Goal: Task Accomplishment & Management: Use online tool/utility

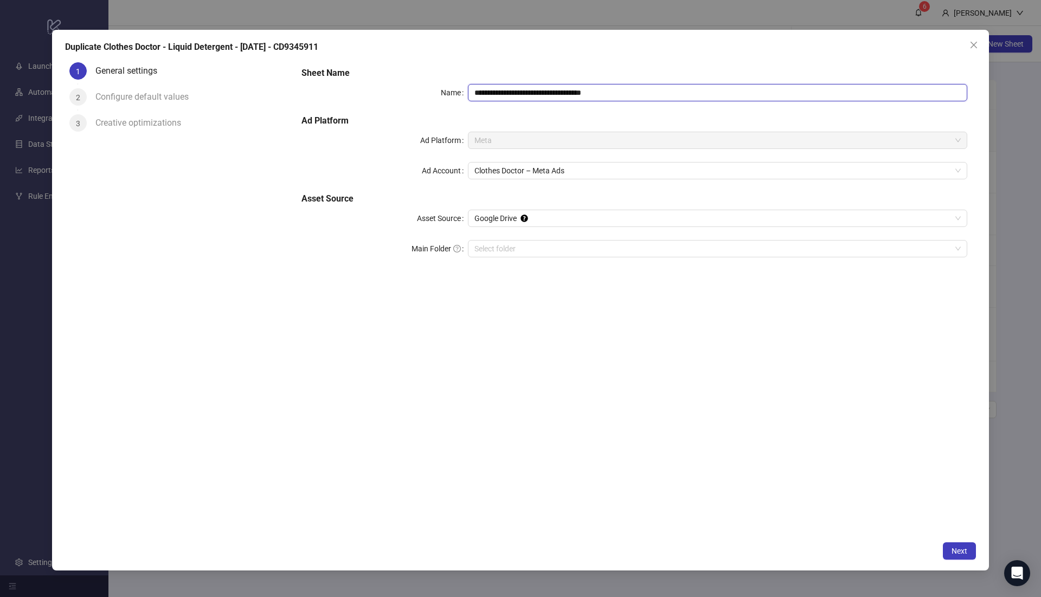
paste input "**********"
click at [610, 92] on input "**********" at bounding box center [717, 92] width 499 height 17
type input "**********"
click at [577, 388] on div "**********" at bounding box center [634, 297] width 683 height 478
click at [956, 547] on span "Next" at bounding box center [959, 551] width 16 height 9
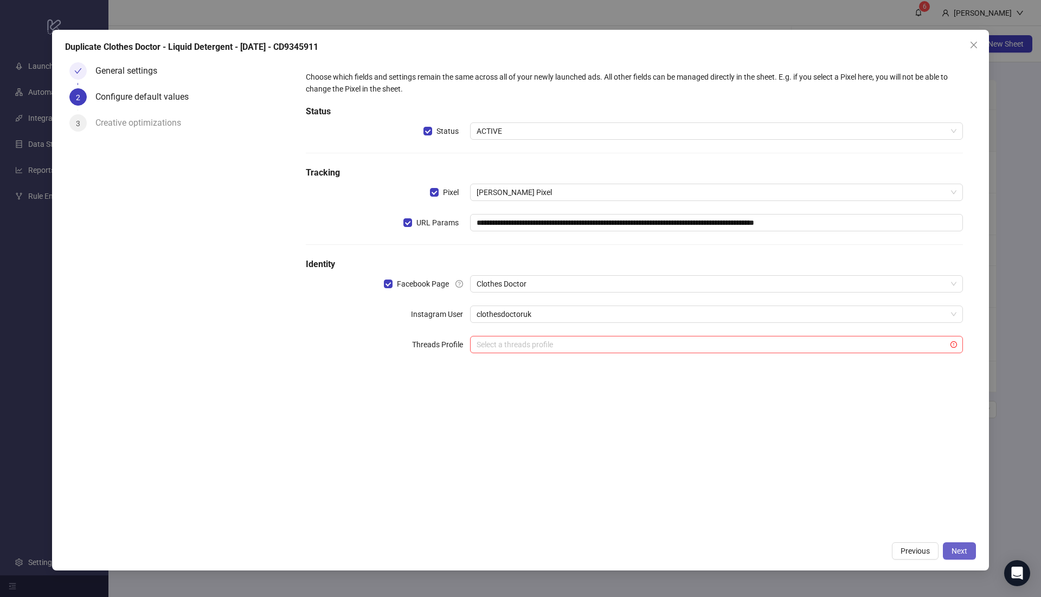
click at [958, 552] on span "Next" at bounding box center [959, 551] width 16 height 9
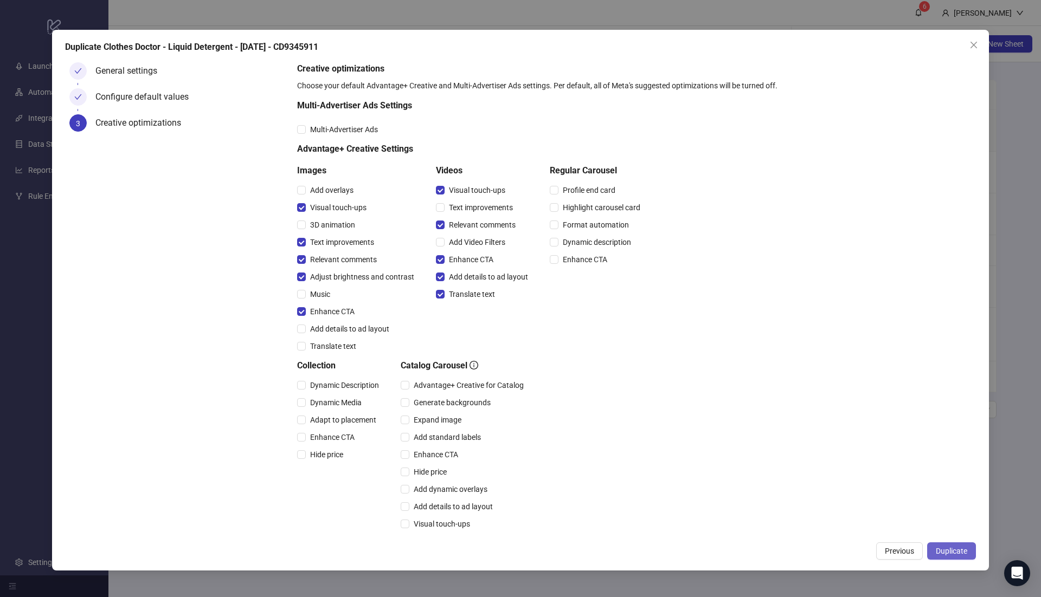
click at [951, 550] on span "Duplicate" at bounding box center [951, 551] width 31 height 9
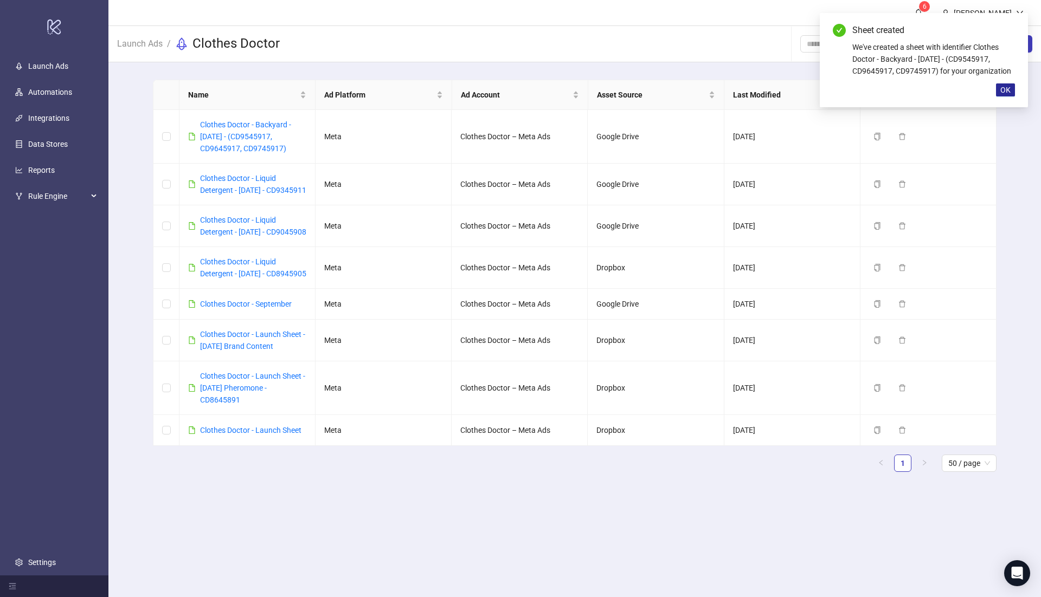
click at [1006, 89] on span "OK" at bounding box center [1005, 90] width 10 height 9
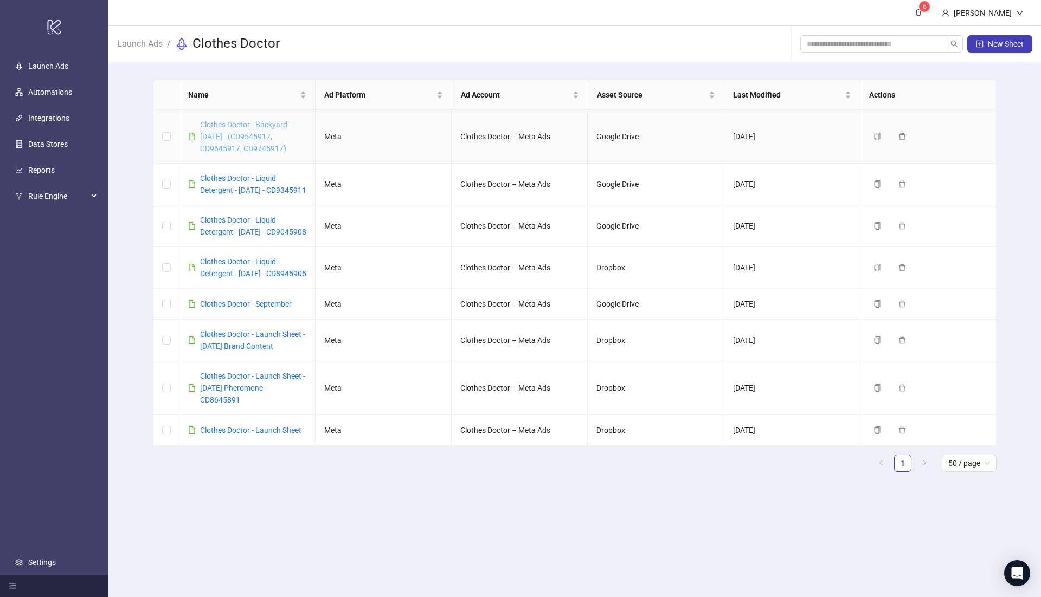
click at [275, 126] on link "Clothes Doctor - Backyard - [DATE] - (CD9545917, CD9645917, CD9745917)" at bounding box center [245, 136] width 91 height 33
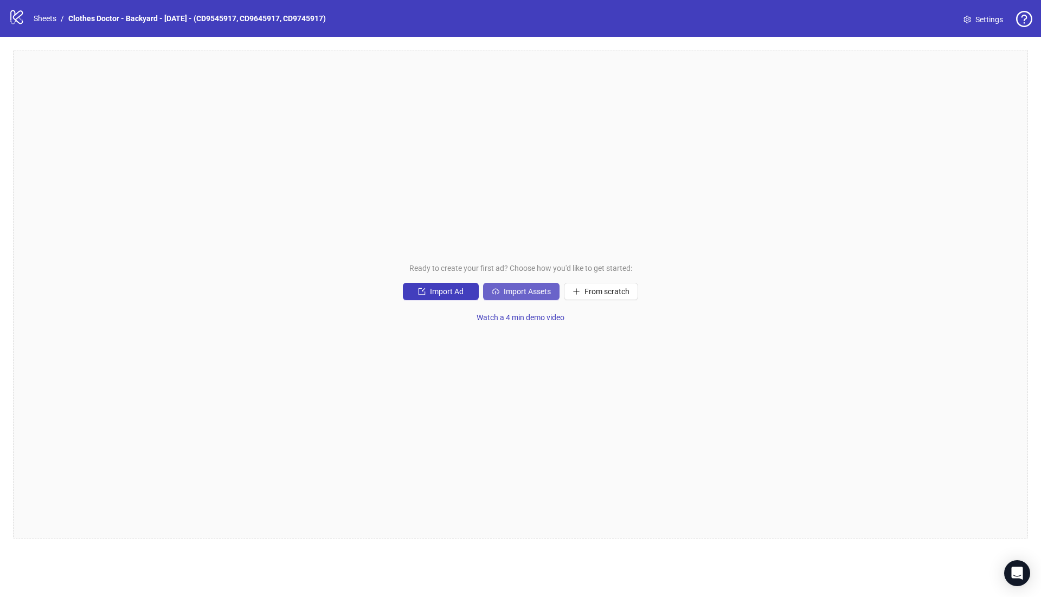
click at [529, 294] on span "Import Assets" at bounding box center [527, 291] width 47 height 9
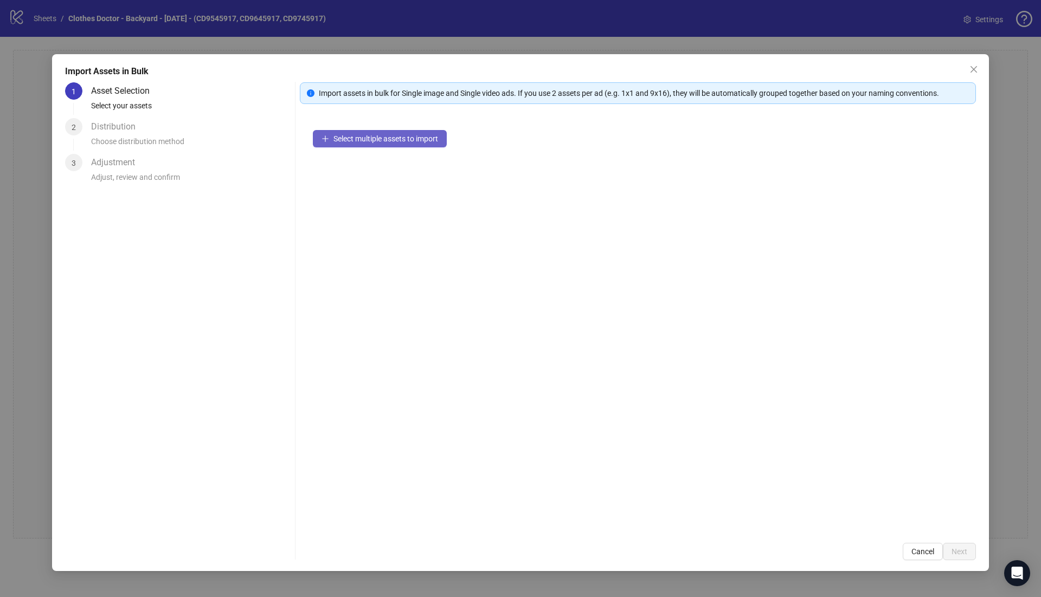
click at [349, 143] on button "Select multiple assets to import" at bounding box center [380, 138] width 134 height 17
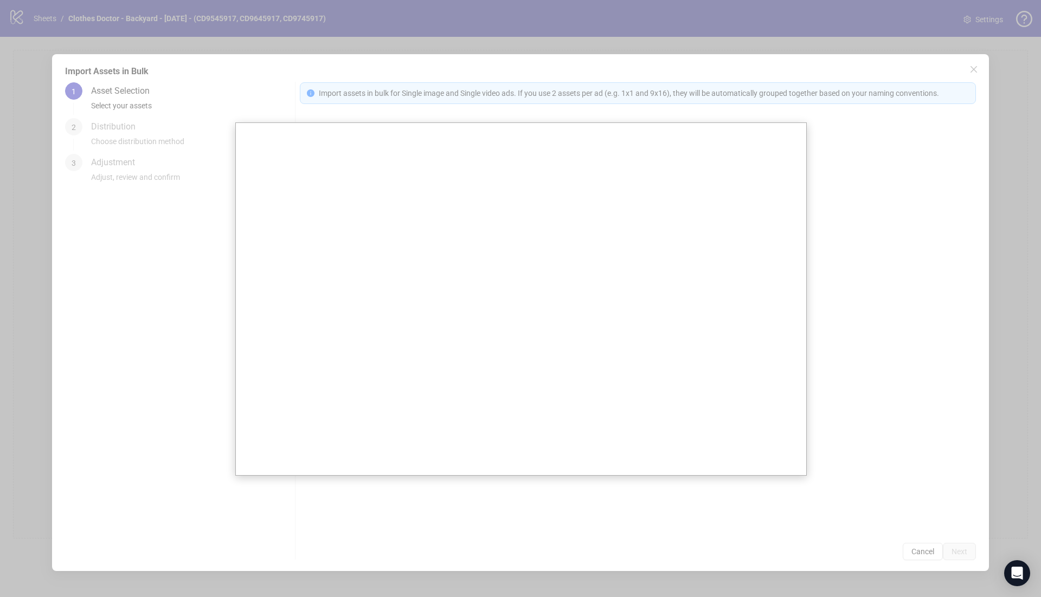
click at [440, 63] on div at bounding box center [520, 298] width 1041 height 597
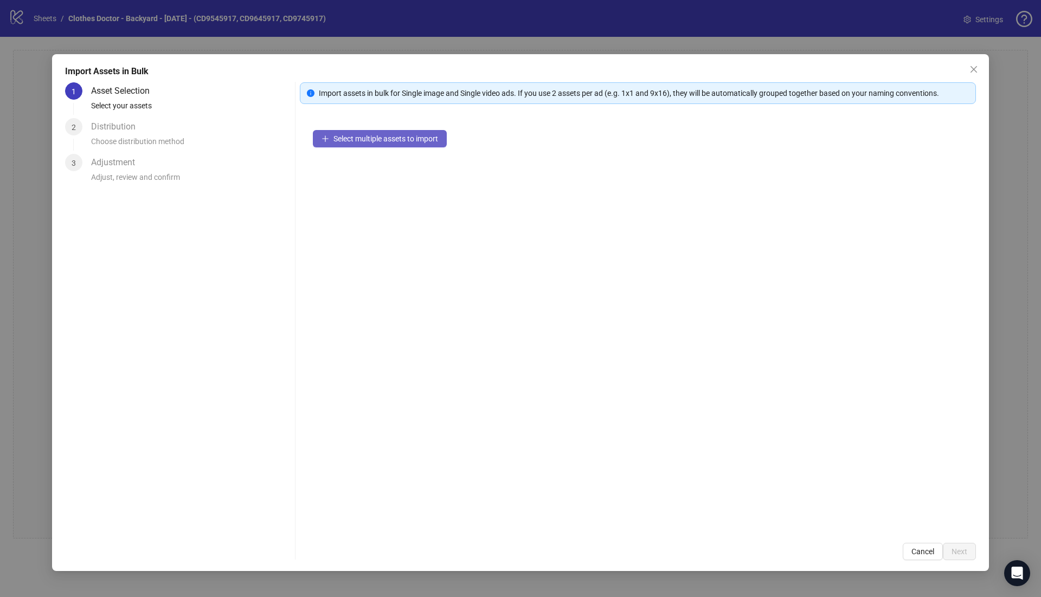
click at [408, 143] on button "Select multiple assets to import" at bounding box center [380, 138] width 134 height 17
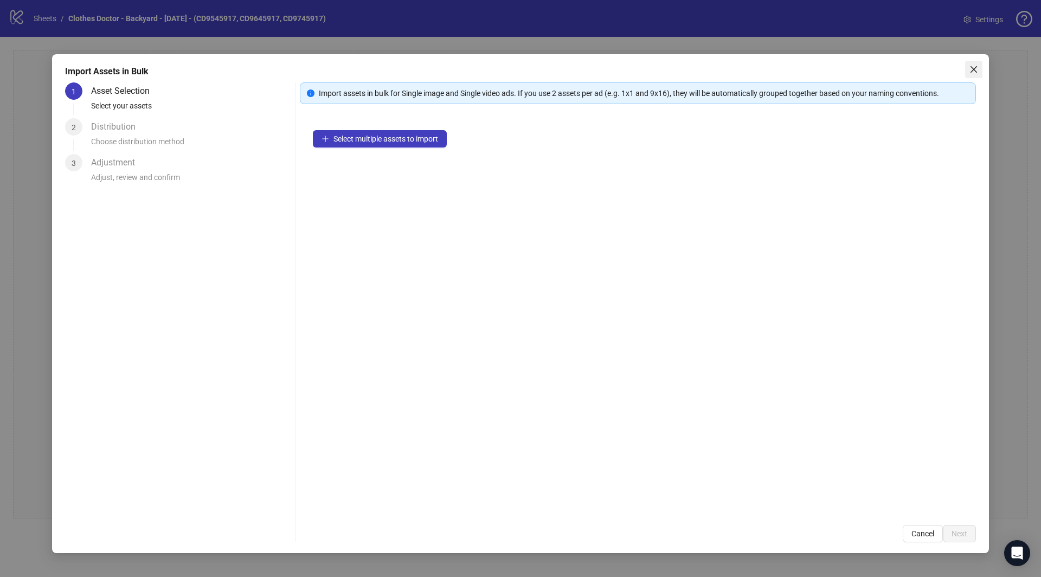
click at [971, 66] on icon "close" at bounding box center [973, 69] width 9 height 9
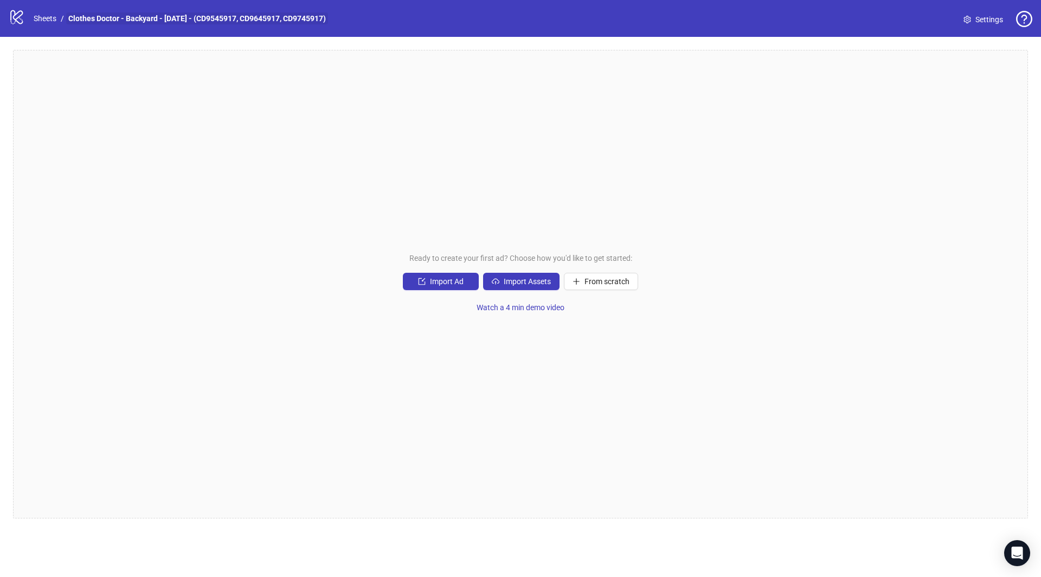
click at [192, 17] on link "Clothes Doctor - Backyard - [DATE] - (CD9545917, CD9645917, CD9745917)" at bounding box center [197, 18] width 262 height 12
click at [42, 17] on link "Sheets" at bounding box center [44, 18] width 27 height 12
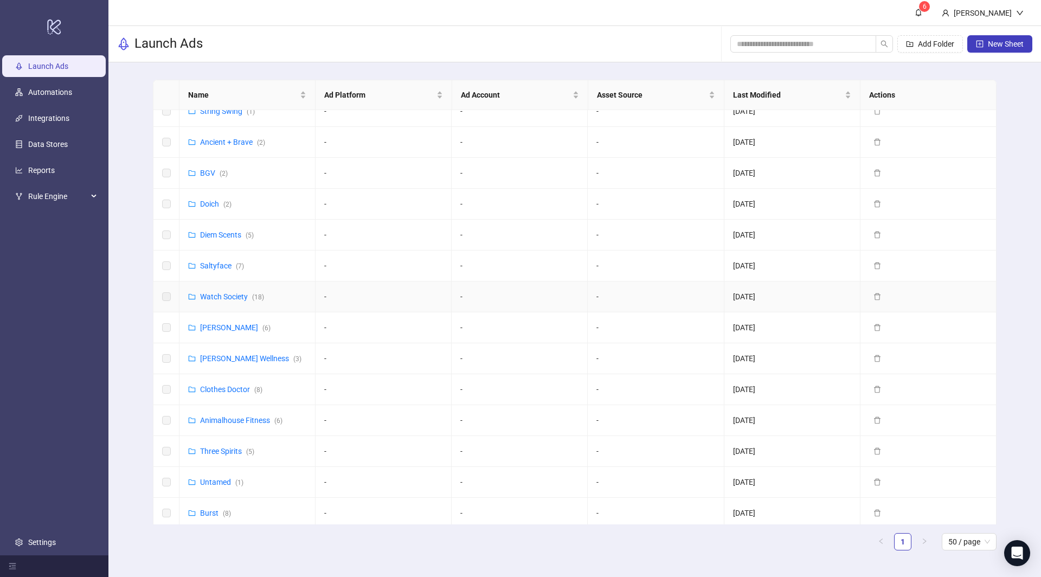
scroll to position [22, 0]
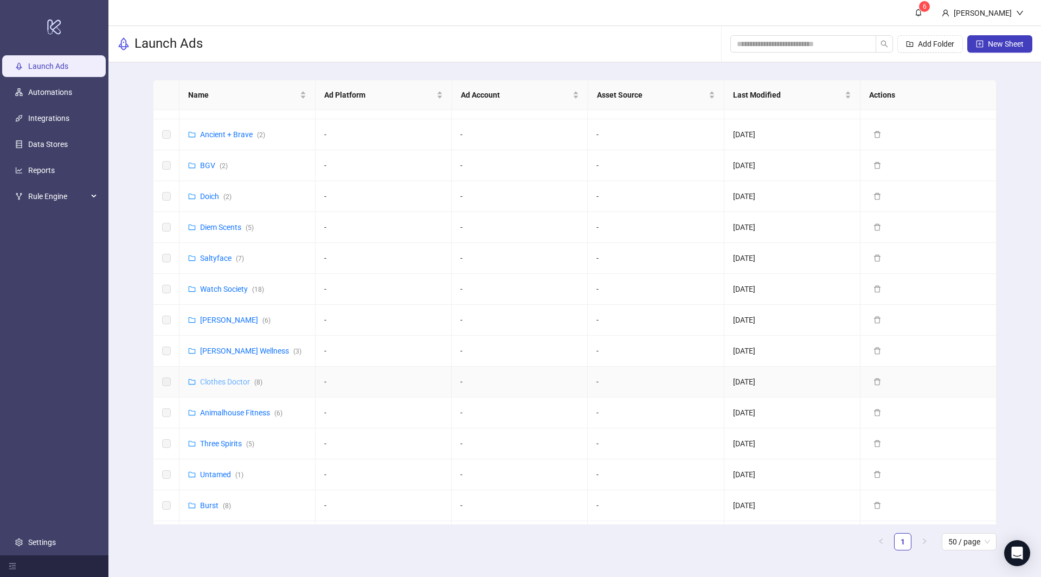
click at [239, 377] on link "Clothes Doctor ( 8 )" at bounding box center [231, 381] width 62 height 9
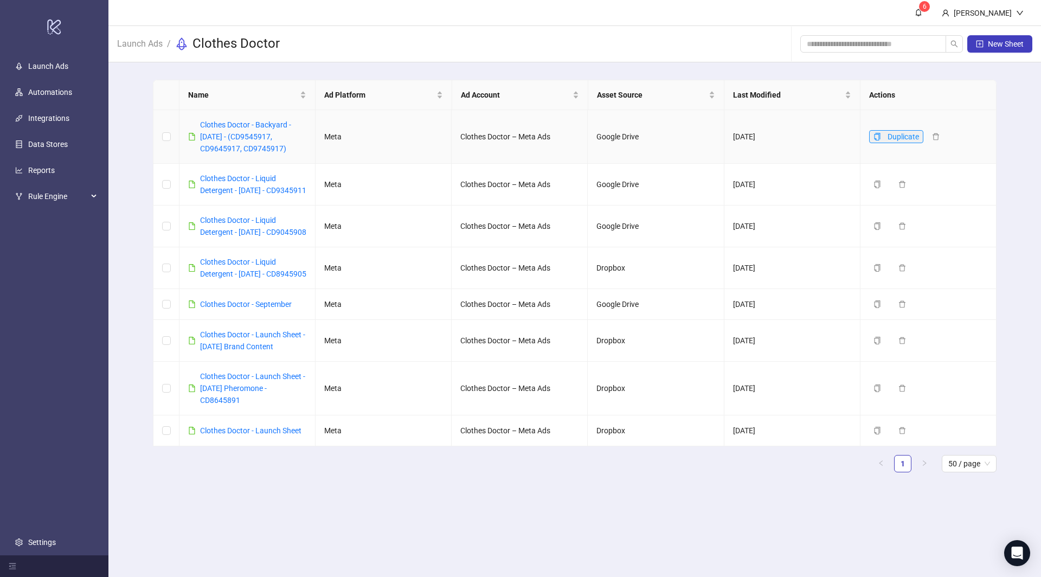
click at [880, 133] on icon "copy" at bounding box center [877, 137] width 8 height 8
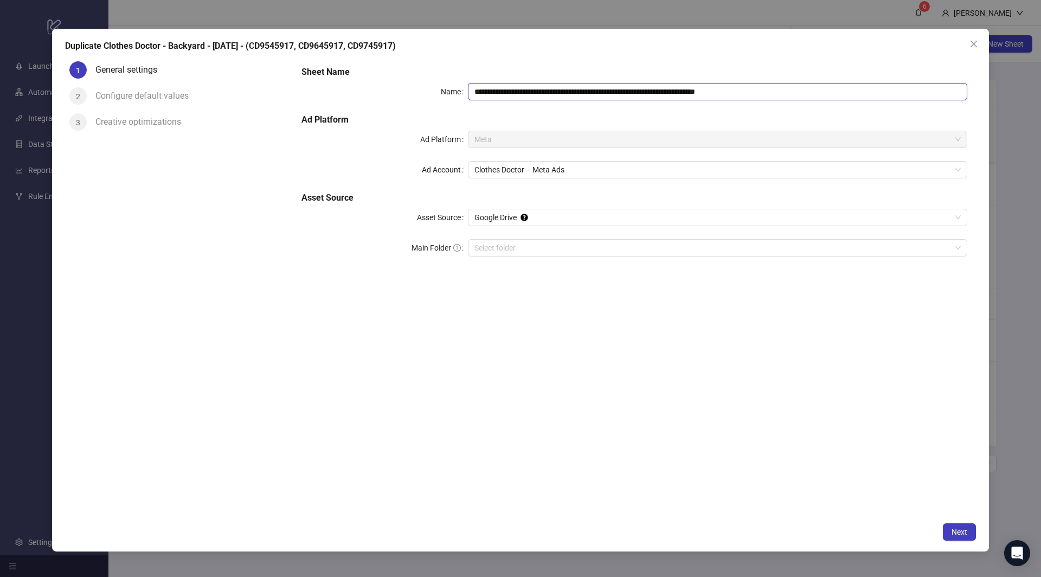
click at [736, 93] on input "**********" at bounding box center [717, 91] width 499 height 17
click at [478, 224] on span "Google Drive" at bounding box center [717, 217] width 486 height 16
type input "**********"
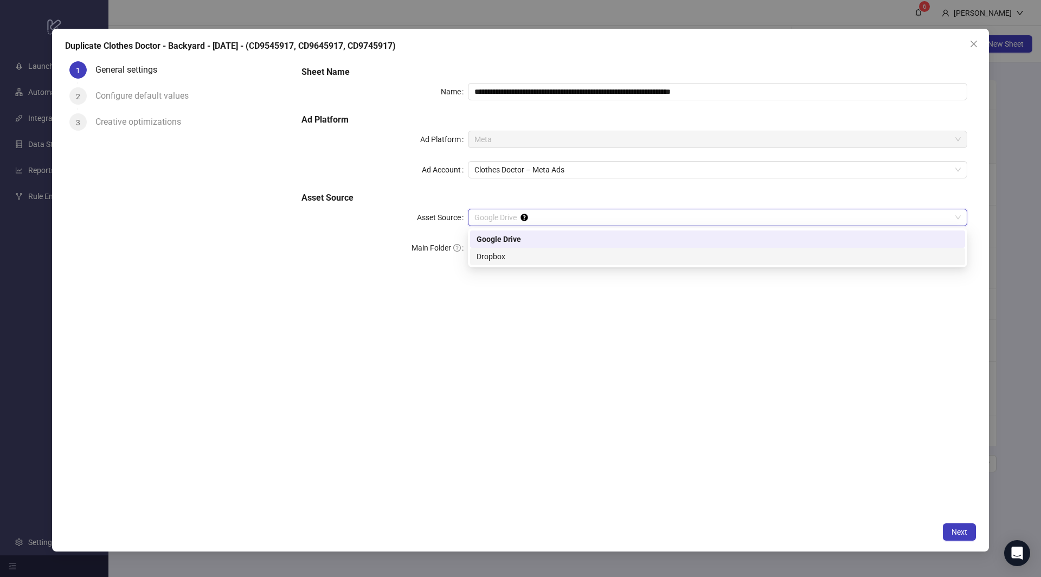
click at [506, 250] on div "Dropbox" at bounding box center [717, 256] width 482 height 12
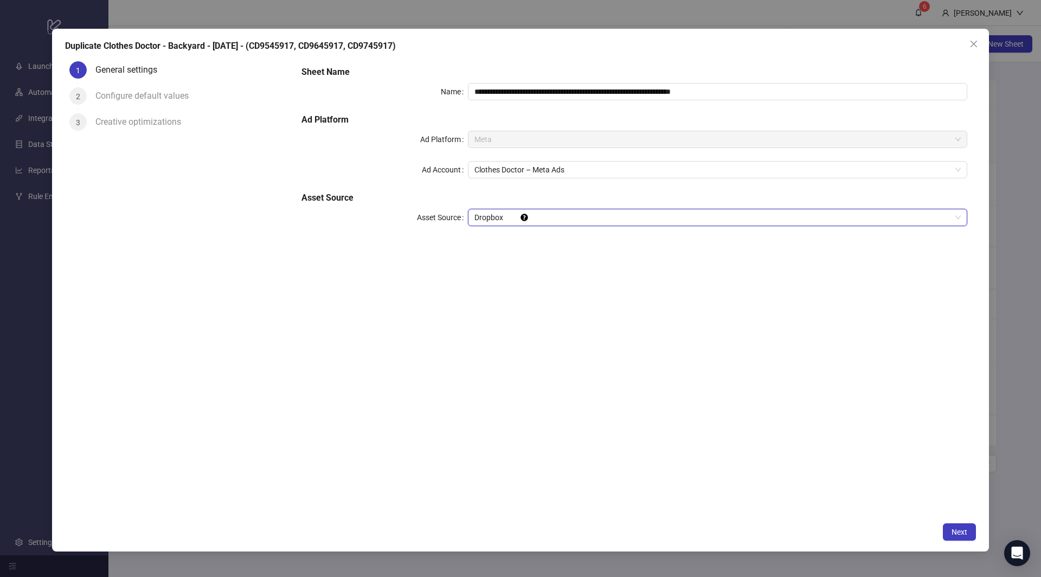
click at [636, 364] on div "**********" at bounding box center [634, 287] width 683 height 460
click at [958, 533] on span "Next" at bounding box center [959, 531] width 16 height 9
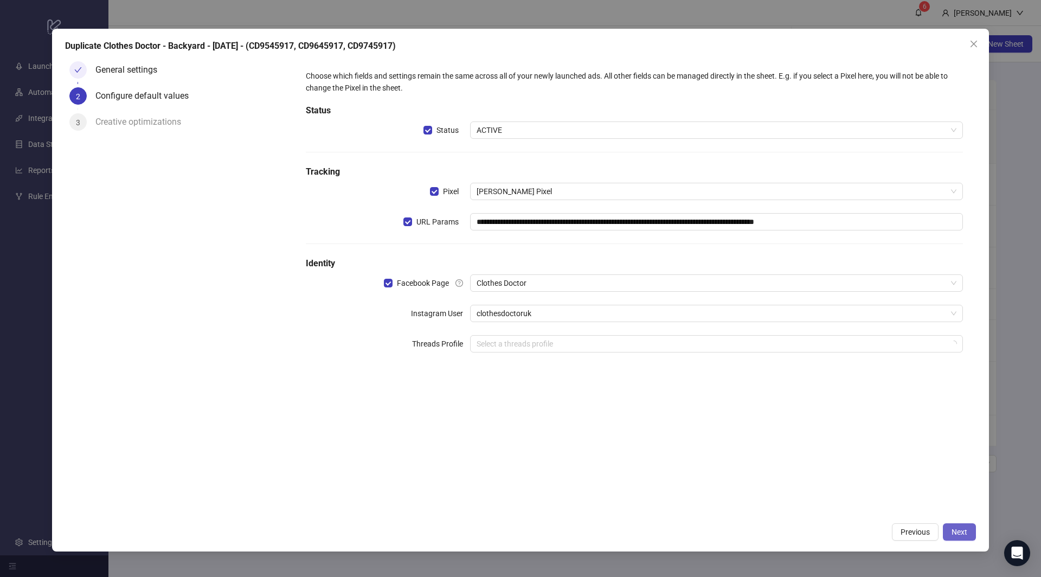
click at [959, 533] on span "Next" at bounding box center [959, 531] width 16 height 9
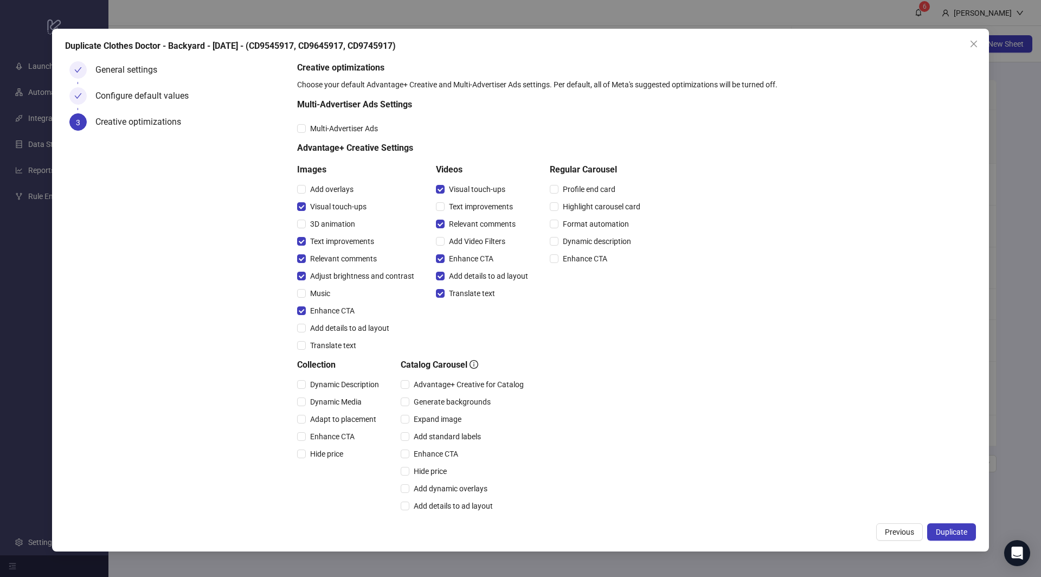
click at [959, 533] on span "Duplicate" at bounding box center [951, 531] width 31 height 9
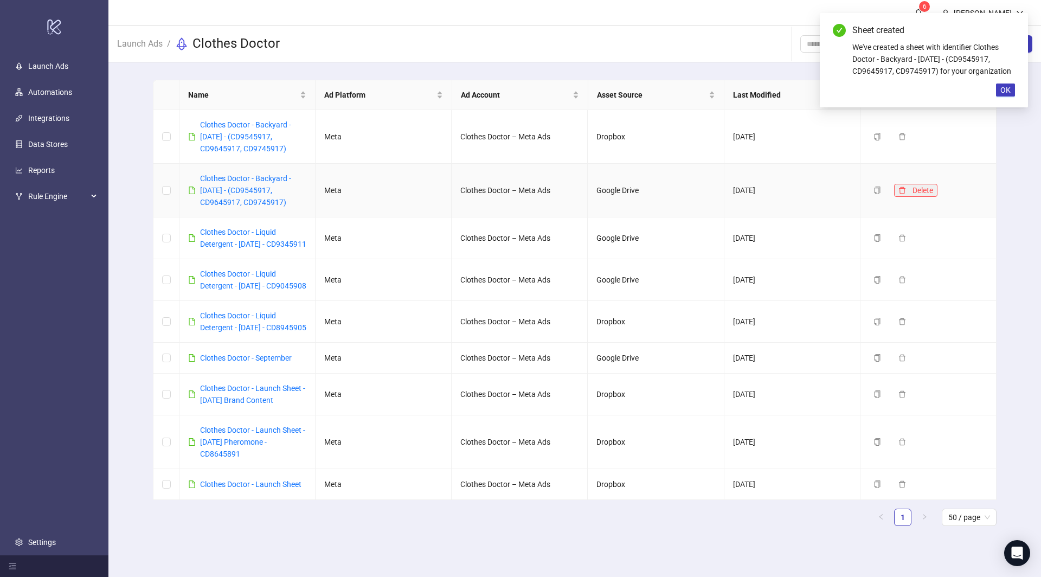
click at [904, 191] on icon "delete" at bounding box center [902, 190] width 8 height 8
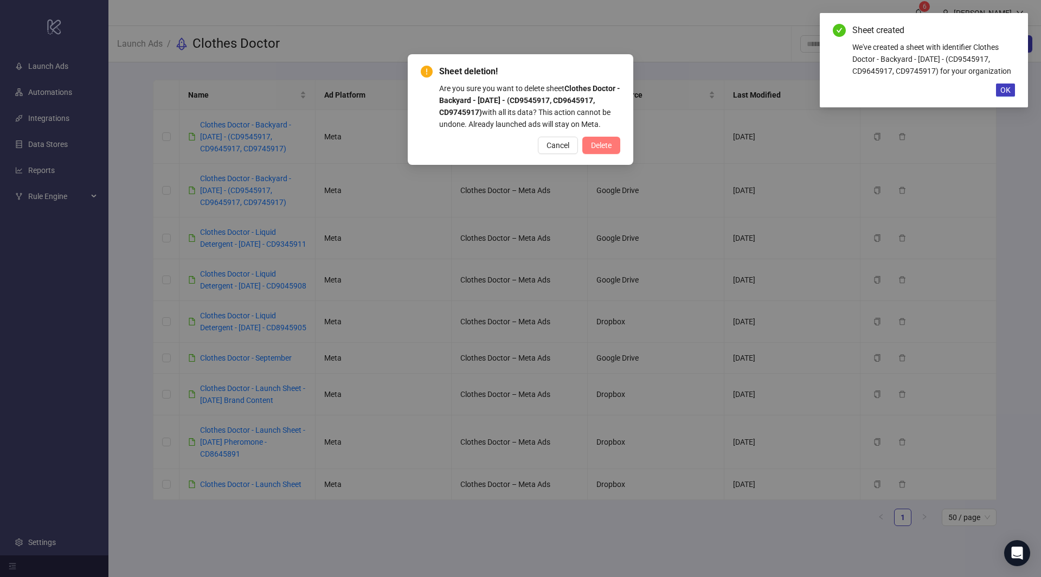
click at [607, 142] on span "Delete" at bounding box center [601, 145] width 21 height 9
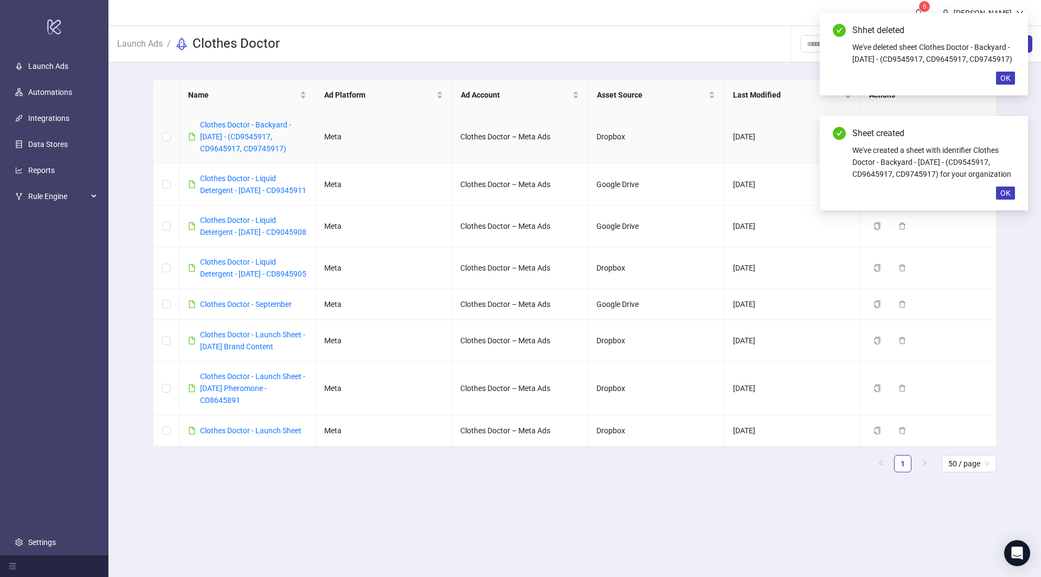
click at [253, 142] on div "Clothes Doctor - Backyard - [DATE] - (CD9545917, CD9645917, CD9745917)" at bounding box center [253, 137] width 106 height 36
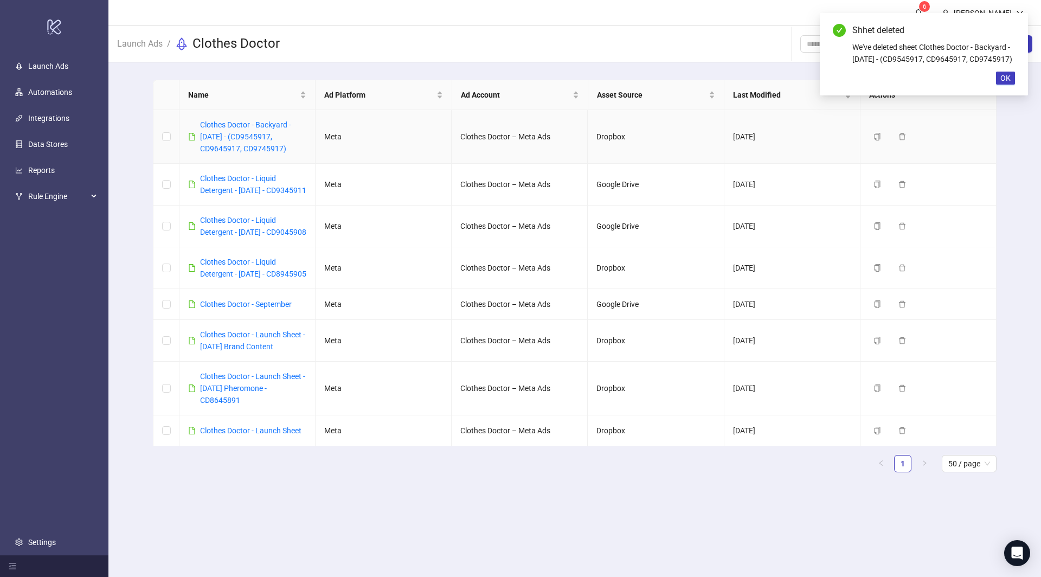
click at [267, 130] on div "Clothes Doctor - Backyard - [DATE] - (CD9545917, CD9645917, CD9745917)" at bounding box center [253, 137] width 106 height 36
click at [267, 136] on link "Clothes Doctor - Backyard - [DATE] - (CD9545917, CD9645917, CD9745917)" at bounding box center [245, 136] width 91 height 33
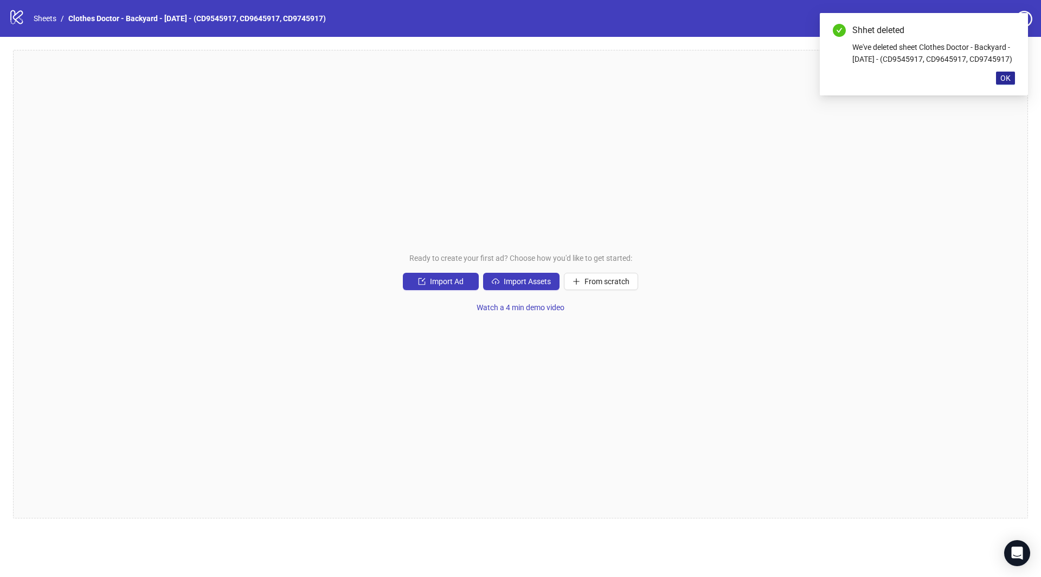
click at [1001, 82] on span "OK" at bounding box center [1005, 78] width 10 height 9
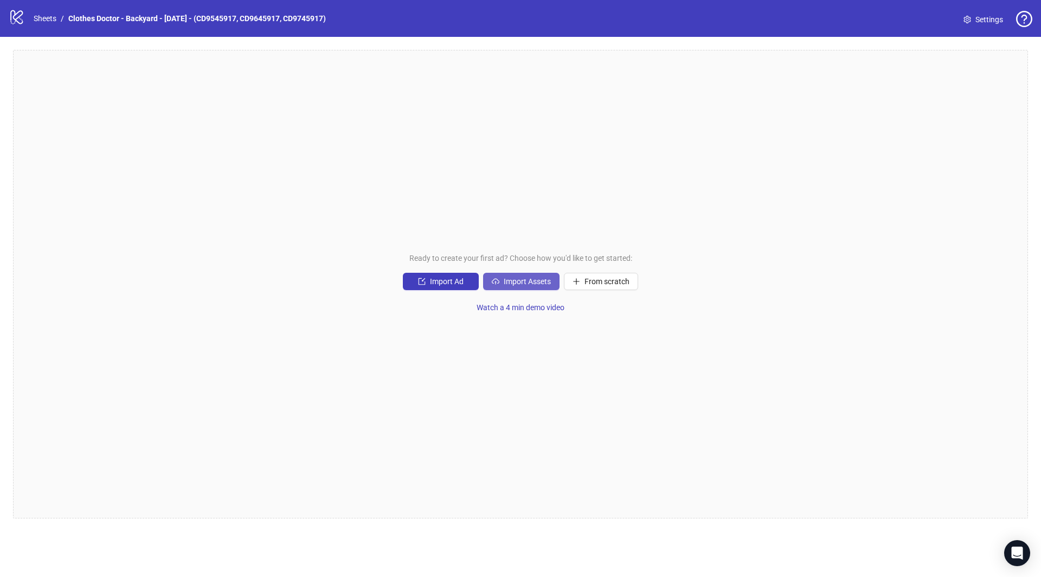
click at [526, 283] on span "Import Assets" at bounding box center [527, 281] width 47 height 9
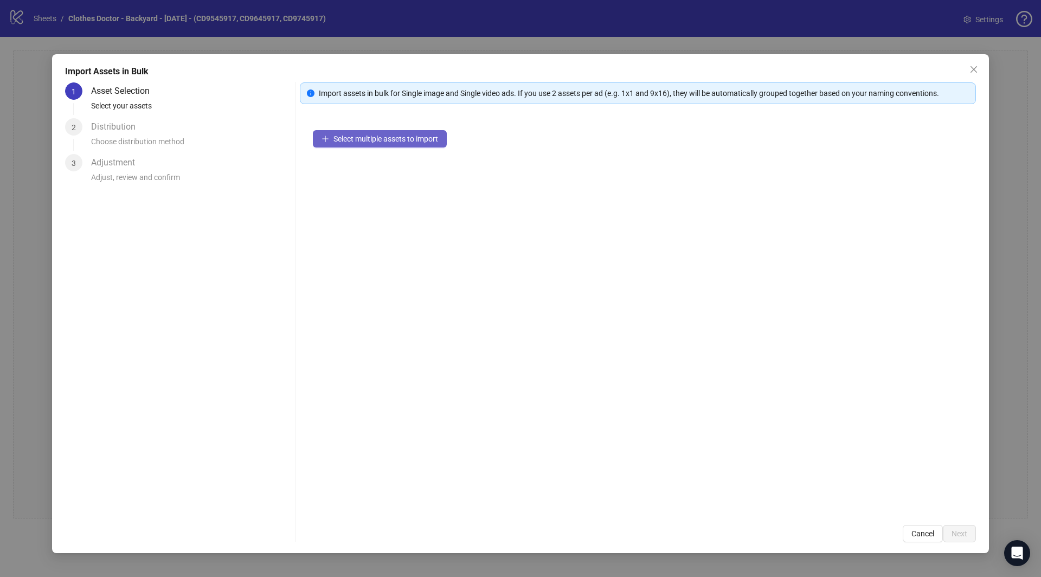
click at [370, 140] on span "Select multiple assets to import" at bounding box center [385, 138] width 105 height 9
click at [407, 134] on span "Select multiple assets to import" at bounding box center [385, 138] width 105 height 9
click at [399, 182] on div "Select multiple assets to import" at bounding box center [638, 314] width 676 height 395
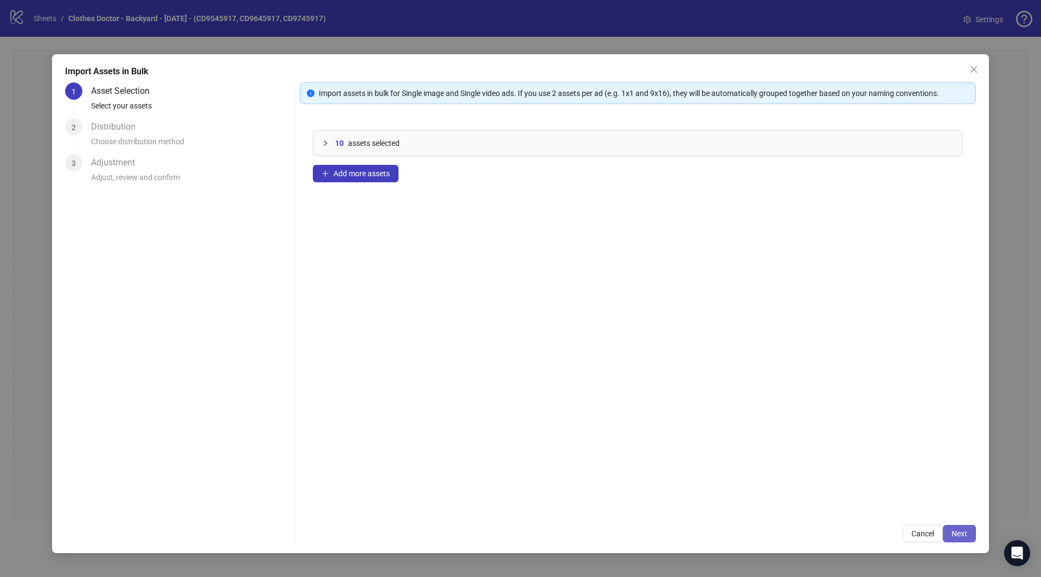
click at [964, 537] on span "Next" at bounding box center [959, 533] width 16 height 9
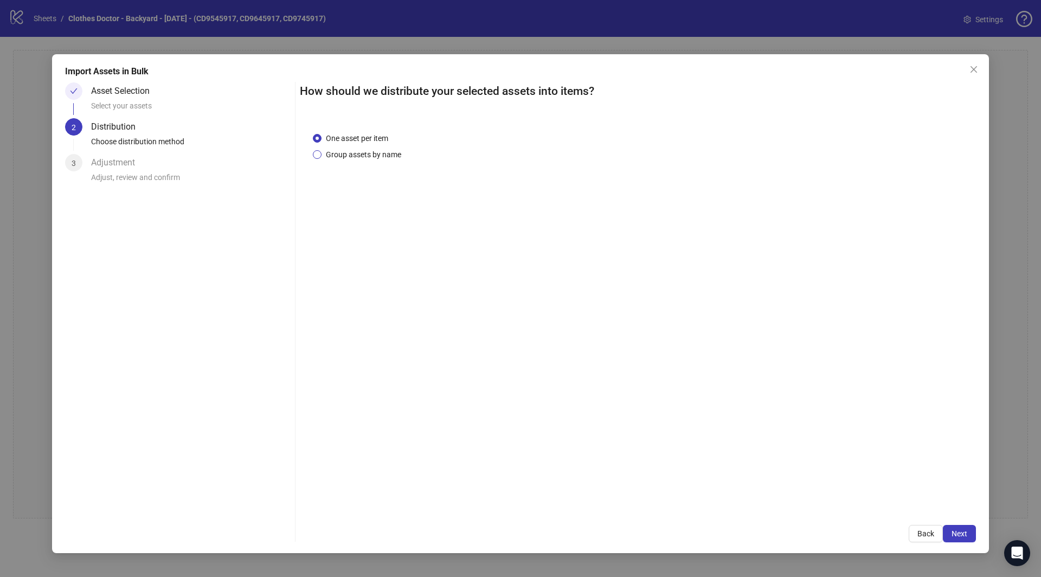
click at [372, 157] on span "Group assets by name" at bounding box center [363, 155] width 84 height 12
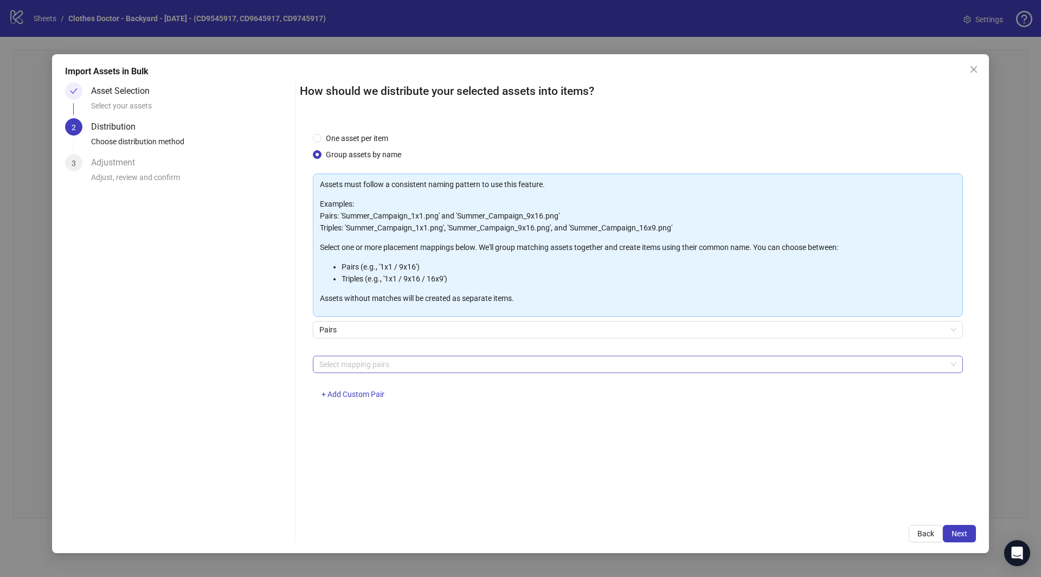
click at [416, 363] on div at bounding box center [632, 364] width 634 height 15
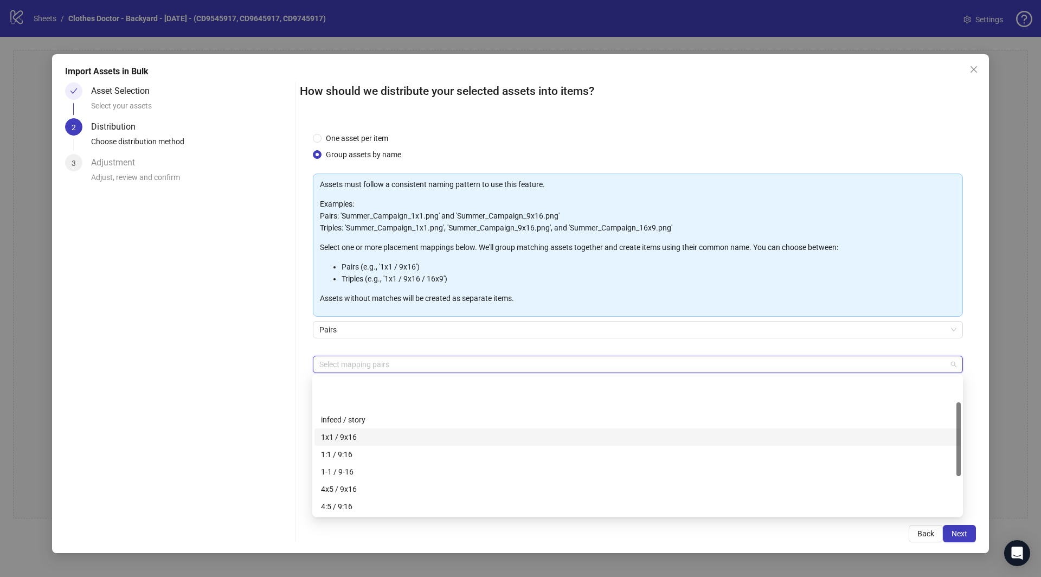
scroll to position [121, 0]
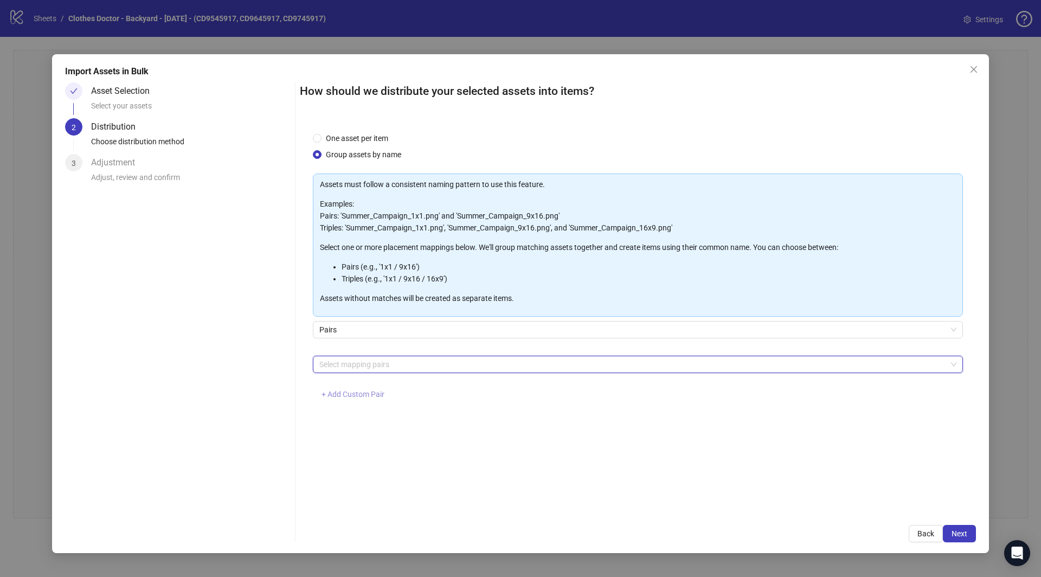
click at [363, 387] on button "+ Add Custom Pair" at bounding box center [353, 394] width 80 height 17
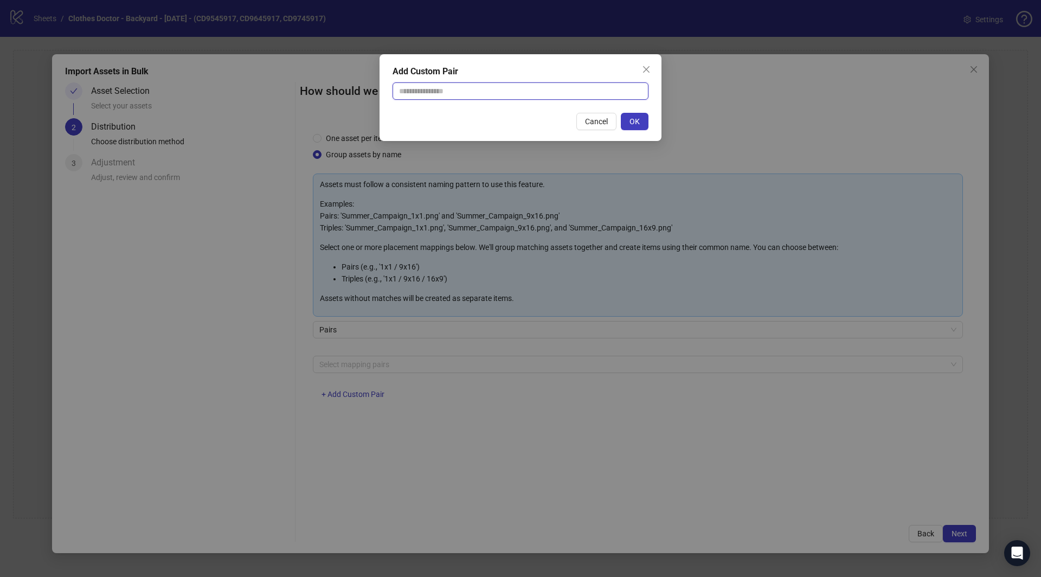
click at [415, 85] on input "text" at bounding box center [520, 90] width 256 height 17
type input "*"
type input "********"
click at [646, 121] on button "OK" at bounding box center [635, 121] width 28 height 17
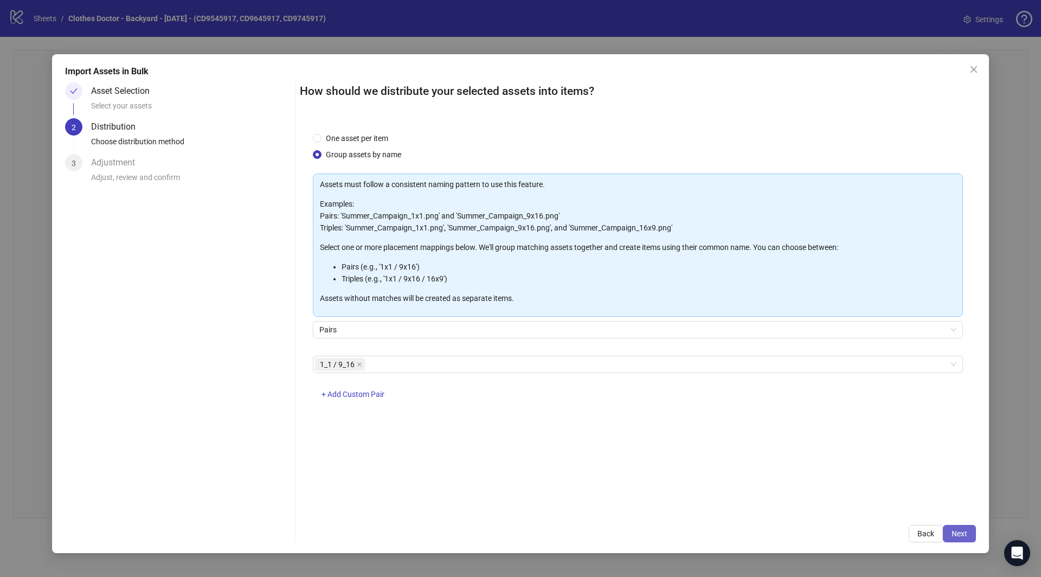
click at [964, 526] on button "Next" at bounding box center [959, 533] width 33 height 17
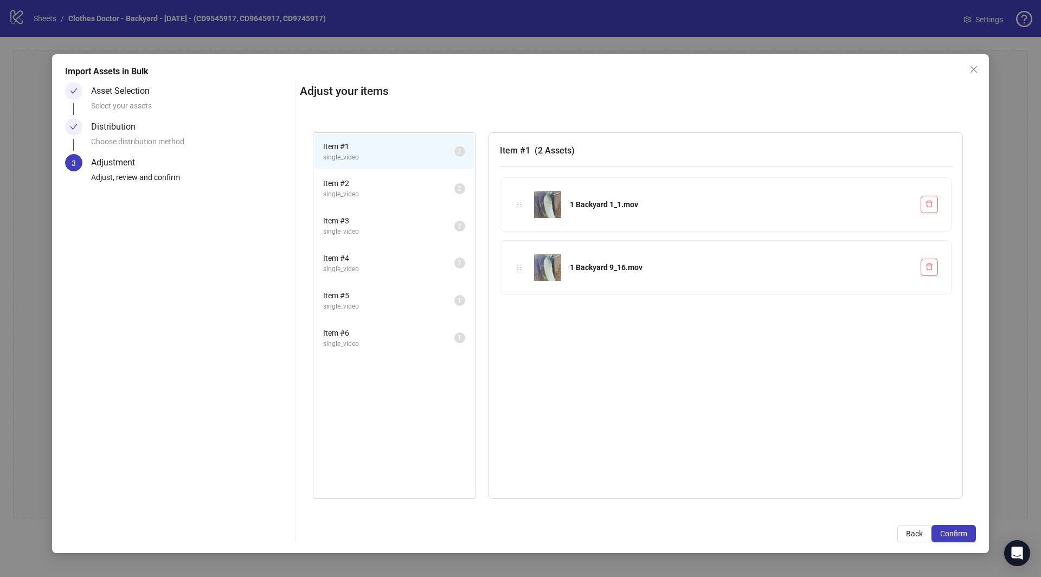
click at [341, 249] on li "Item # 4 single_video 2" at bounding box center [393, 263] width 159 height 35
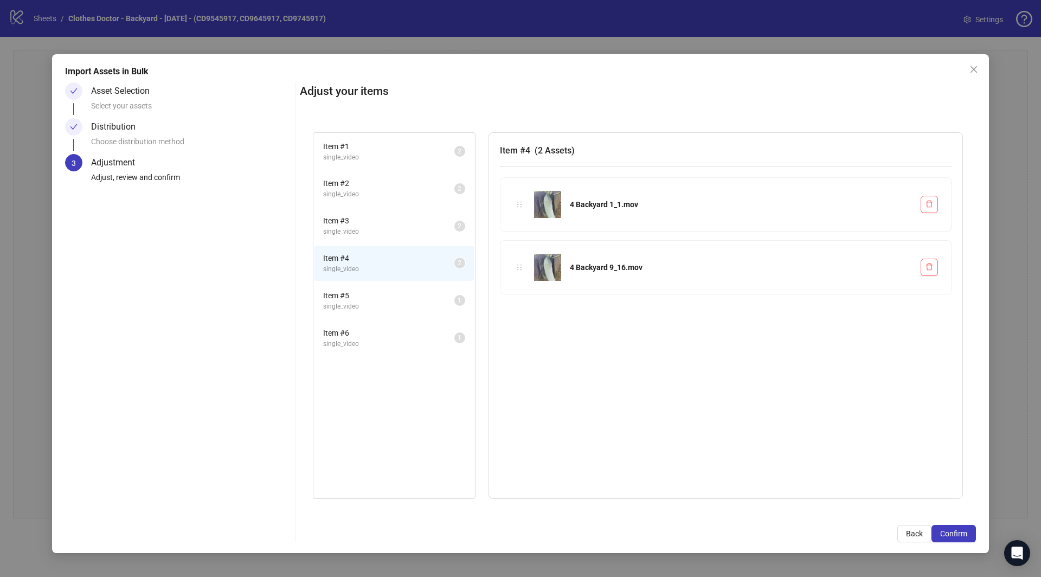
drag, startPoint x: 347, startPoint y: 281, endPoint x: 347, endPoint y: 297, distance: 15.7
click at [347, 283] on li "Item # 5 single_video 1" at bounding box center [393, 300] width 159 height 35
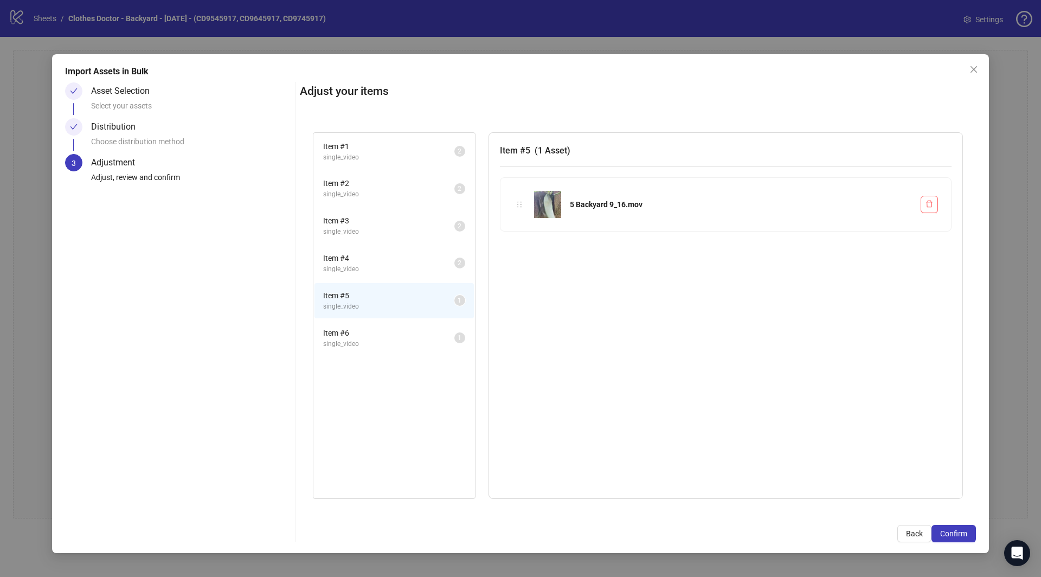
click at [347, 312] on li "Item # 5 single_video 1" at bounding box center [393, 300] width 159 height 35
click at [374, 332] on span "Item # 6" at bounding box center [388, 333] width 131 height 12
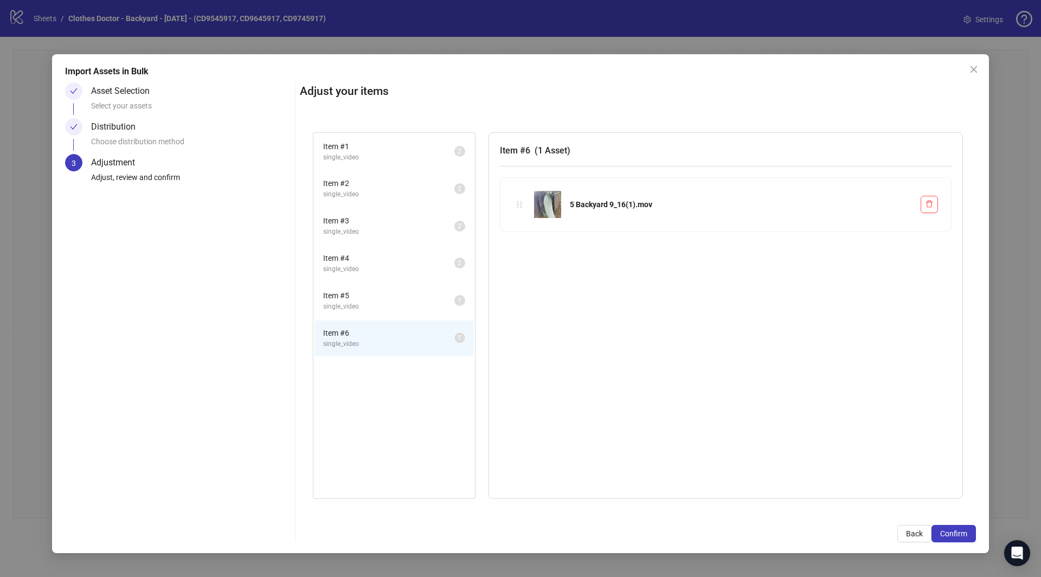
click at [378, 289] on span "Item # 5" at bounding box center [388, 295] width 131 height 12
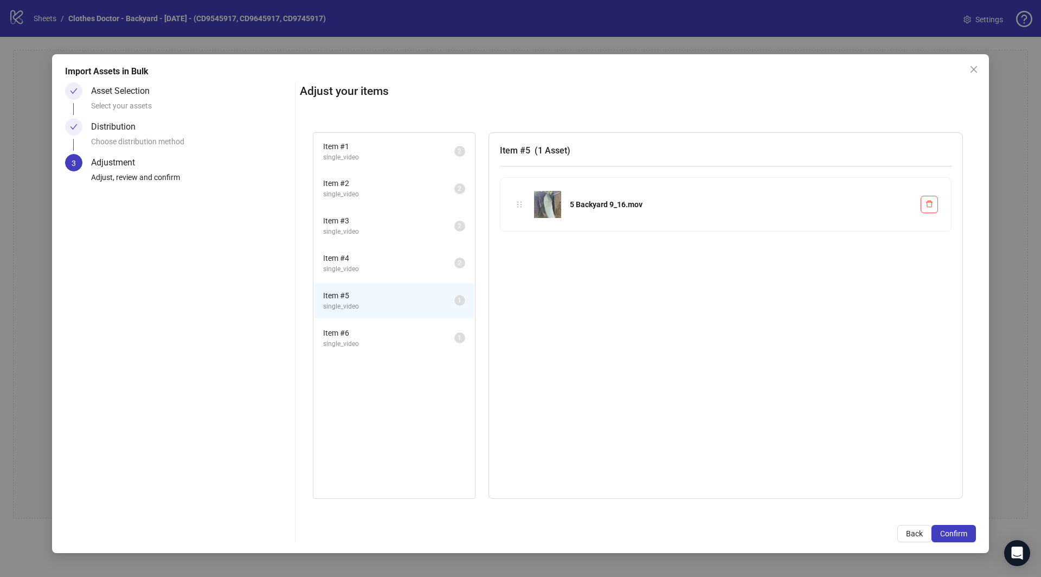
click at [378, 257] on span "Item # 4" at bounding box center [388, 258] width 131 height 12
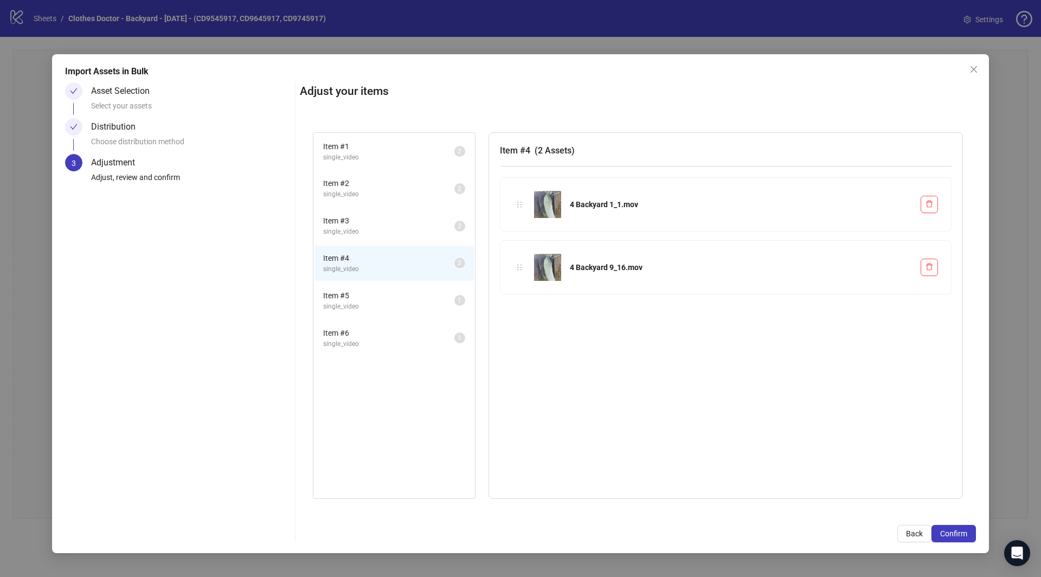
click at [381, 236] on li "Item # 3 single_video 2" at bounding box center [393, 225] width 159 height 35
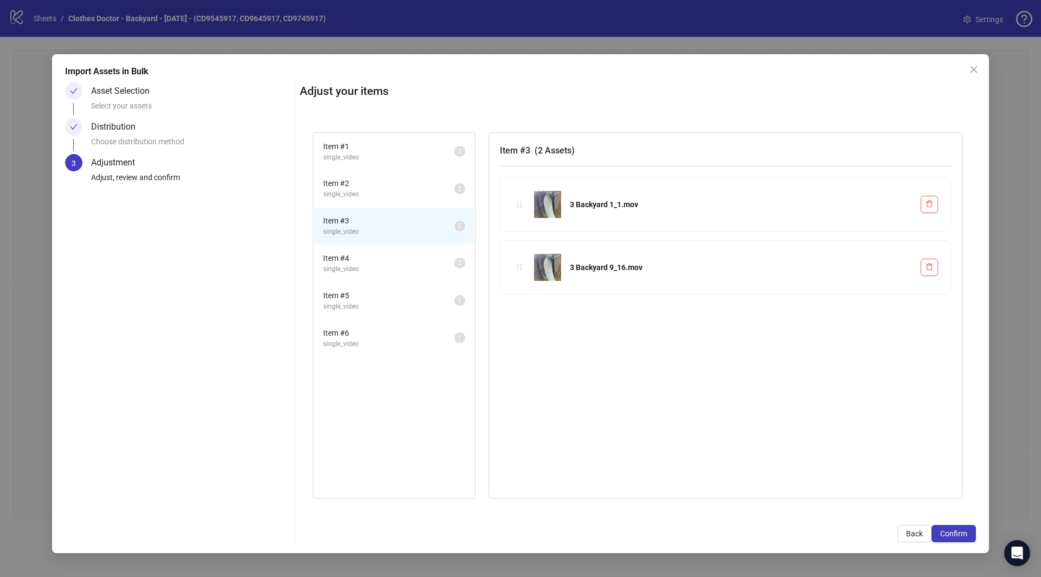
click at [377, 304] on span "single_video" at bounding box center [388, 306] width 131 height 10
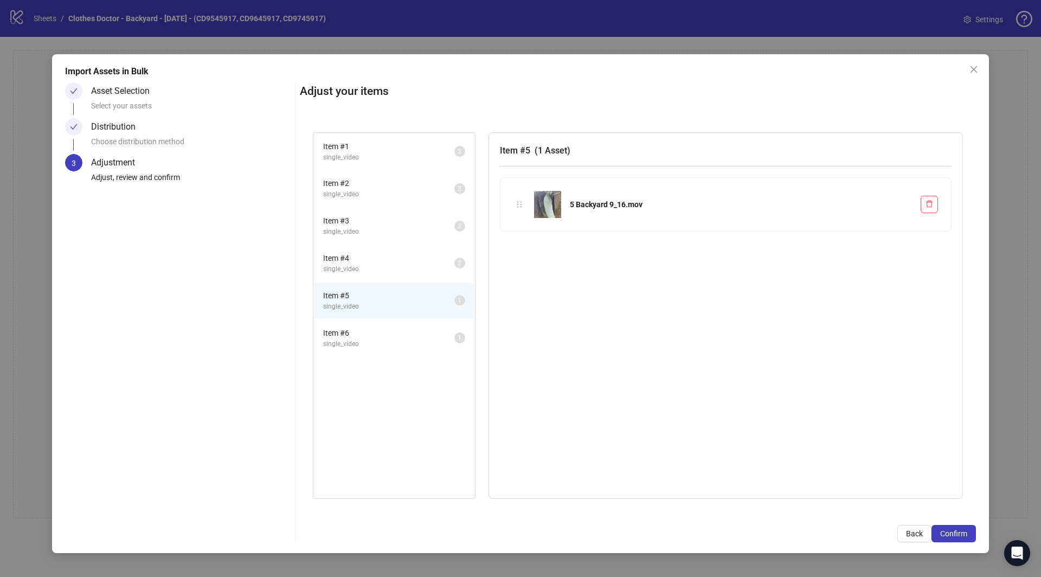
click at [391, 327] on span "Item # 6" at bounding box center [388, 333] width 131 height 12
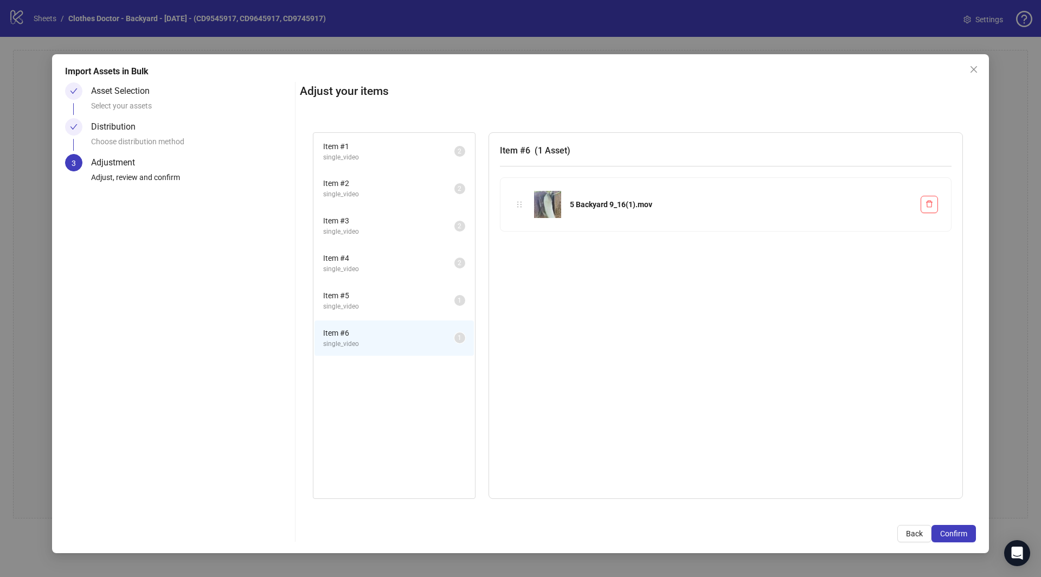
click at [393, 302] on span "single_video" at bounding box center [388, 306] width 131 height 10
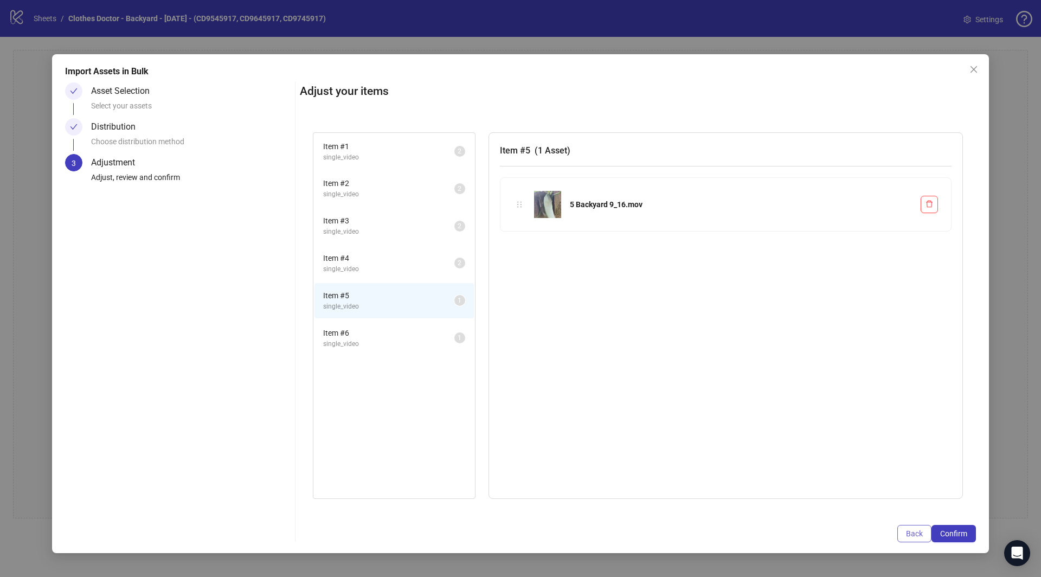
click at [913, 527] on button "Back" at bounding box center [914, 533] width 34 height 17
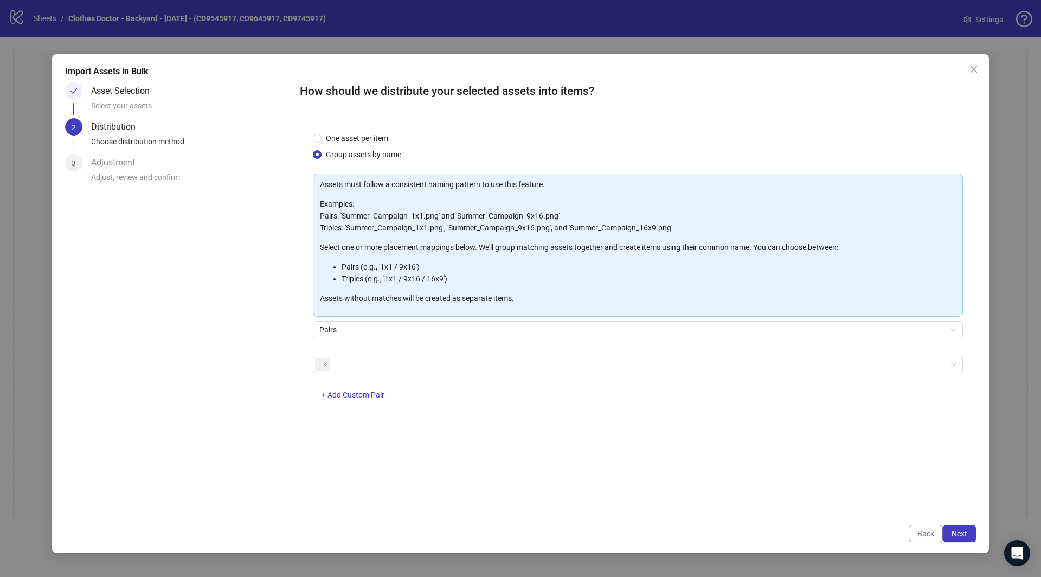
click at [934, 538] on button "Back" at bounding box center [925, 533] width 34 height 17
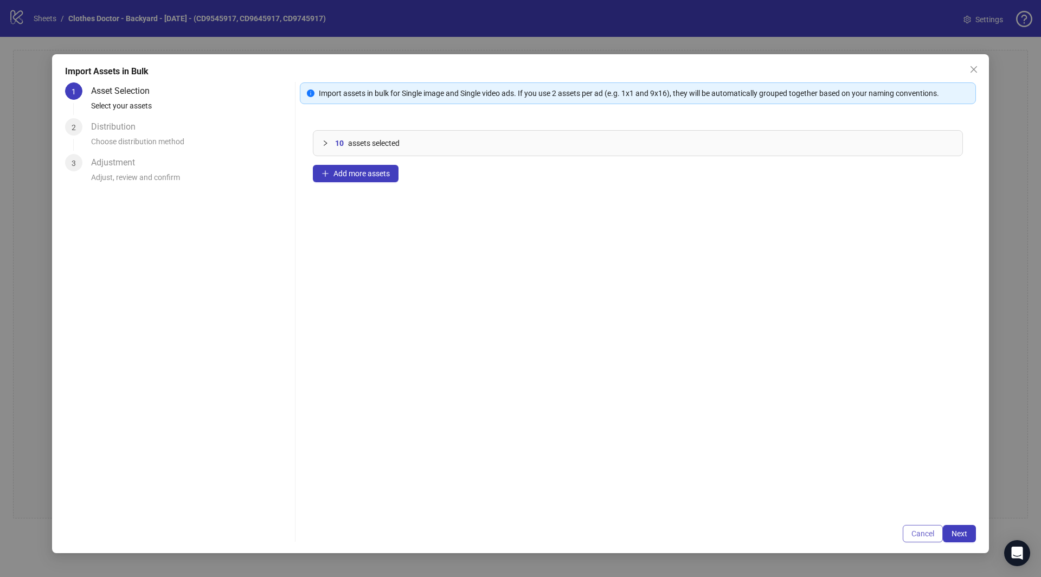
click at [932, 540] on button "Cancel" at bounding box center [923, 533] width 40 height 17
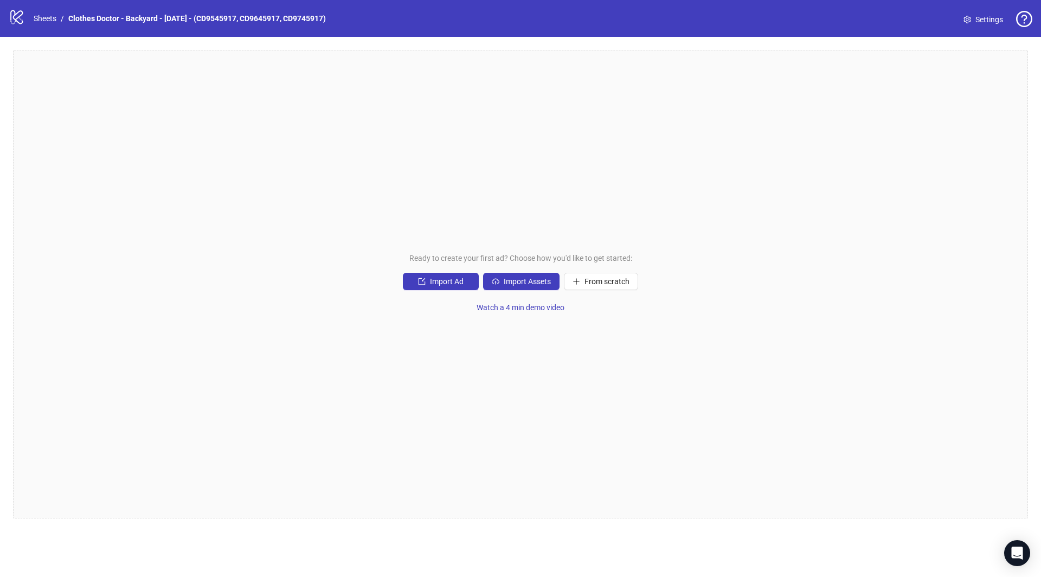
click at [509, 263] on span "Ready to create your first ad? Choose how you'd like to get started:" at bounding box center [520, 258] width 223 height 12
click at [510, 274] on button "Import Assets" at bounding box center [521, 281] width 76 height 17
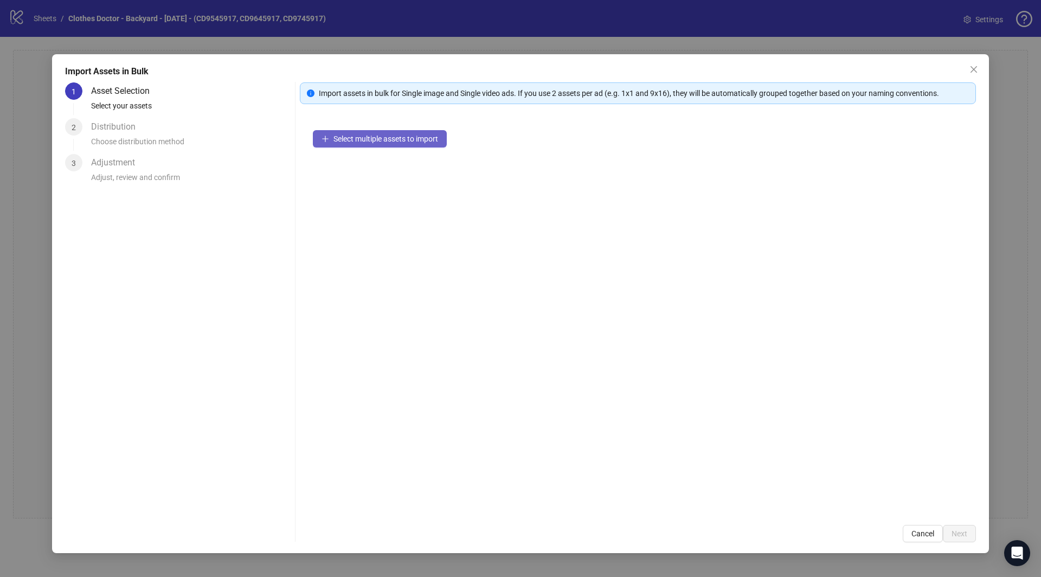
click at [398, 142] on span "Select multiple assets to import" at bounding box center [385, 138] width 105 height 9
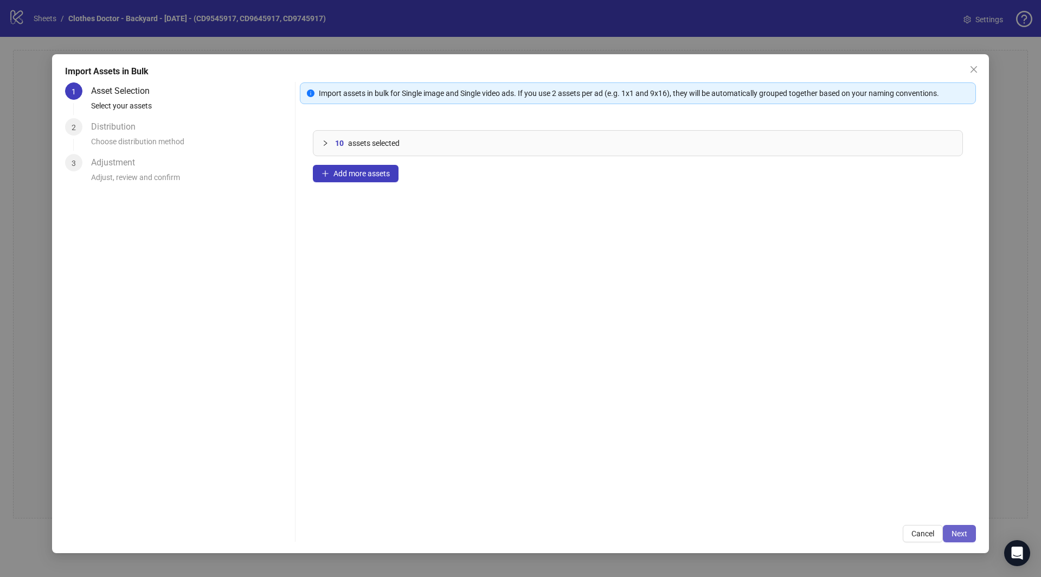
click at [953, 536] on span "Next" at bounding box center [959, 533] width 16 height 9
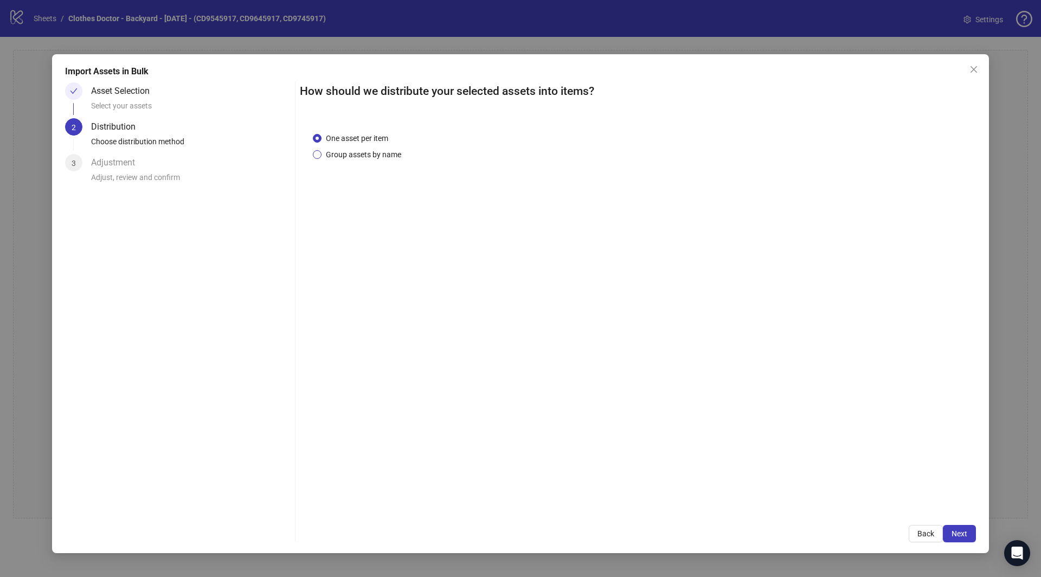
click at [337, 157] on span "Group assets by name" at bounding box center [363, 155] width 84 height 12
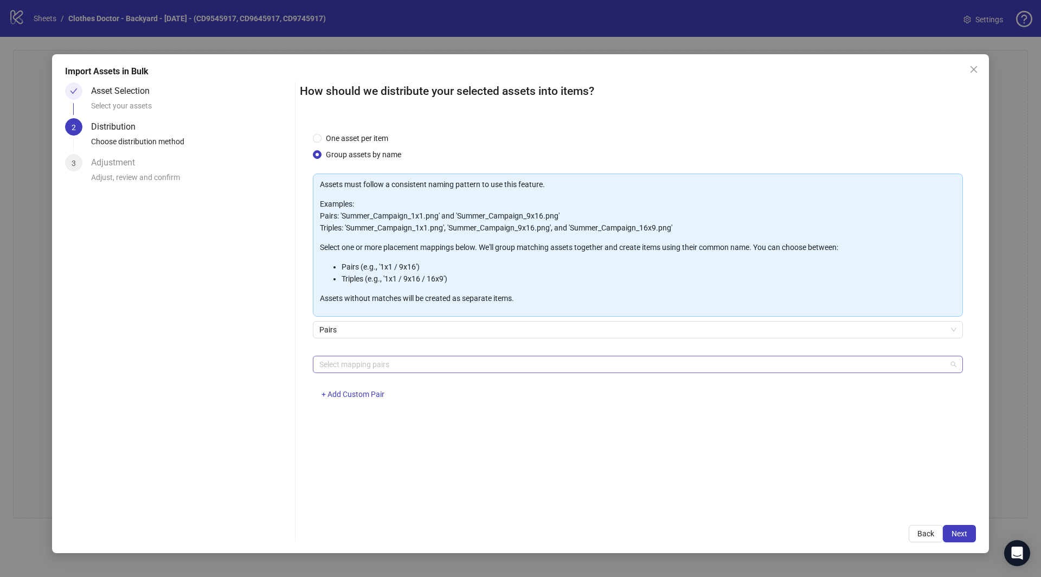
click at [366, 363] on div at bounding box center [632, 364] width 634 height 15
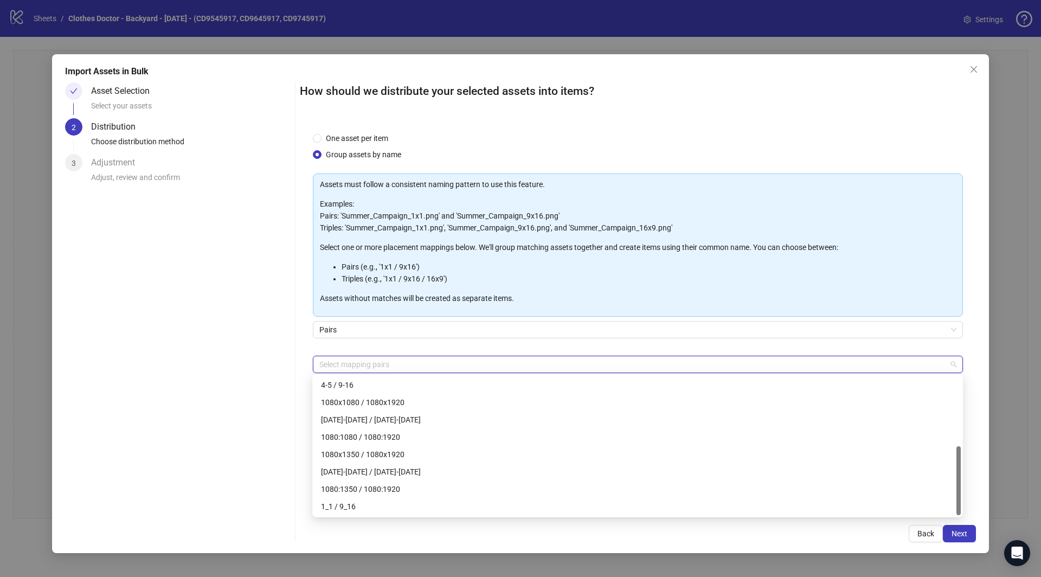
scroll to position [139, 0]
click at [364, 505] on div "1_1 / 9_16" at bounding box center [637, 506] width 633 height 12
click at [547, 336] on span "Pairs" at bounding box center [637, 329] width 637 height 16
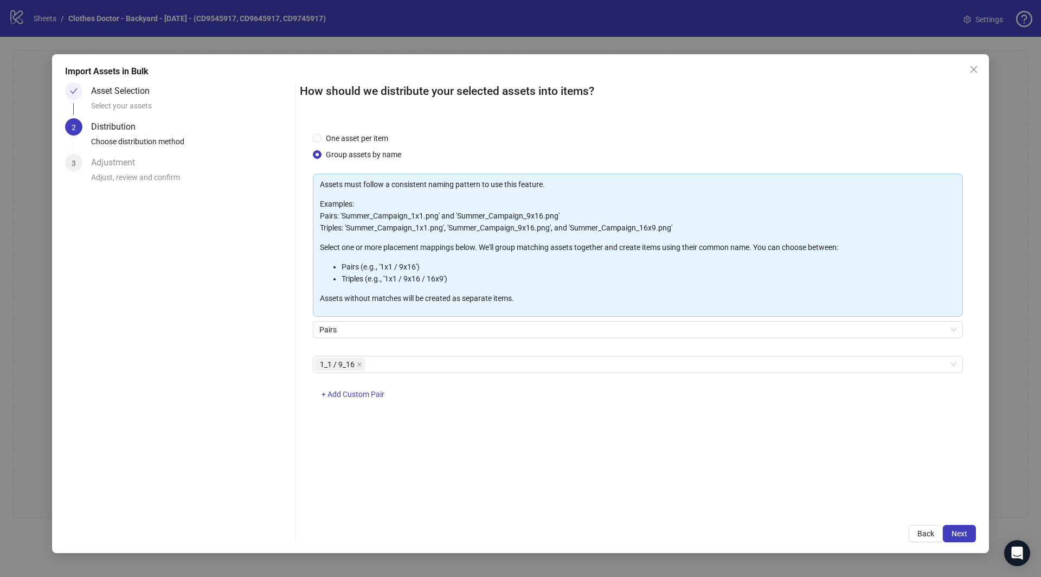
click at [968, 542] on div "Import Assets in Bulk Asset Selection Select your assets 2 Distribution Choose …" at bounding box center [520, 303] width 937 height 499
click at [968, 539] on button "Next" at bounding box center [959, 533] width 33 height 17
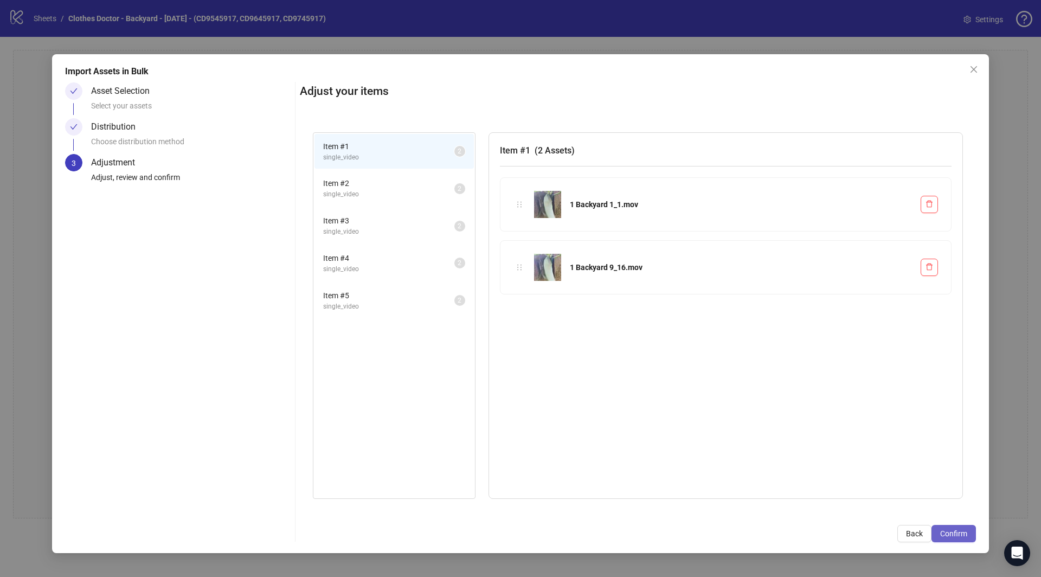
click at [961, 538] on button "Confirm" at bounding box center [953, 533] width 44 height 17
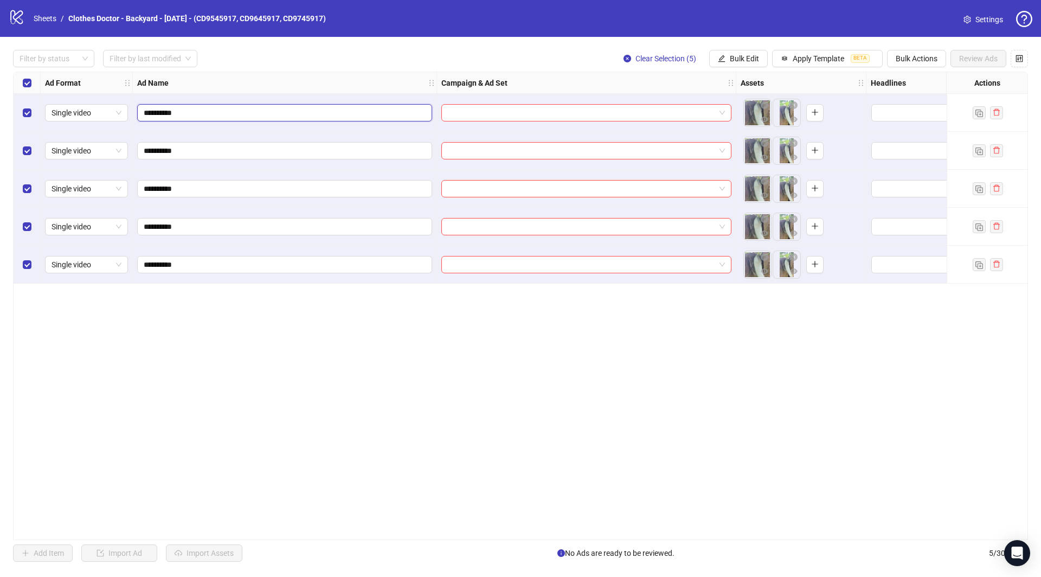
click at [257, 111] on input "**********" at bounding box center [284, 113] width 280 height 12
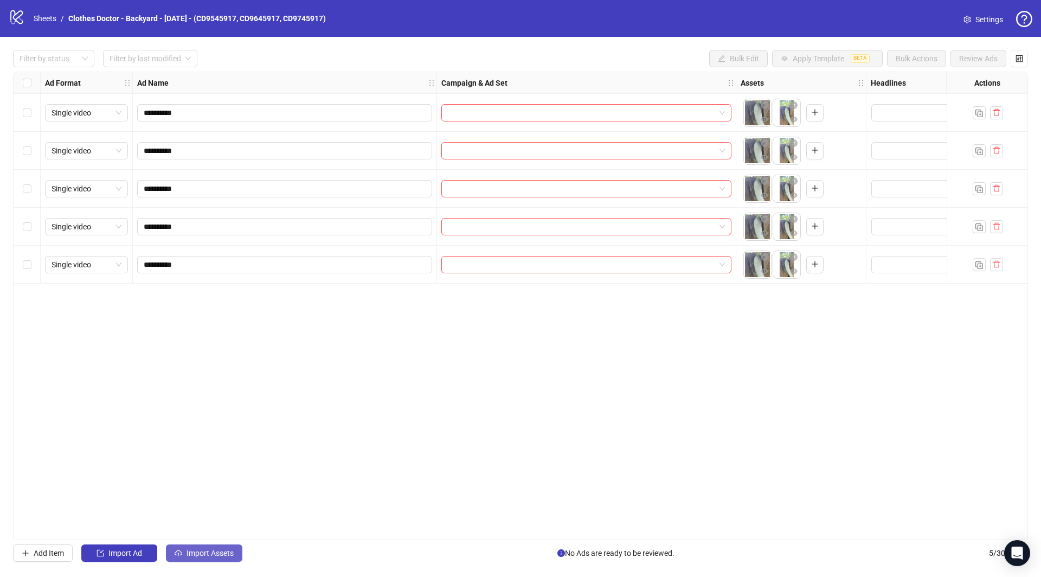
click at [209, 545] on button "Import Assets" at bounding box center [204, 552] width 76 height 17
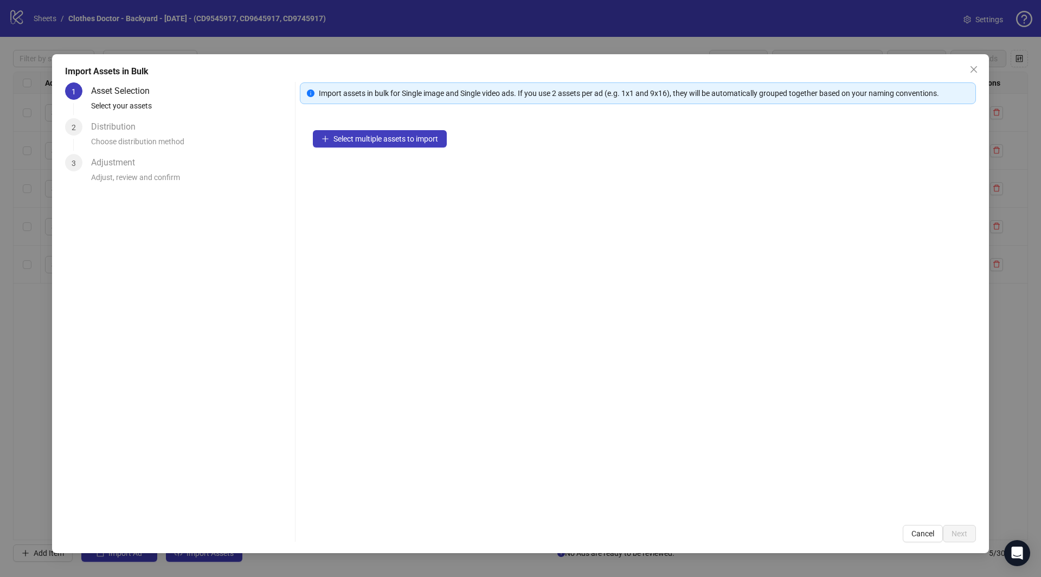
click at [343, 151] on div "Select multiple assets to import" at bounding box center [638, 314] width 676 height 395
click at [343, 128] on div "Select multiple assets to import" at bounding box center [638, 314] width 676 height 395
click at [343, 140] on span "Select multiple assets to import" at bounding box center [385, 138] width 105 height 9
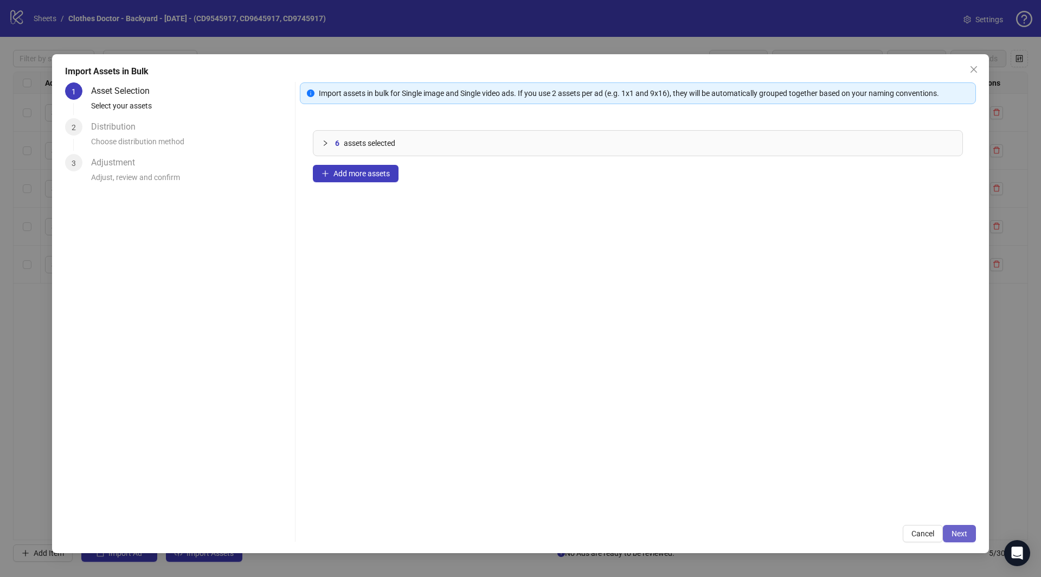
click at [961, 529] on span "Next" at bounding box center [959, 533] width 16 height 9
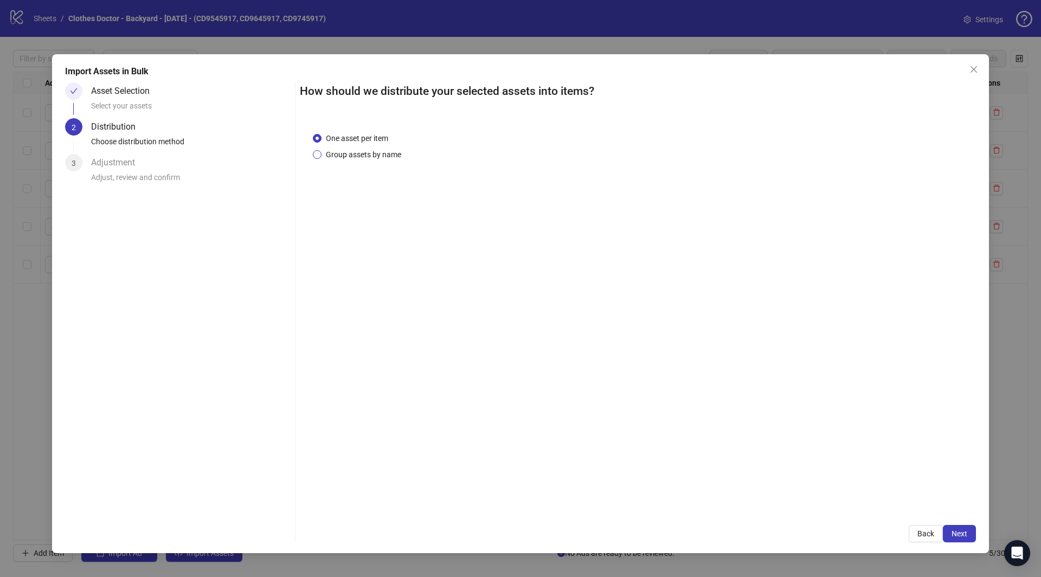
click at [362, 153] on span "Group assets by name" at bounding box center [363, 155] width 84 height 12
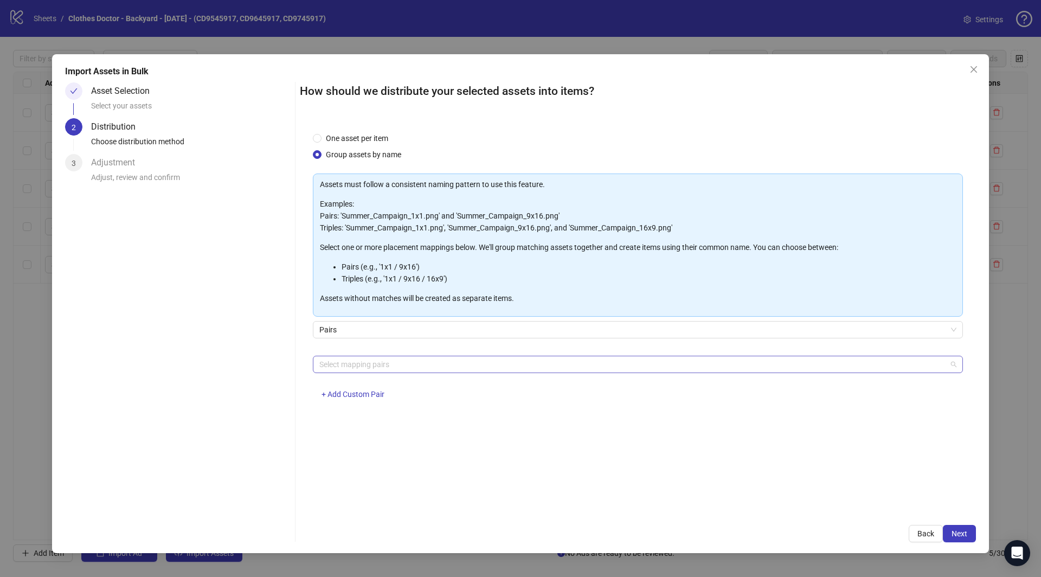
click at [394, 360] on div at bounding box center [632, 364] width 634 height 15
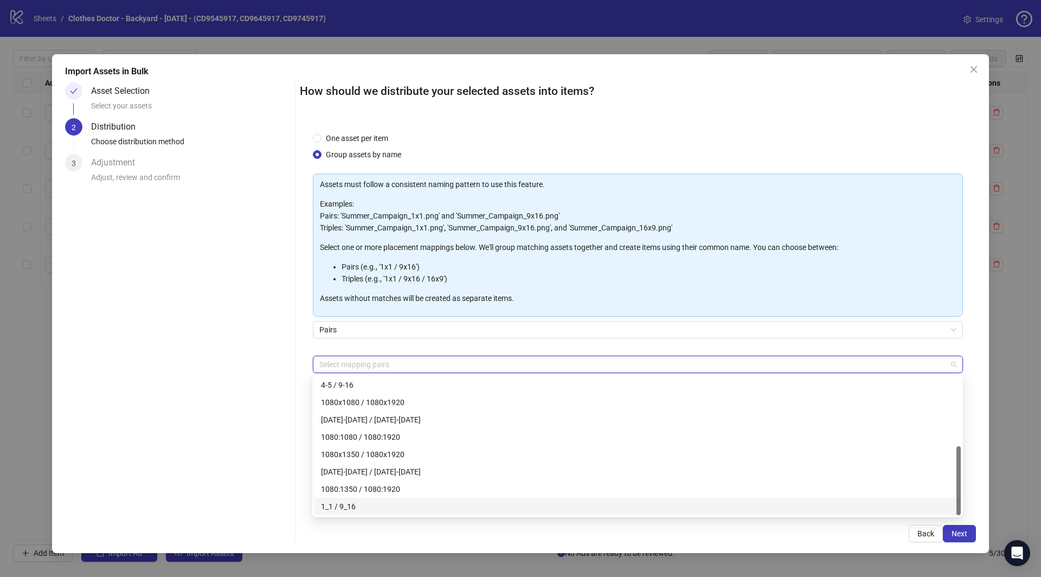
click at [364, 506] on div "1_1 / 9_16" at bounding box center [637, 506] width 633 height 12
click at [560, 535] on div "Back Next" at bounding box center [638, 533] width 676 height 17
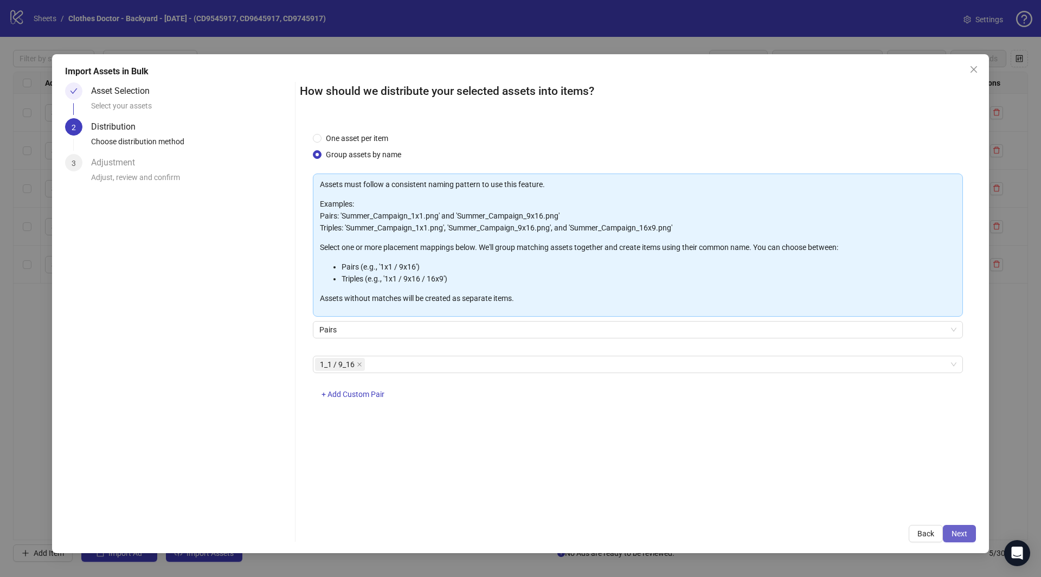
click at [959, 537] on span "Next" at bounding box center [959, 533] width 16 height 9
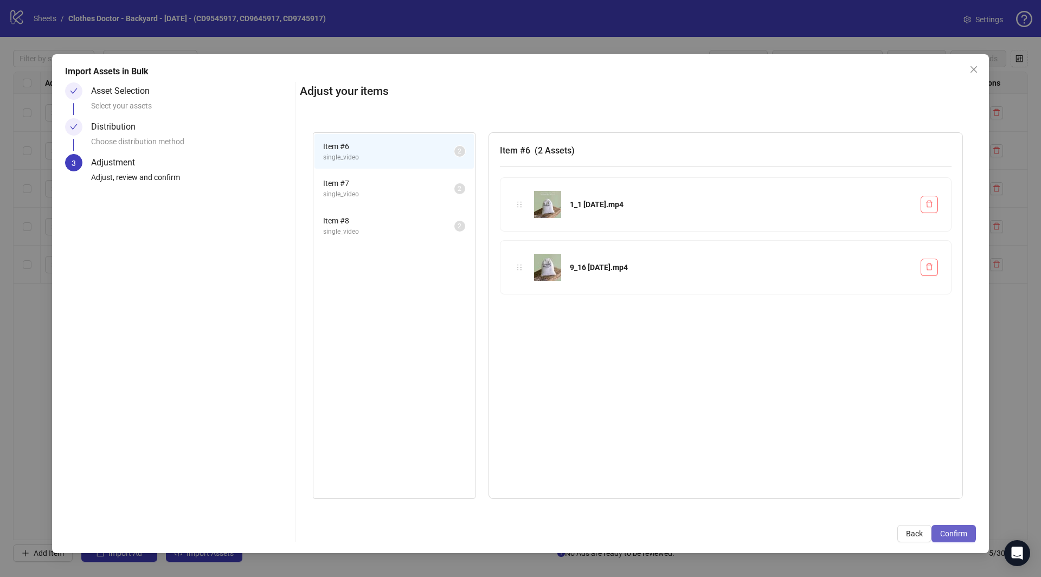
click at [958, 535] on span "Confirm" at bounding box center [953, 533] width 27 height 9
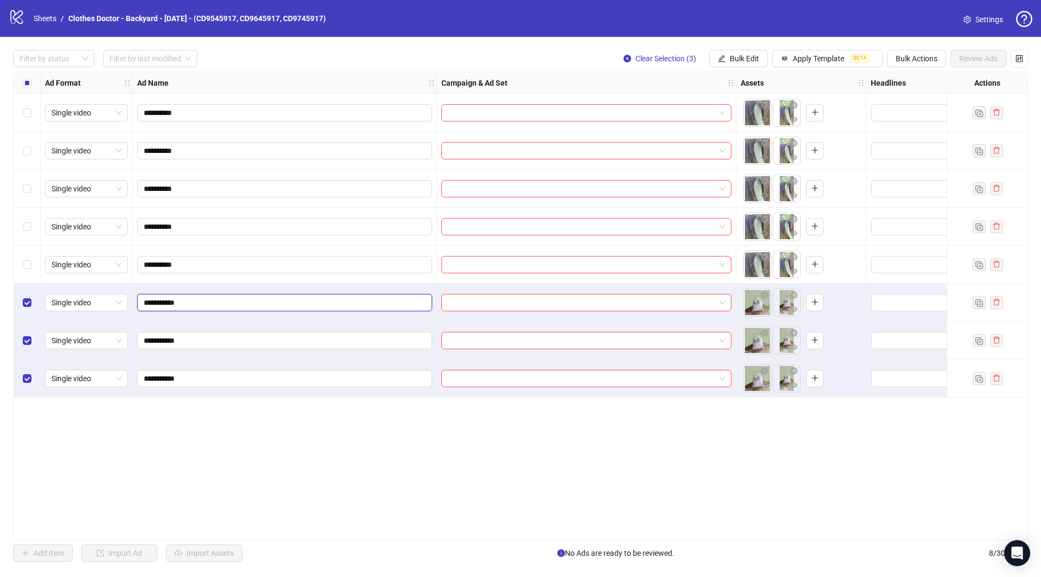
click at [207, 301] on input "**********" at bounding box center [284, 303] width 280 height 12
type input "**********"
click at [334, 308] on span "**********" at bounding box center [284, 302] width 295 height 17
click at [327, 300] on input "**********" at bounding box center [284, 303] width 280 height 12
click at [291, 341] on input "**********" at bounding box center [284, 340] width 280 height 12
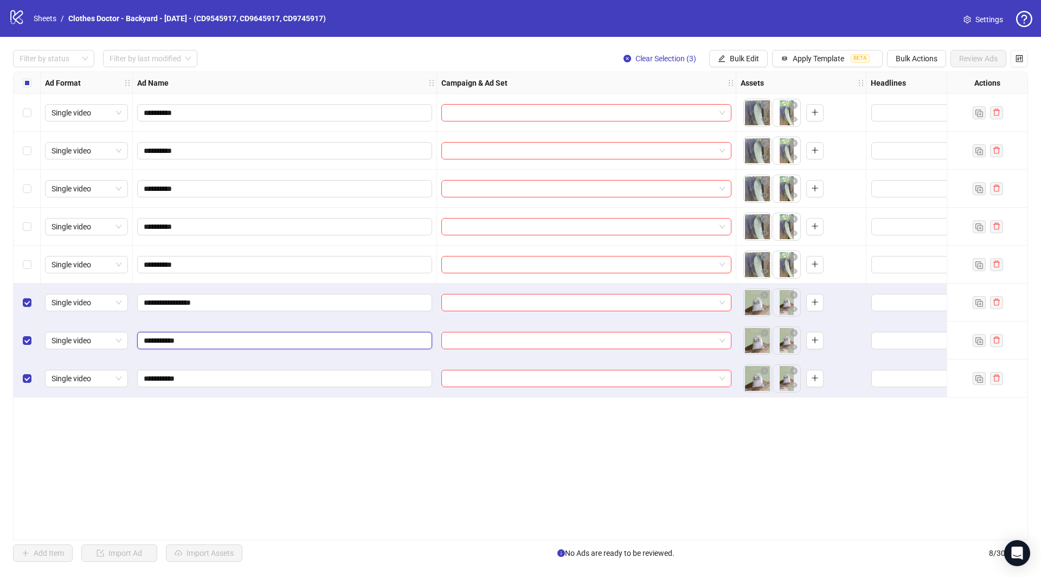
paste input "******"
type input "**********"
click at [268, 376] on input "**********" at bounding box center [284, 378] width 280 height 12
paste input "******"
type input "**********"
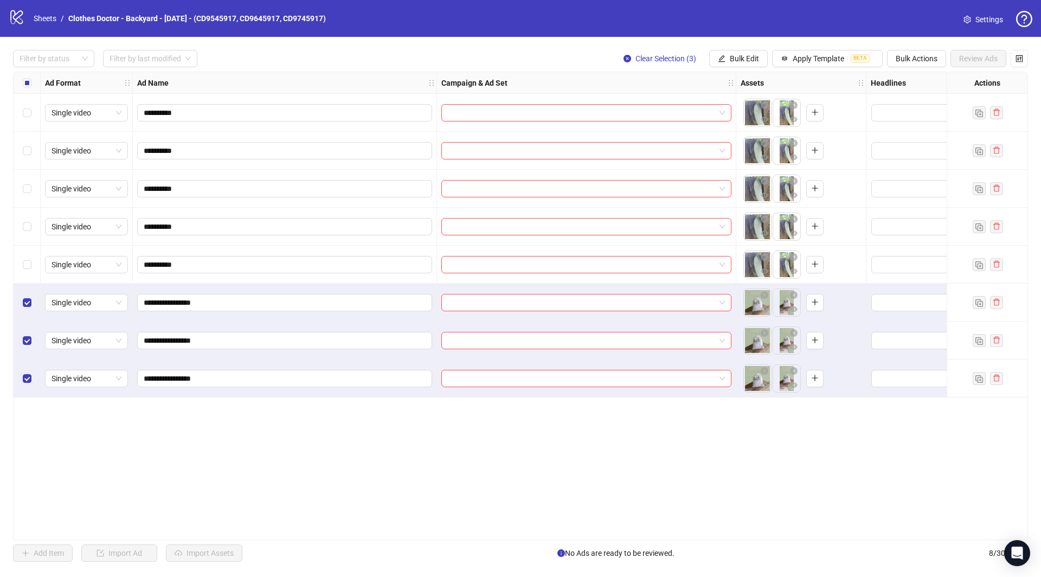
click at [322, 452] on div "**********" at bounding box center [520, 306] width 1015 height 468
click at [328, 466] on div "**********" at bounding box center [520, 306] width 1015 height 468
click at [669, 62] on span "Clear Selection (3)" at bounding box center [665, 58] width 61 height 9
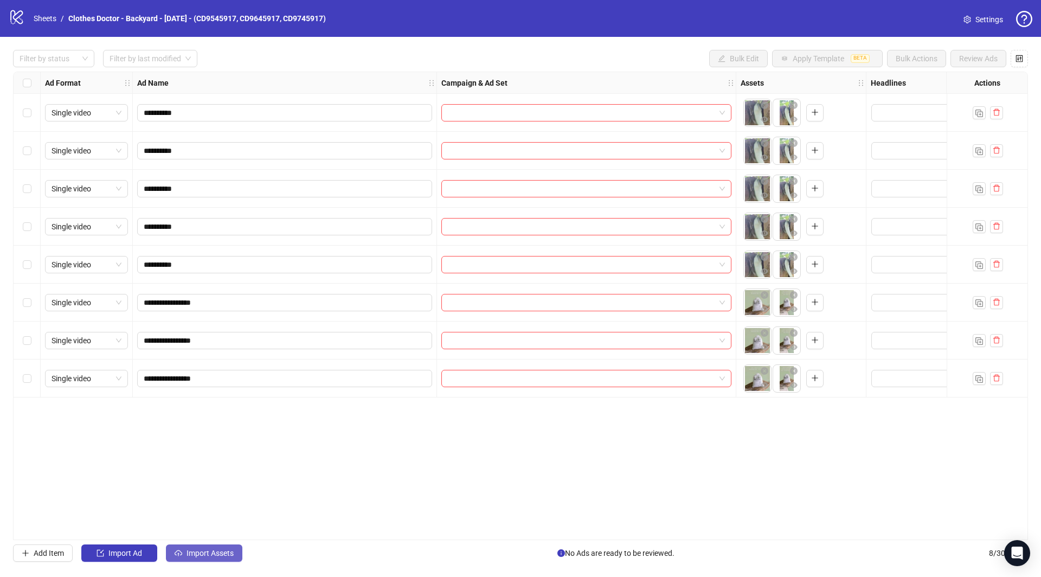
click at [190, 556] on span "Import Assets" at bounding box center [209, 553] width 47 height 9
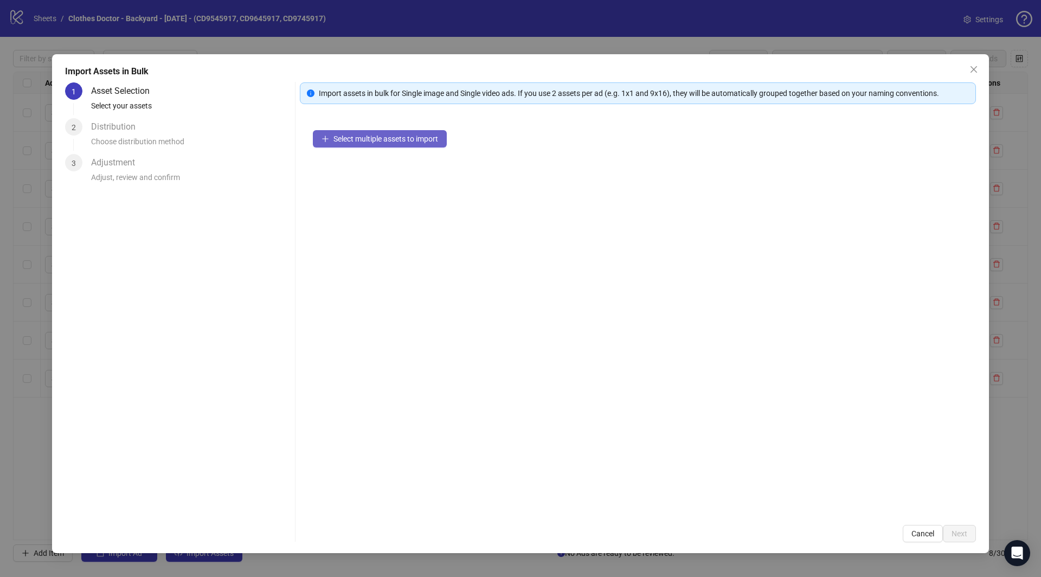
click at [367, 136] on span "Select multiple assets to import" at bounding box center [385, 138] width 105 height 9
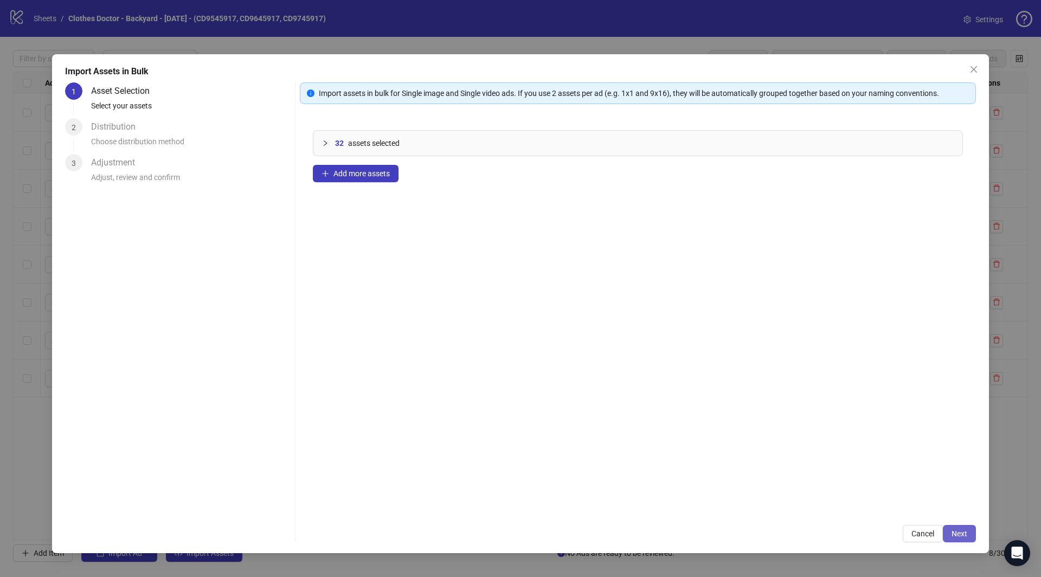
click at [961, 533] on span "Next" at bounding box center [959, 533] width 16 height 9
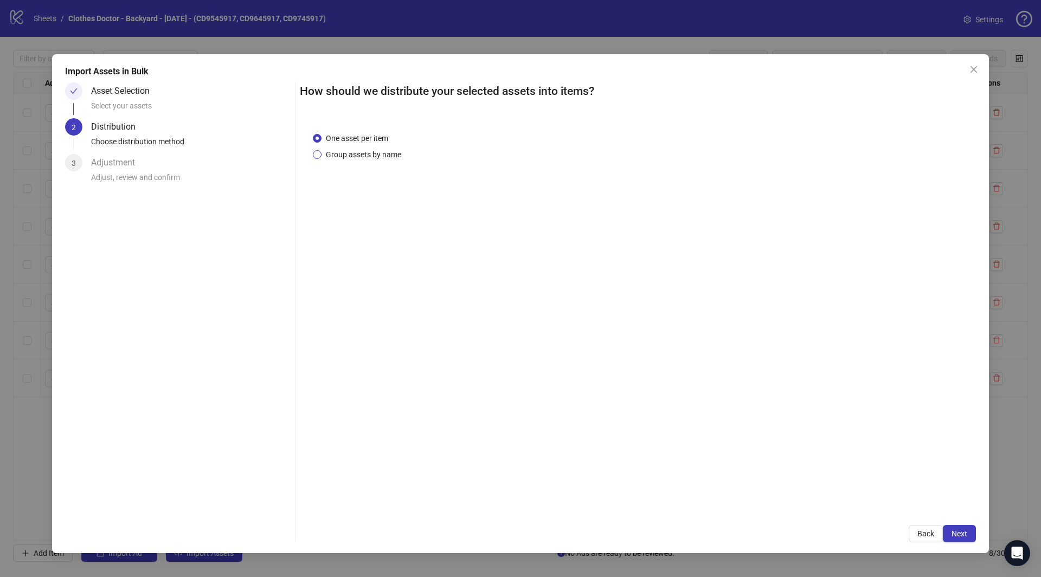
click at [381, 151] on span "Group assets by name" at bounding box center [363, 155] width 84 height 12
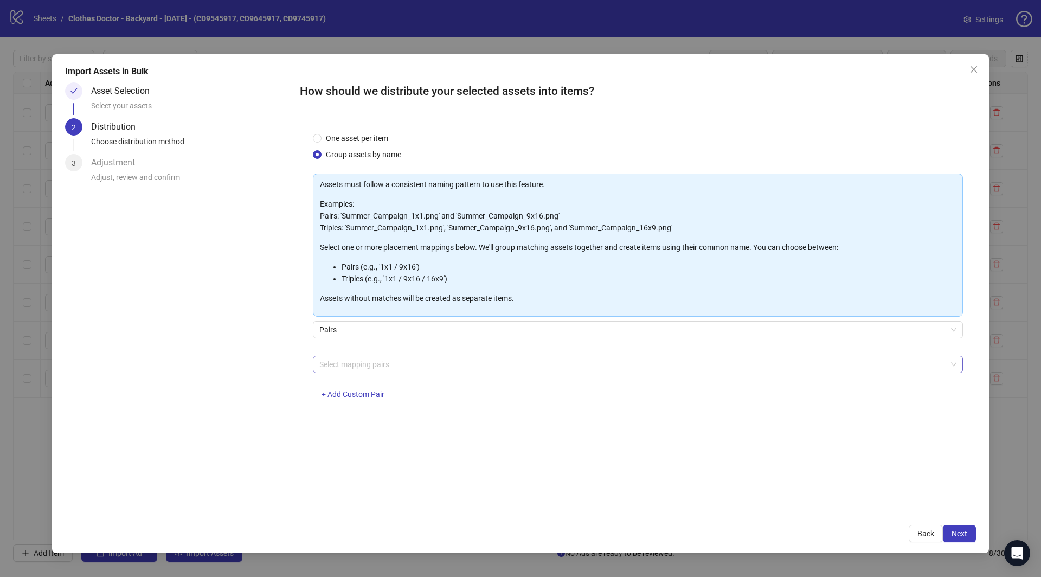
click at [391, 359] on div at bounding box center [632, 364] width 634 height 15
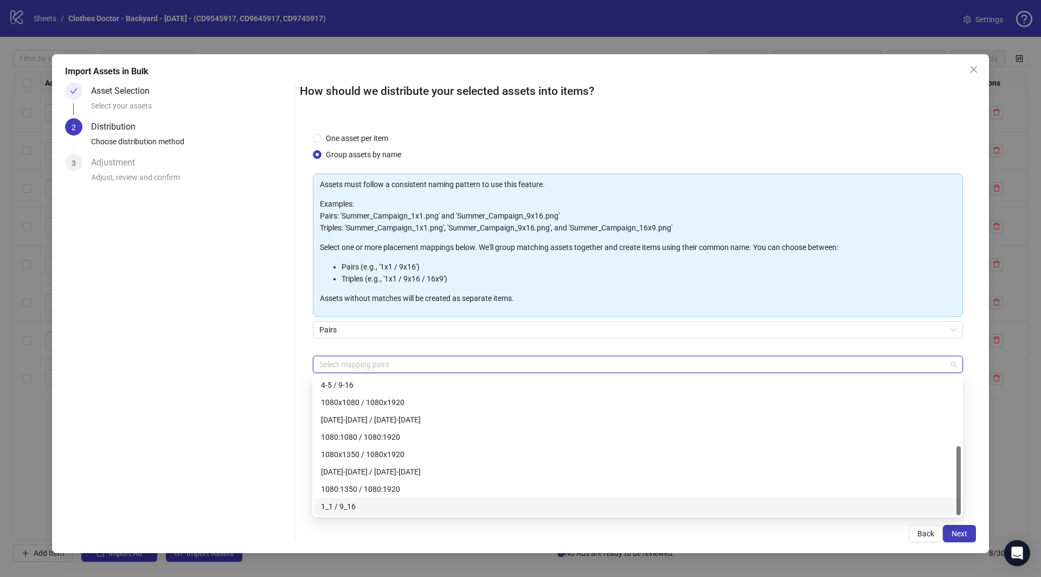
click at [352, 505] on div "1_1 / 9_16" at bounding box center [637, 506] width 633 height 12
click at [441, 529] on div "Back Next" at bounding box center [638, 533] width 676 height 17
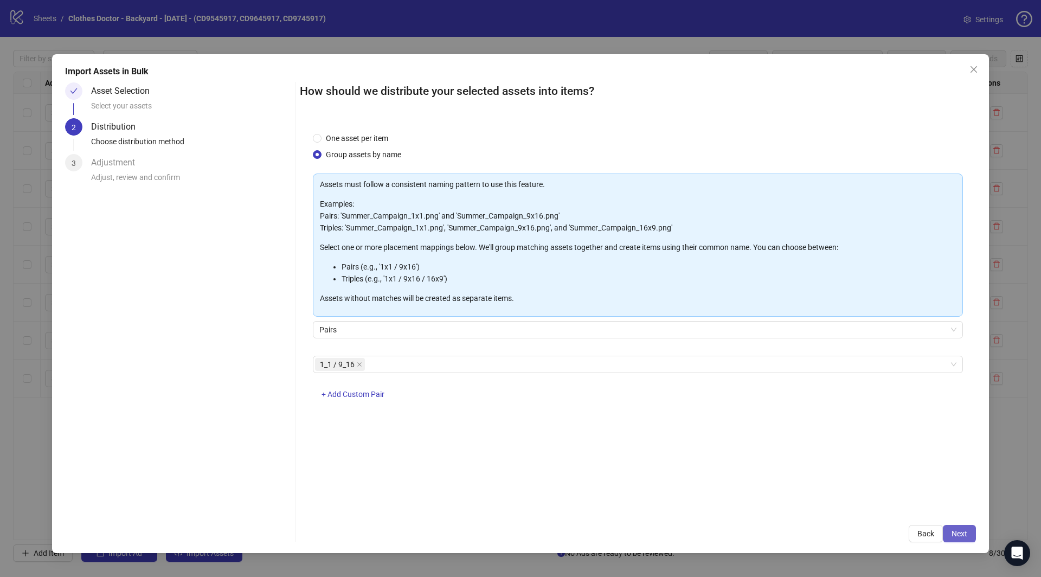
click at [964, 534] on span "Next" at bounding box center [959, 533] width 16 height 9
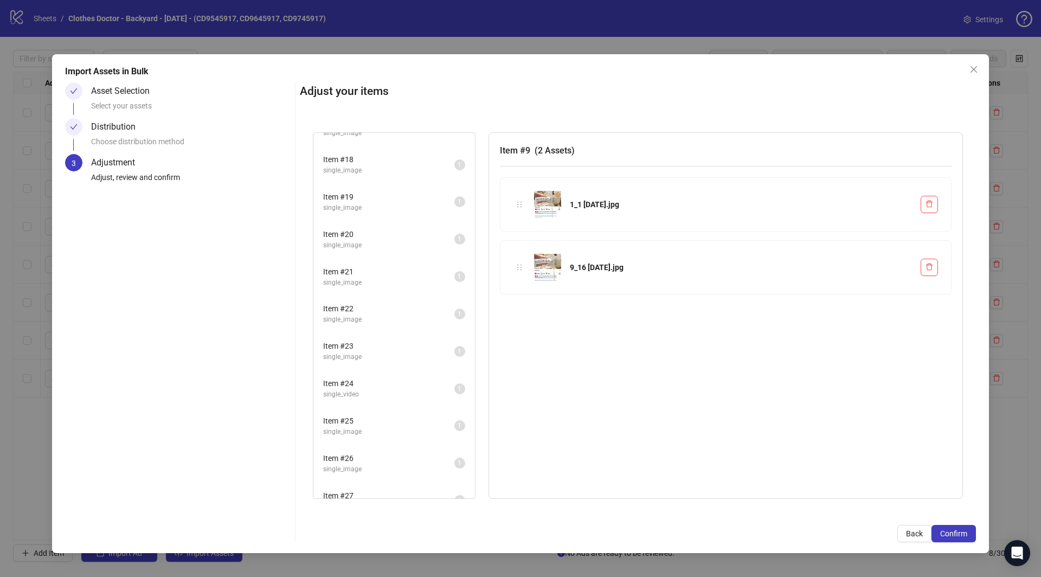
scroll to position [742, 0]
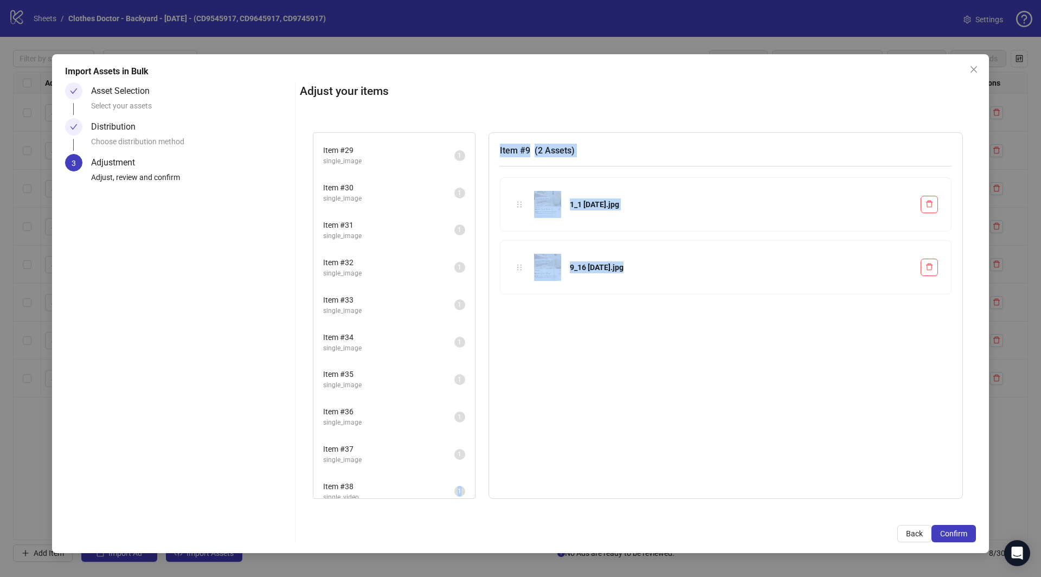
click at [375, 492] on span "single_video" at bounding box center [388, 497] width 131 height 10
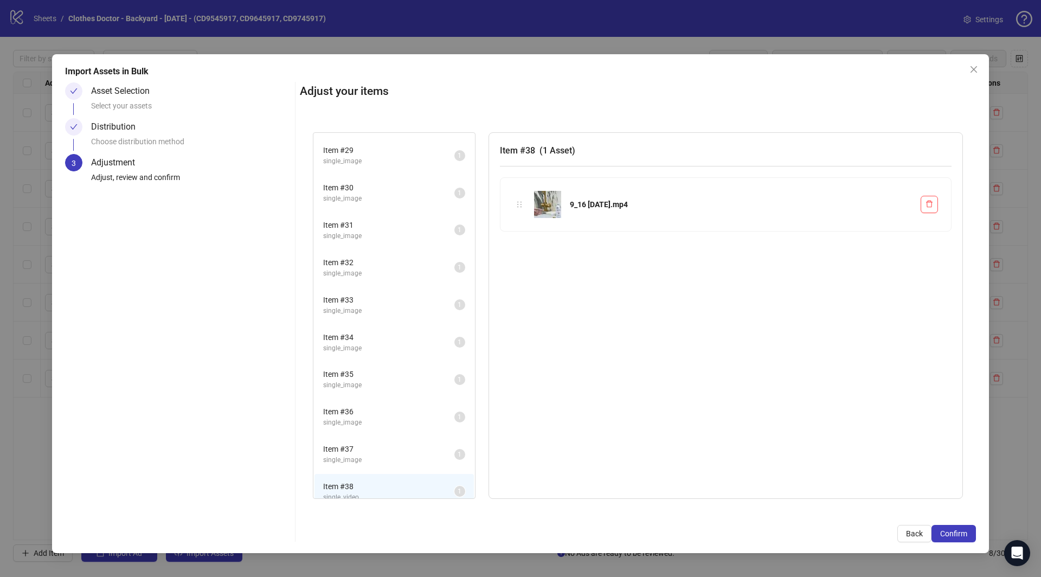
click at [358, 455] on span "single_image" at bounding box center [388, 460] width 131 height 10
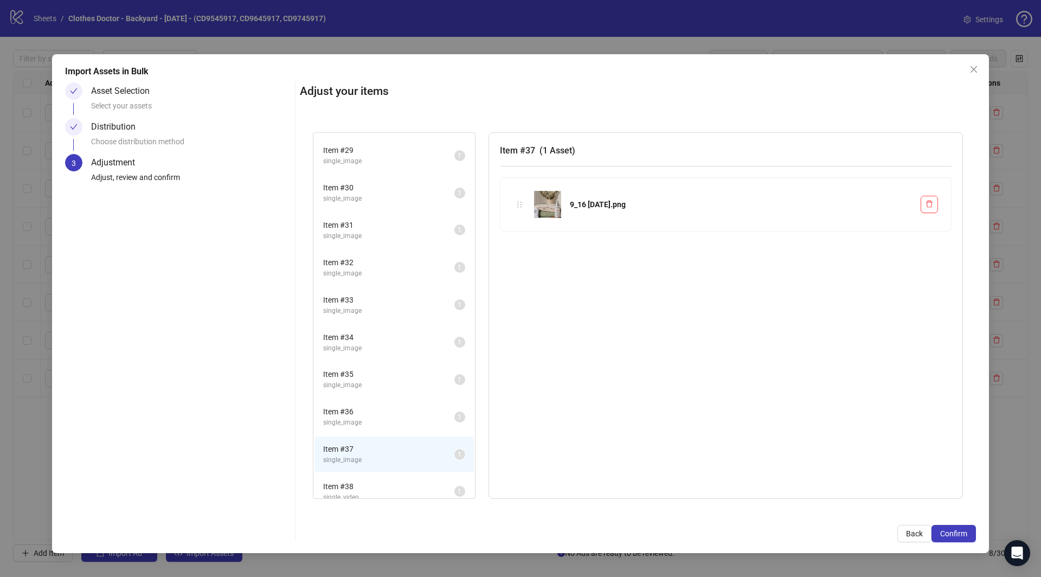
click at [361, 405] on span "Item # 36" at bounding box center [388, 411] width 131 height 12
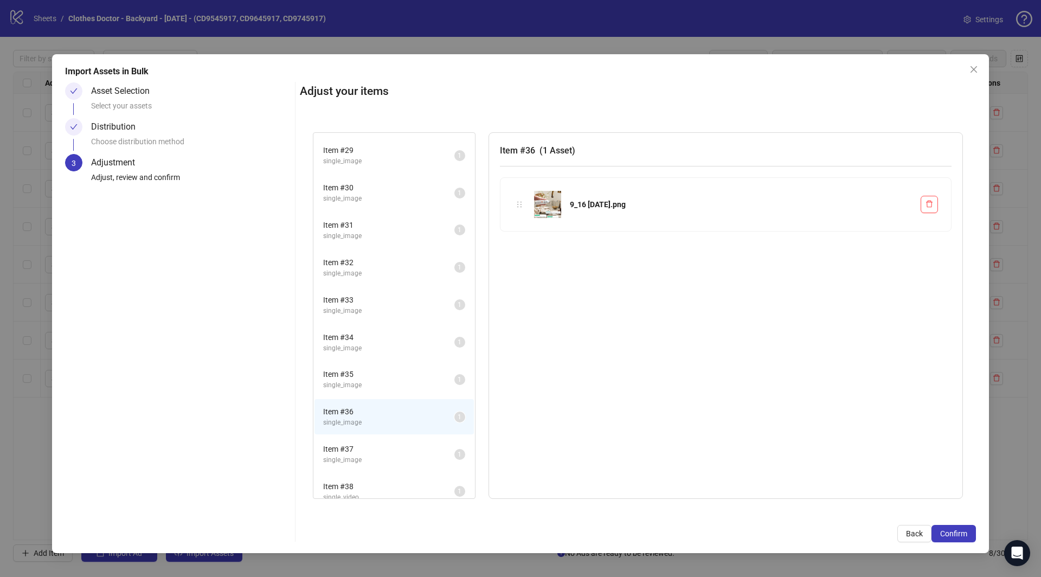
click at [365, 362] on li "Item # 35 single_image 1" at bounding box center [393, 379] width 159 height 35
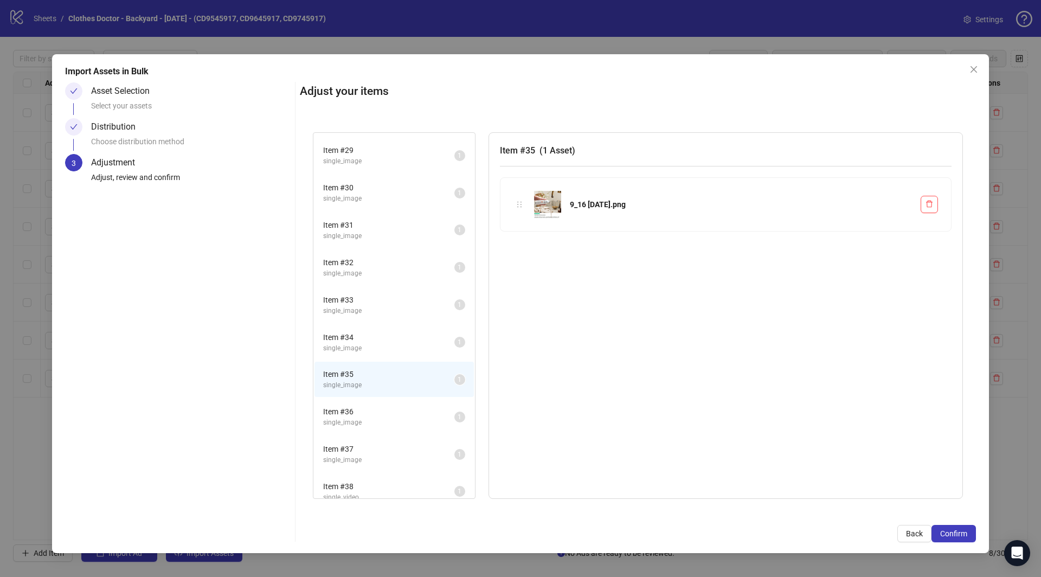
click at [365, 307] on li "Item # 33 single_image 1" at bounding box center [393, 304] width 159 height 35
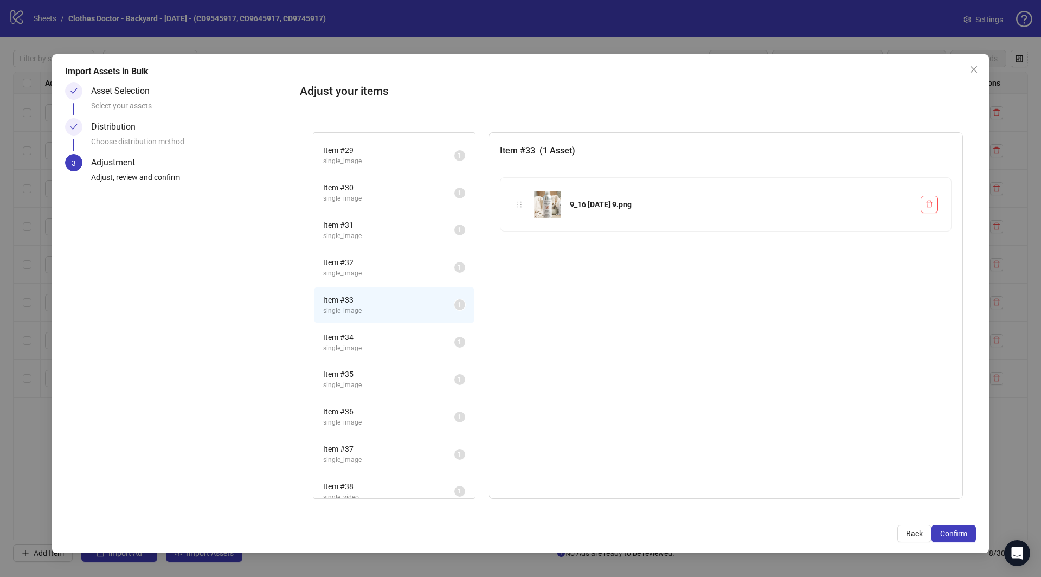
click at [381, 294] on span "Item # 33" at bounding box center [388, 300] width 131 height 12
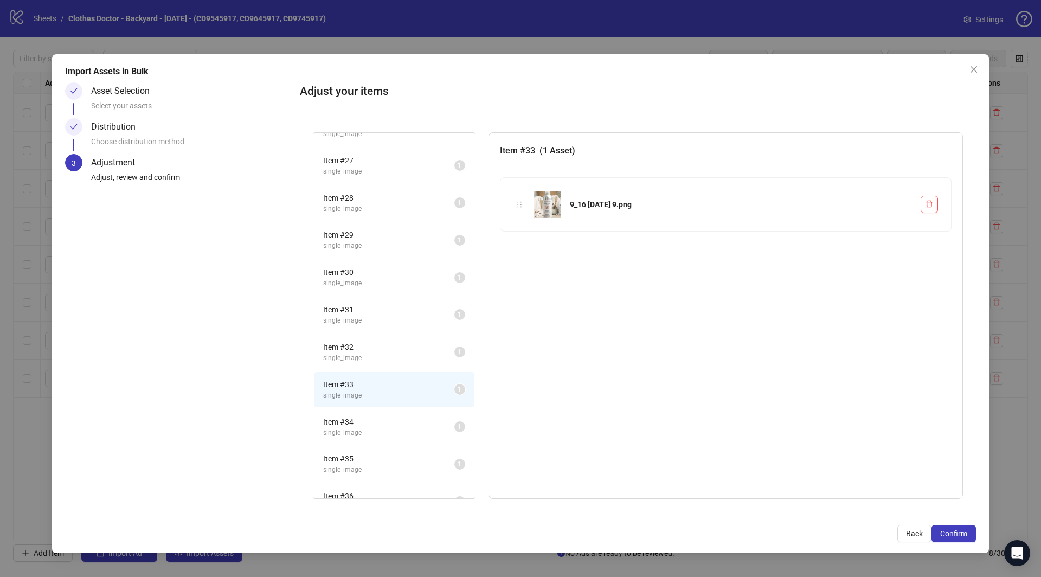
click at [395, 260] on li "Item # 30 single_image 1" at bounding box center [393, 277] width 159 height 35
click at [395, 254] on li "Item # 19 single_image 1" at bounding box center [393, 243] width 159 height 35
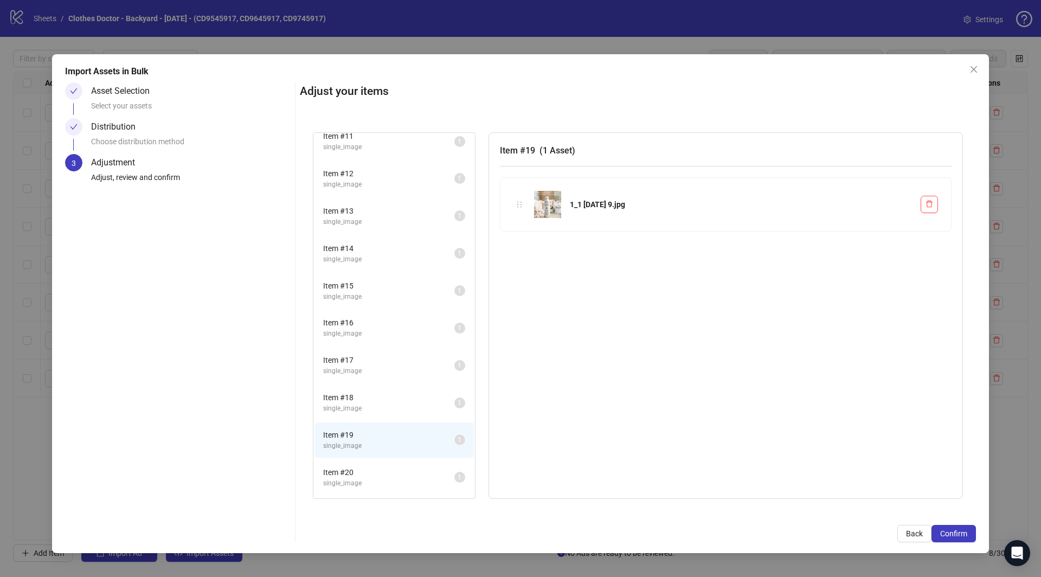
scroll to position [0, 0]
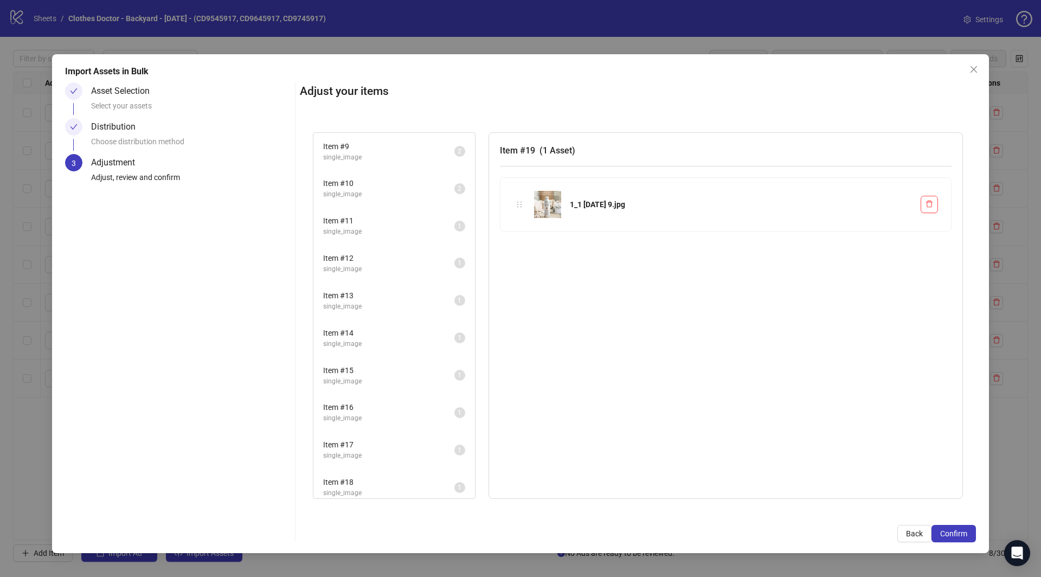
click at [395, 254] on span "Item # 12" at bounding box center [388, 258] width 131 height 12
click at [394, 202] on li "Item # 10 single_image 2" at bounding box center [393, 188] width 159 height 35
click at [401, 311] on li "Item # 13 single_image 1" at bounding box center [393, 300] width 159 height 35
click at [379, 371] on span "Item # 15" at bounding box center [388, 370] width 131 height 12
click at [917, 530] on span "Back" at bounding box center [914, 533] width 17 height 9
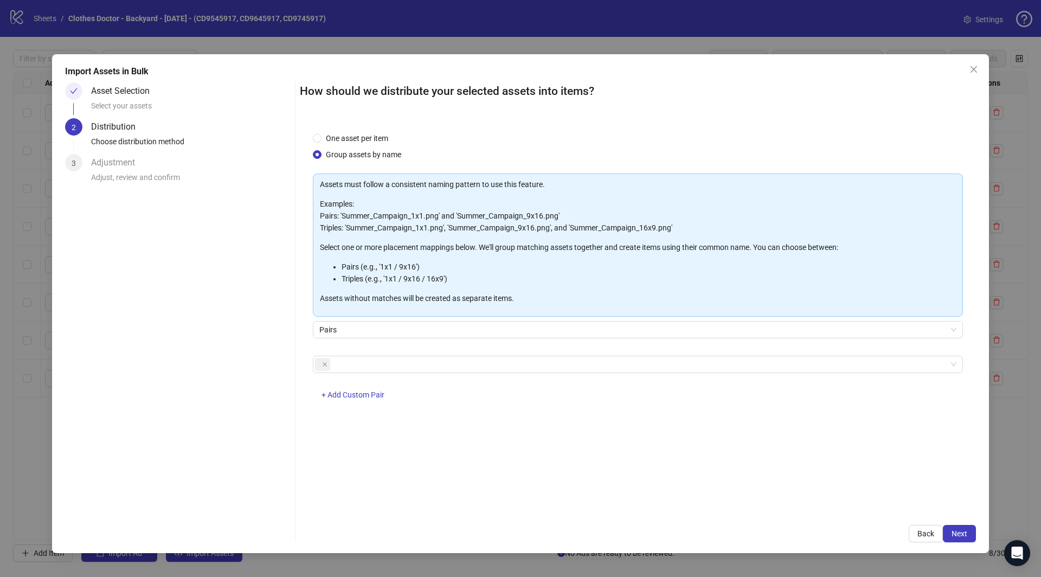
click at [917, 530] on button "Back" at bounding box center [925, 533] width 34 height 17
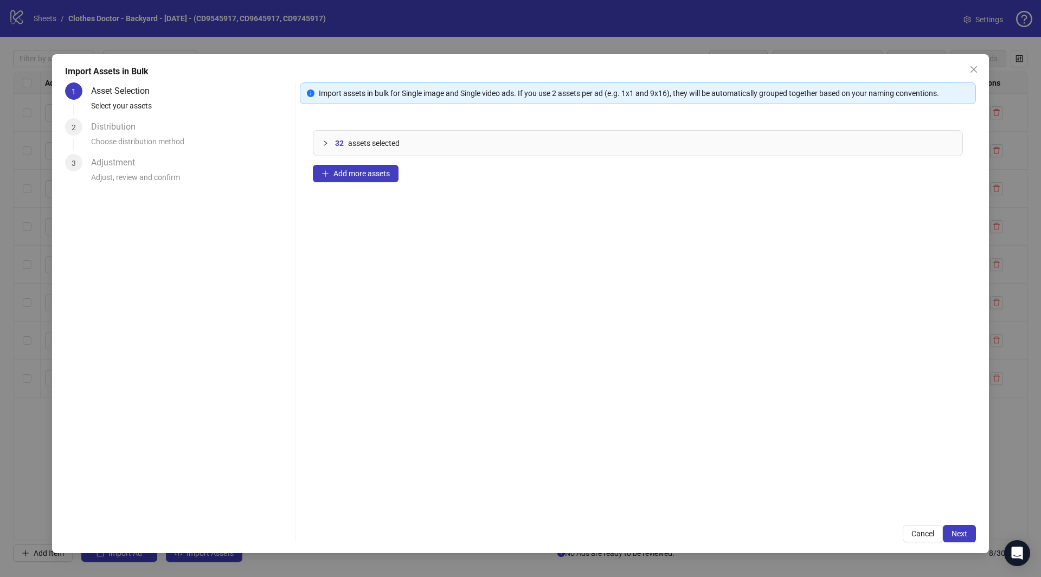
click at [917, 530] on span "Cancel" at bounding box center [922, 533] width 23 height 9
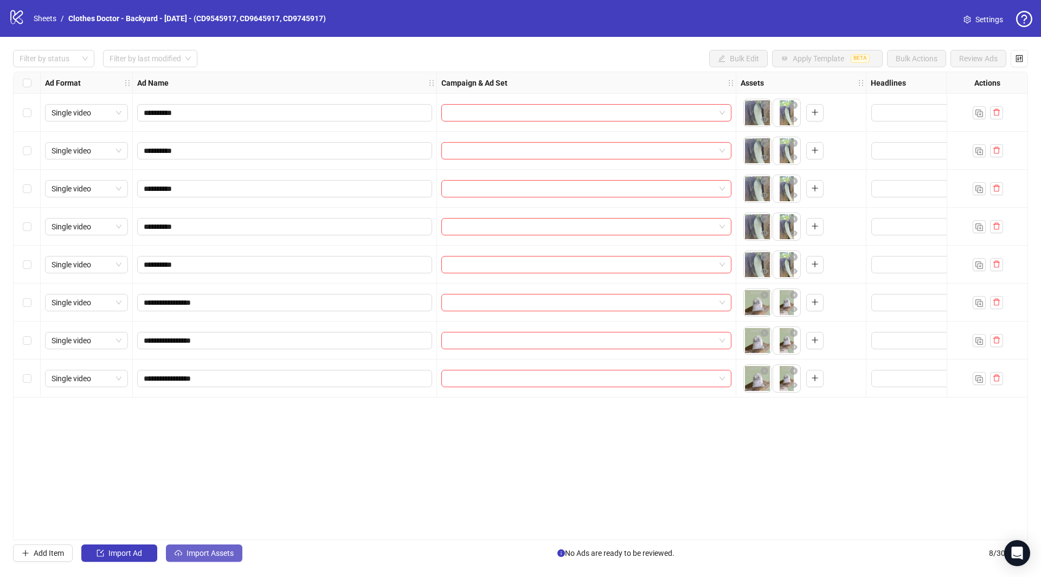
click at [204, 559] on button "Import Assets" at bounding box center [204, 552] width 76 height 17
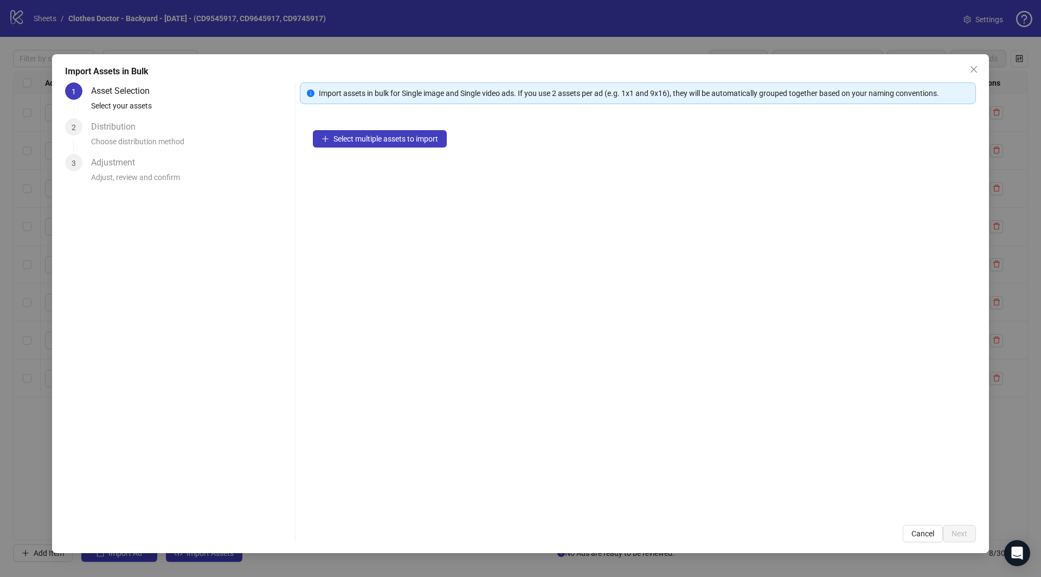
click at [359, 152] on div "Select multiple assets to import" at bounding box center [638, 314] width 676 height 395
click at [365, 137] on span "Select multiple assets to import" at bounding box center [385, 138] width 105 height 9
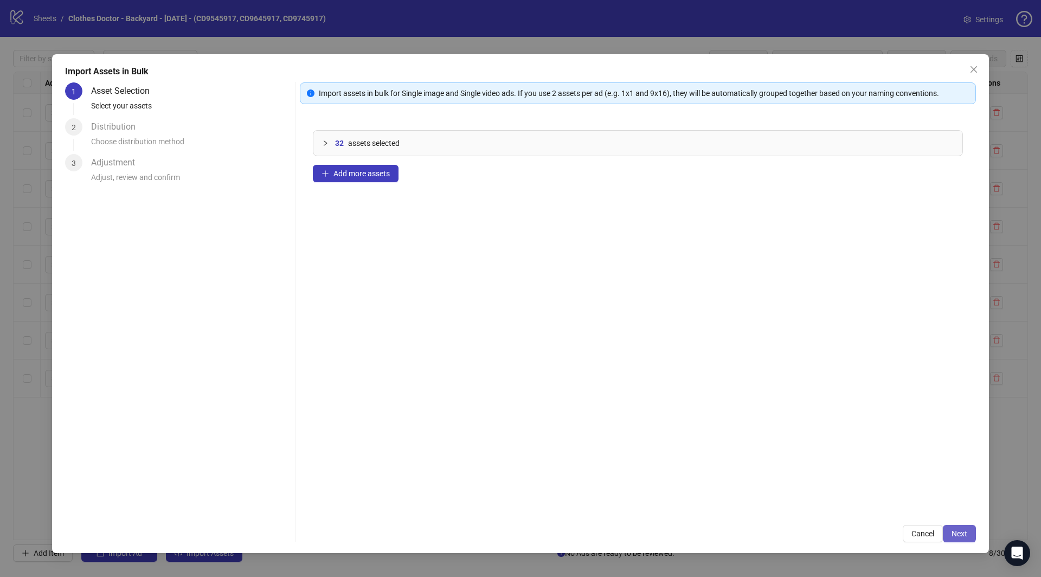
click at [963, 533] on span "Next" at bounding box center [959, 533] width 16 height 9
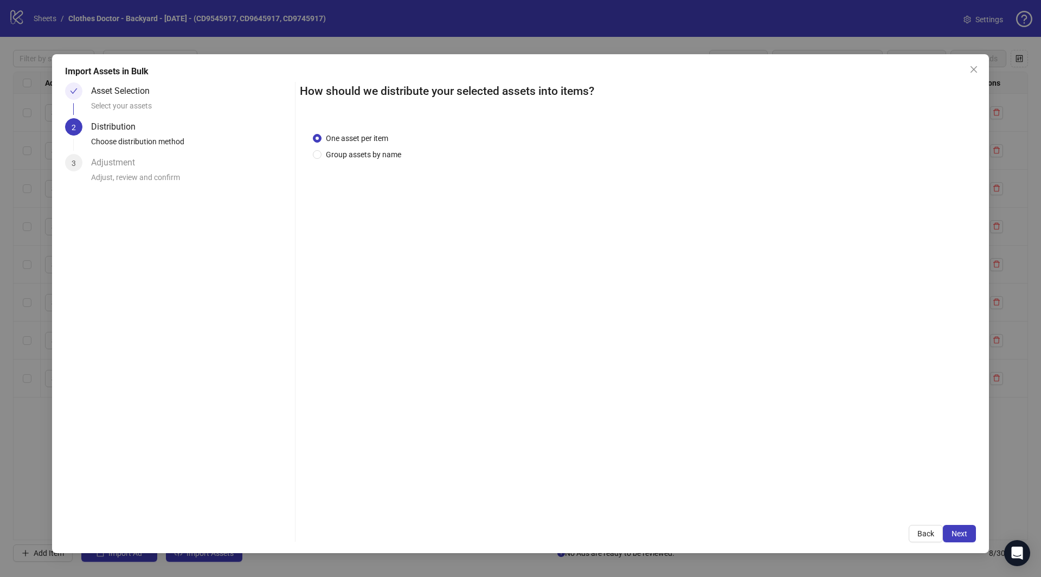
click at [363, 160] on div "One asset per item Group assets by name" at bounding box center [638, 315] width 676 height 392
click at [372, 158] on span "Group assets by name" at bounding box center [363, 155] width 84 height 12
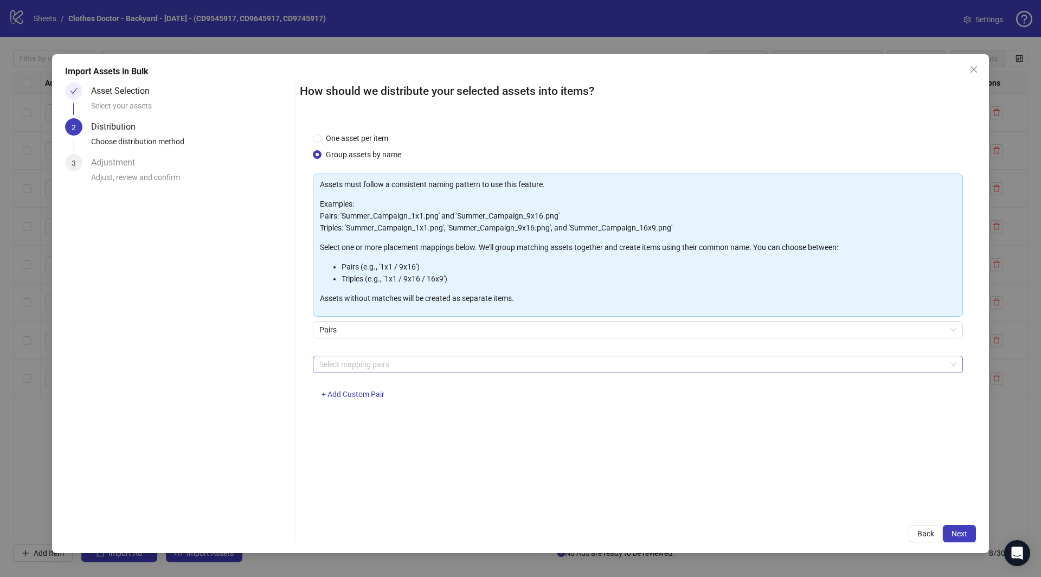
click at [462, 358] on div at bounding box center [632, 364] width 634 height 15
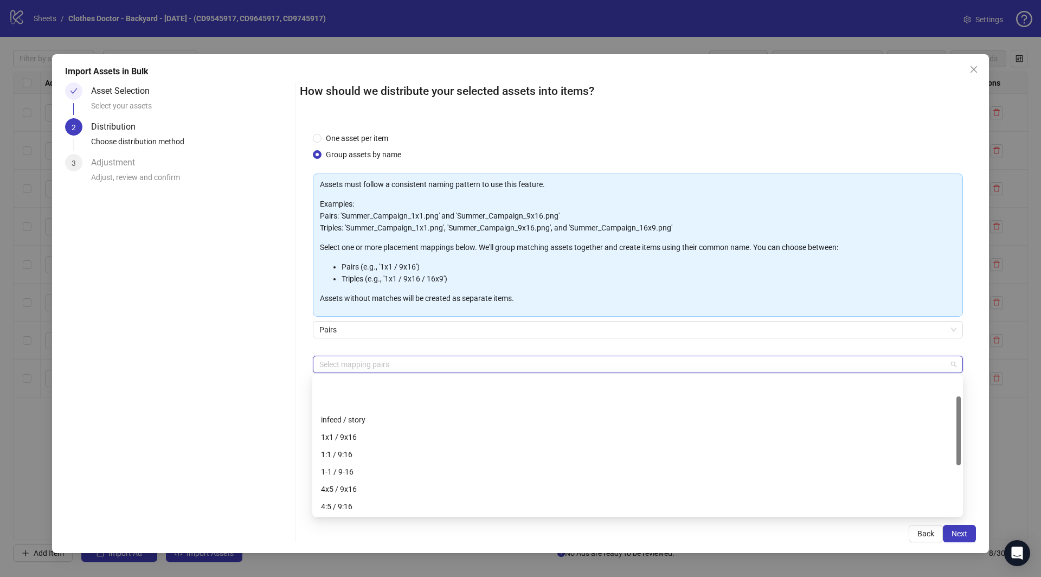
scroll to position [139, 0]
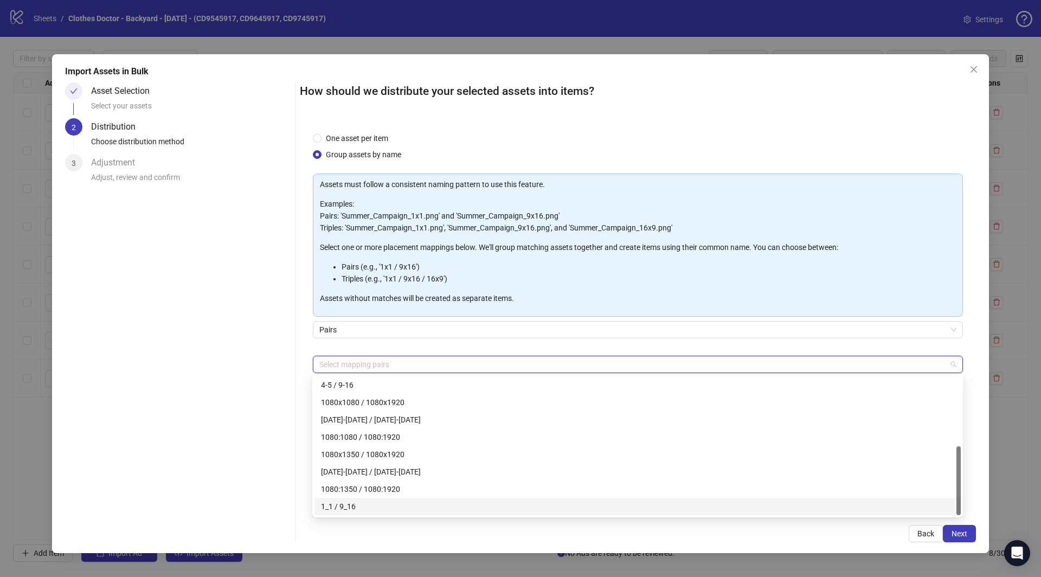
click at [381, 506] on div "1_1 / 9_16" at bounding box center [637, 506] width 633 height 12
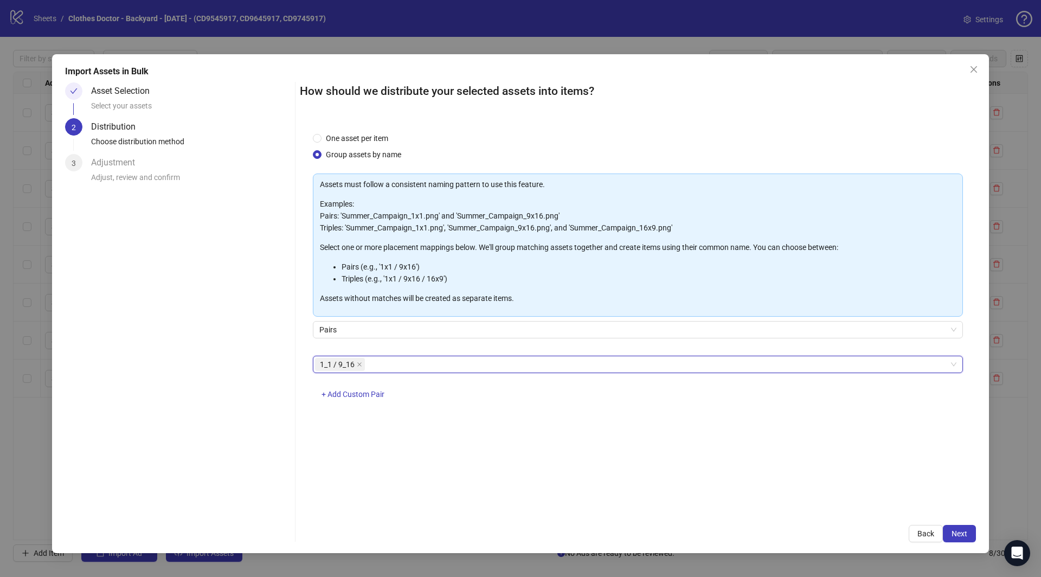
click at [514, 526] on div "Back Next" at bounding box center [638, 533] width 676 height 17
click at [965, 536] on span "Next" at bounding box center [959, 533] width 16 height 9
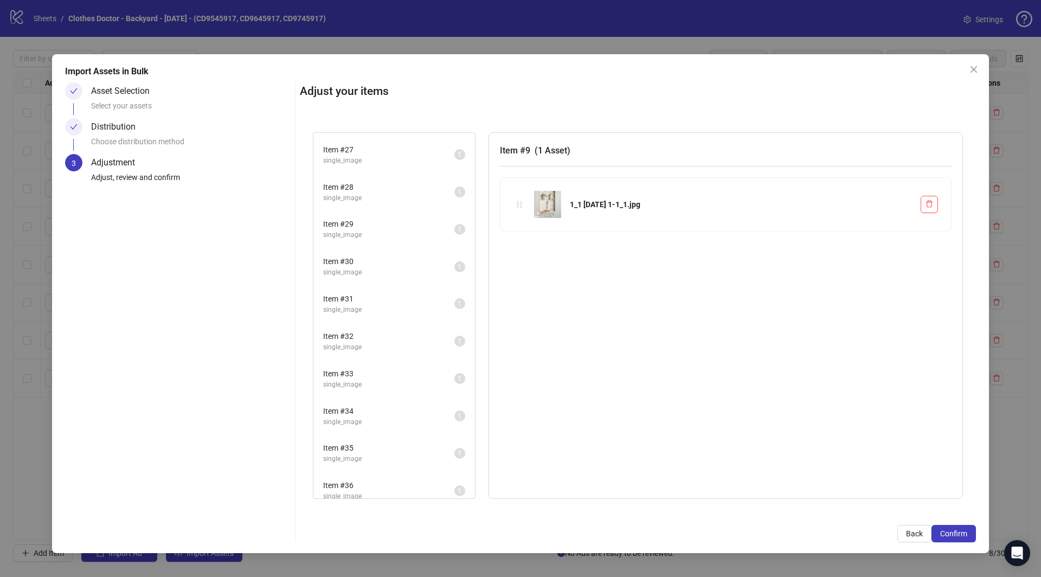
scroll to position [790, 0]
click at [376, 470] on span "Item # 39" at bounding box center [388, 476] width 131 height 12
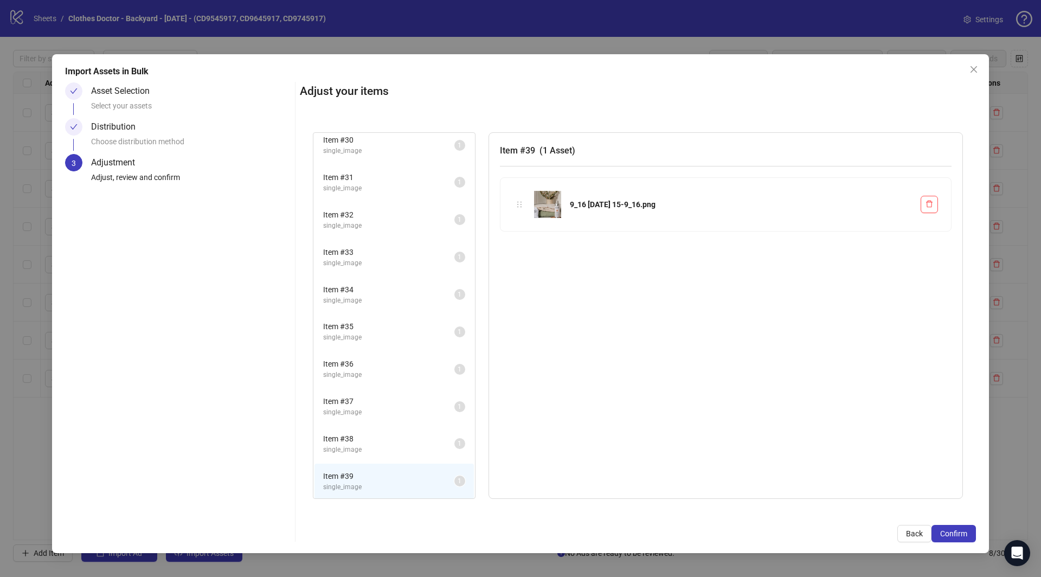
click at [376, 332] on span "single_image" at bounding box center [388, 337] width 131 height 10
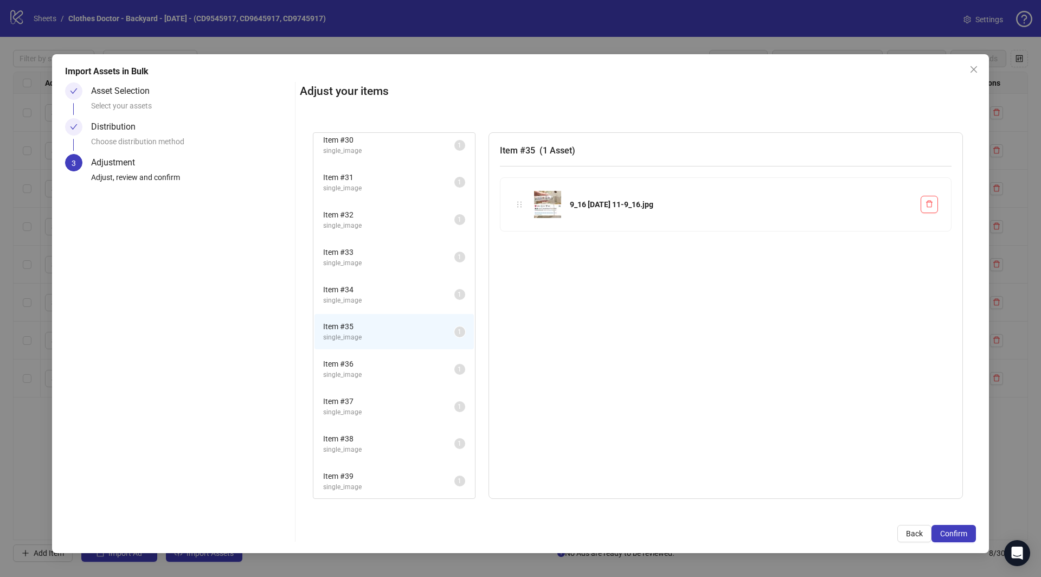
click at [378, 209] on span "Item # 32" at bounding box center [388, 215] width 131 height 12
click at [378, 209] on span "Item # 12" at bounding box center [388, 215] width 131 height 12
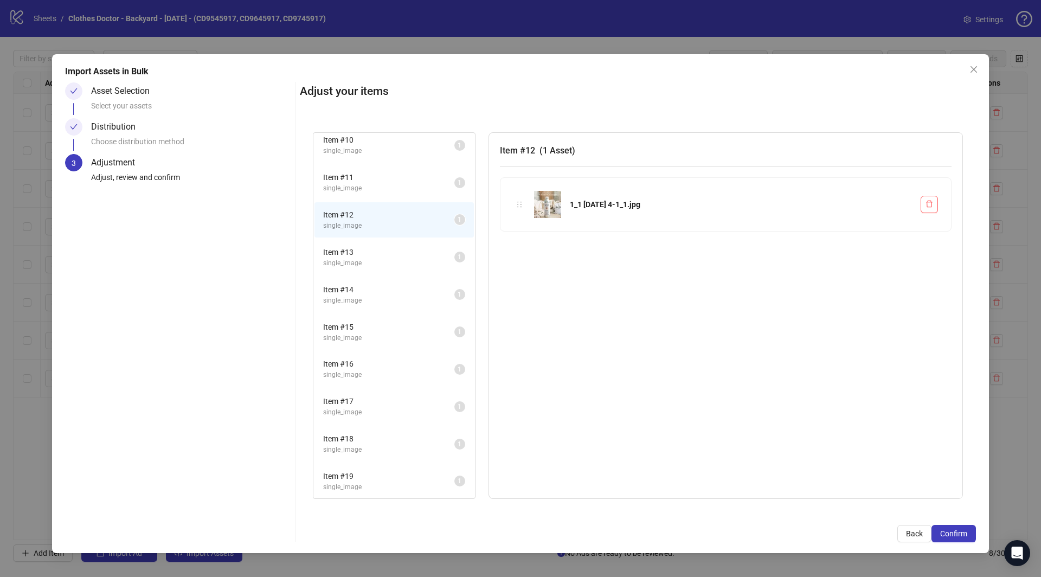
scroll to position [0, 0]
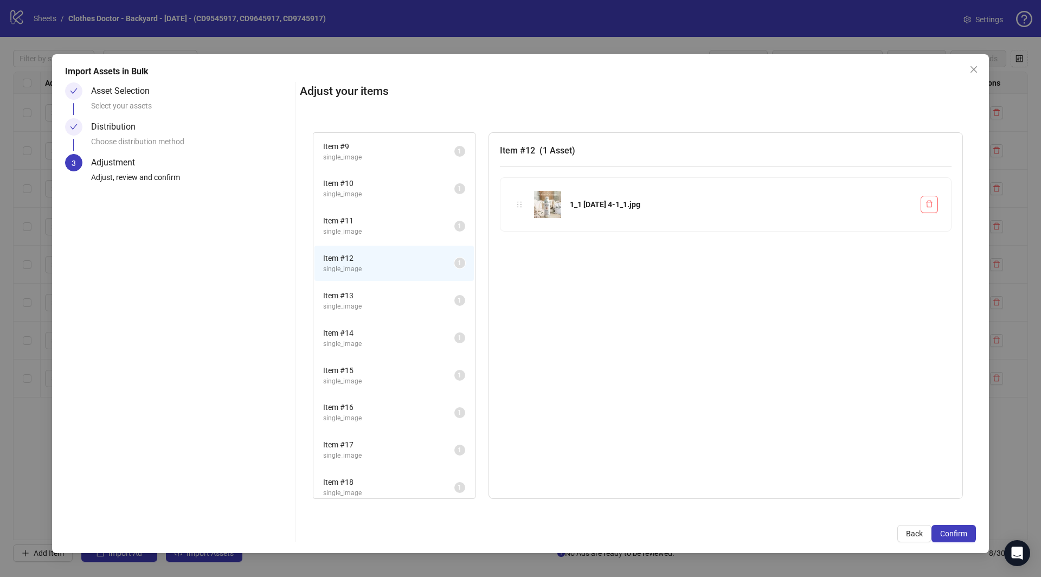
click at [378, 208] on li "Item # 11 single_image 1" at bounding box center [393, 225] width 159 height 35
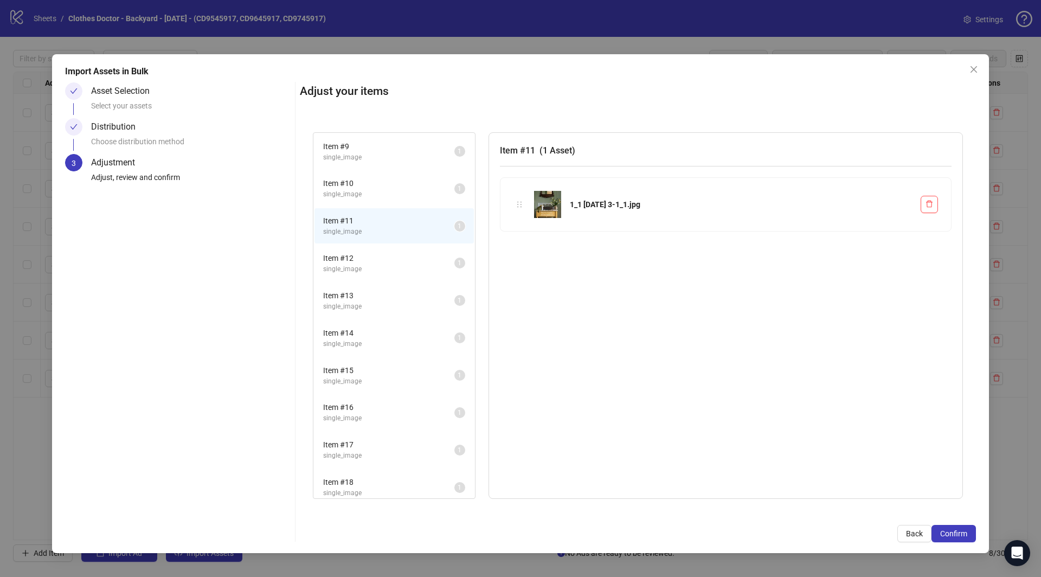
click at [390, 161] on span "single_image" at bounding box center [388, 157] width 131 height 10
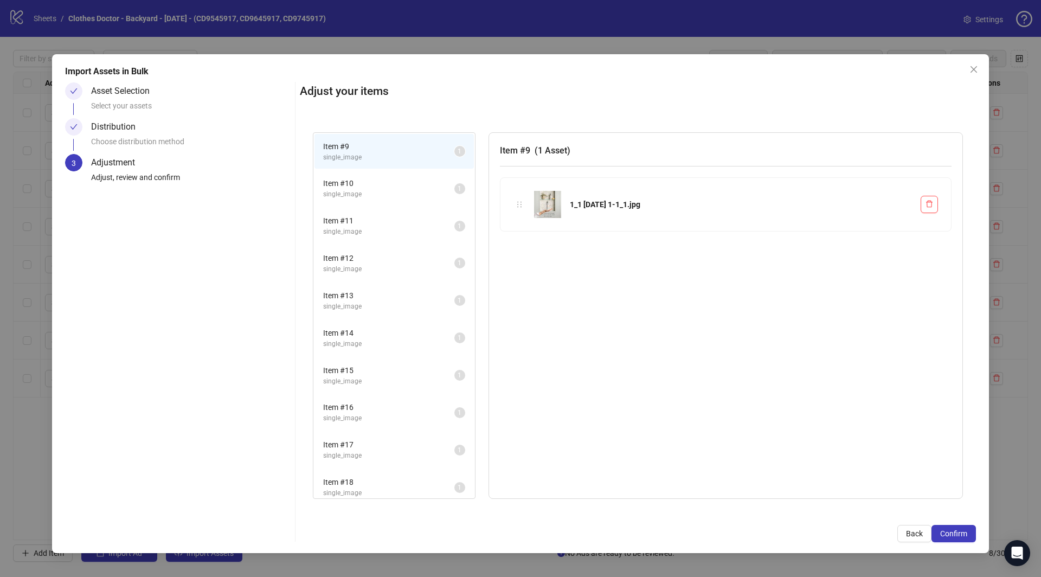
drag, startPoint x: 392, startPoint y: 289, endPoint x: 392, endPoint y: 300, distance: 10.3
click at [392, 289] on span "Item # 13" at bounding box center [388, 295] width 131 height 12
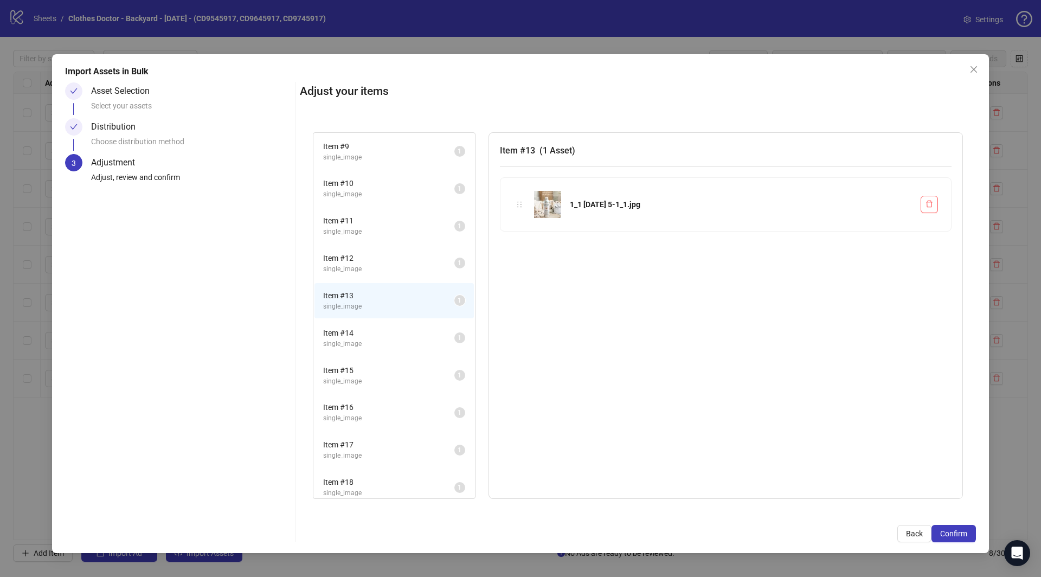
click at [392, 397] on li "Item # 16 single_image 1" at bounding box center [393, 412] width 159 height 35
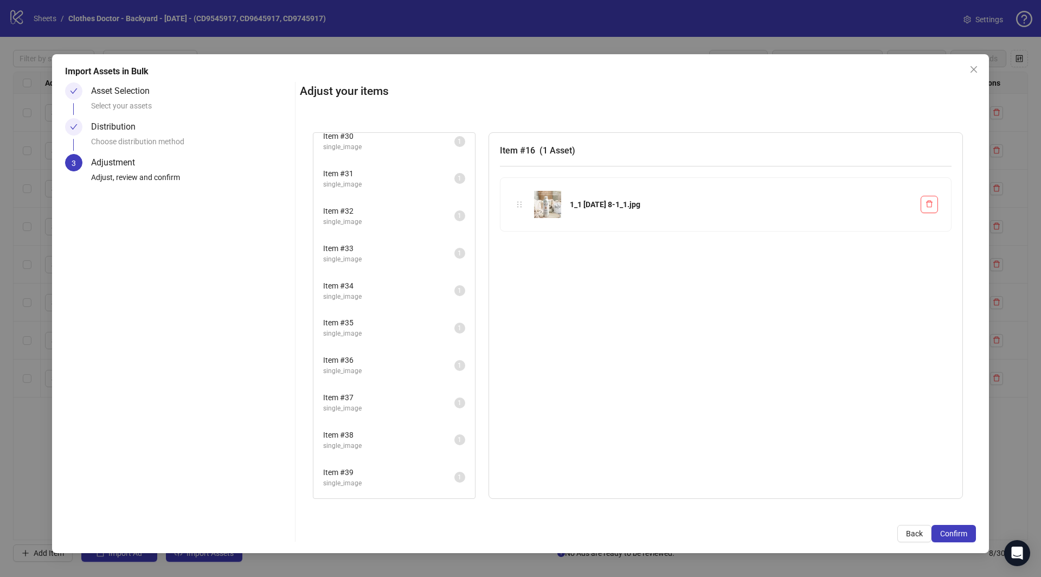
click at [392, 403] on span "single_image" at bounding box center [388, 408] width 131 height 10
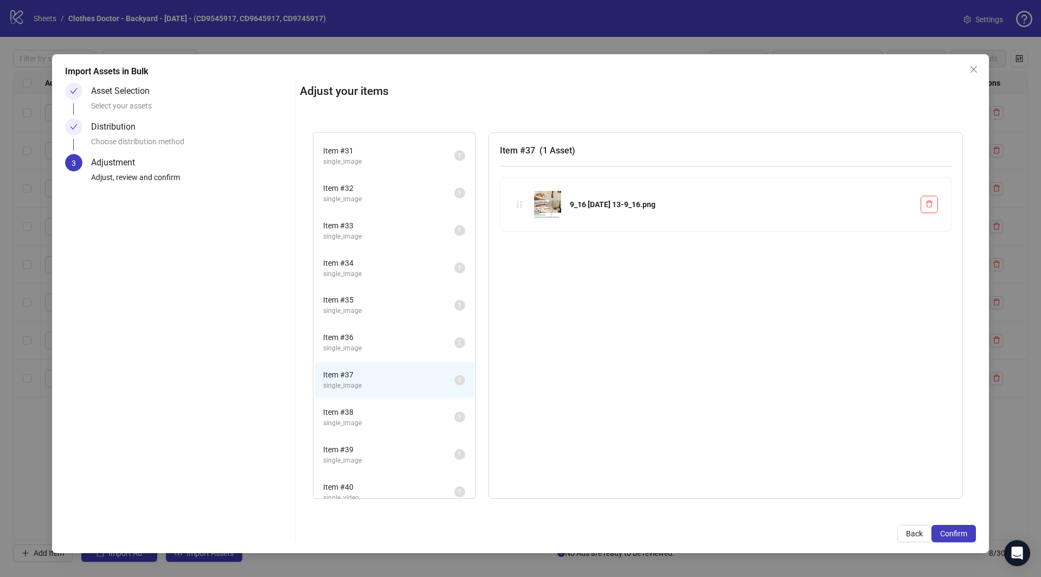
click at [392, 406] on span "Item # 38" at bounding box center [388, 412] width 131 height 12
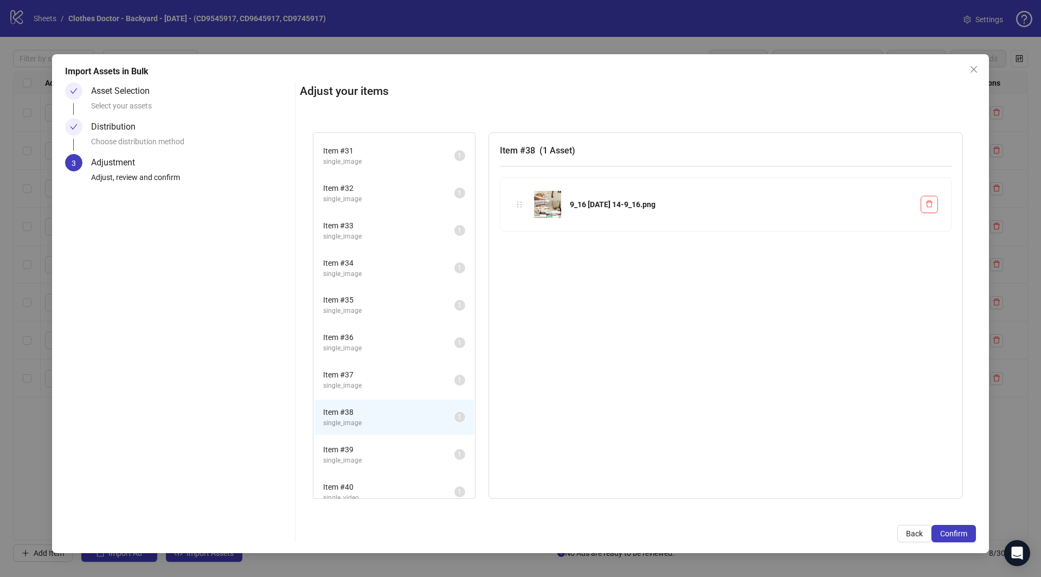
click at [392, 269] on span "single_image" at bounding box center [388, 274] width 131 height 10
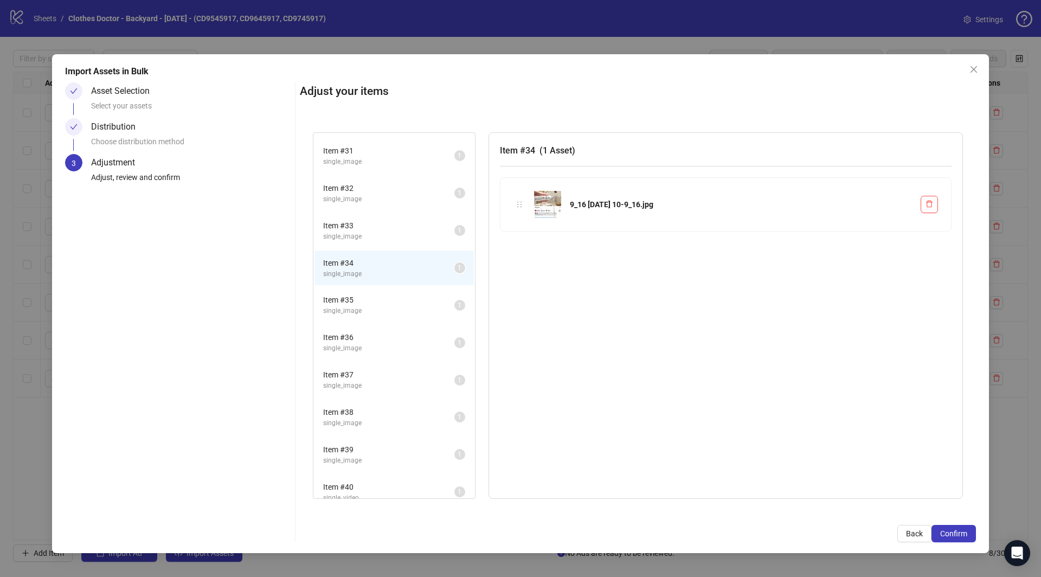
click at [392, 182] on span "Item # 32" at bounding box center [388, 188] width 131 height 12
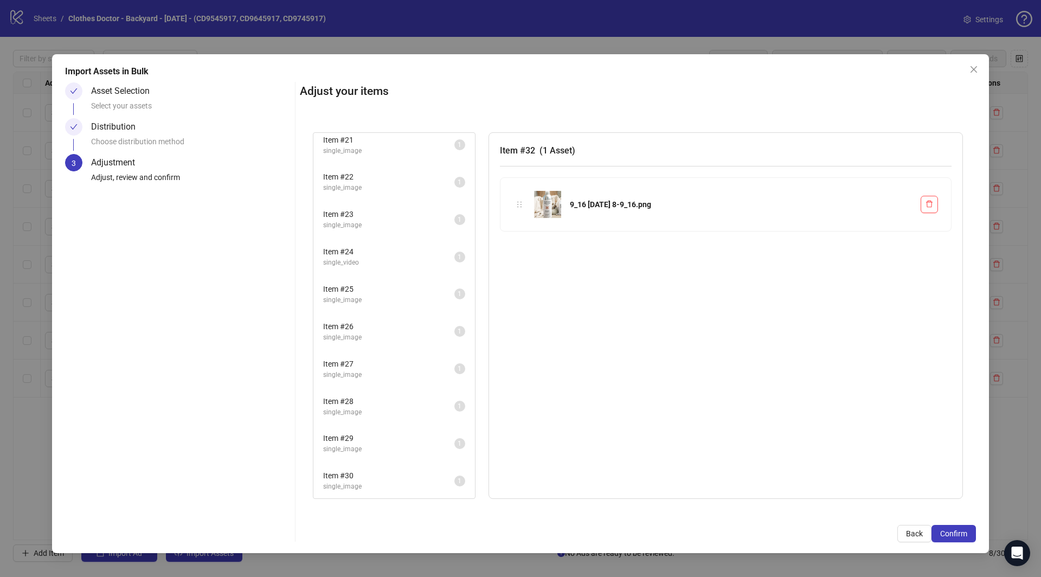
scroll to position [0, 0]
click at [386, 216] on span "Item # 11" at bounding box center [388, 221] width 131 height 12
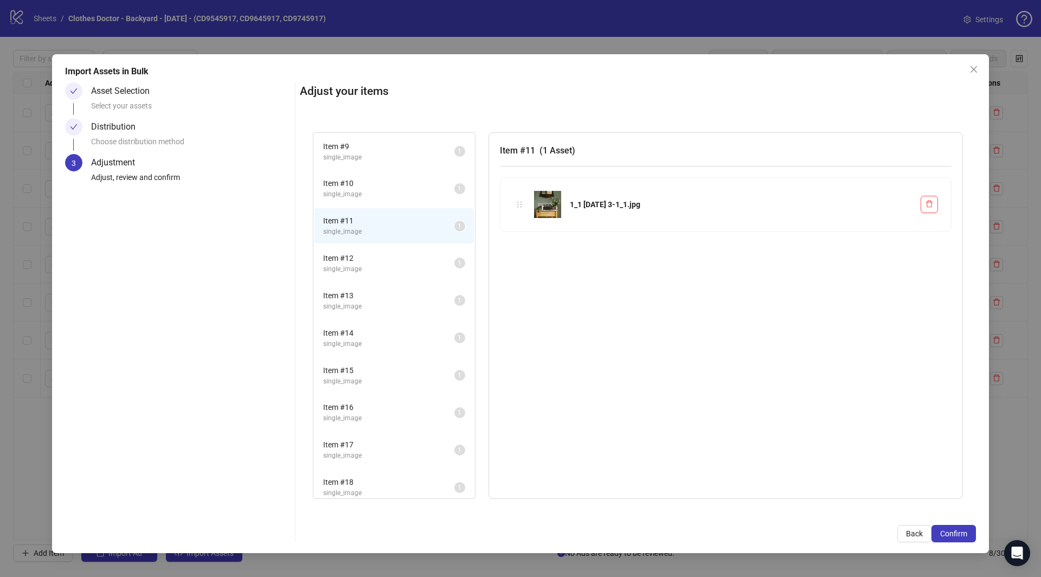
click at [404, 294] on span "Item # 13" at bounding box center [388, 295] width 131 height 12
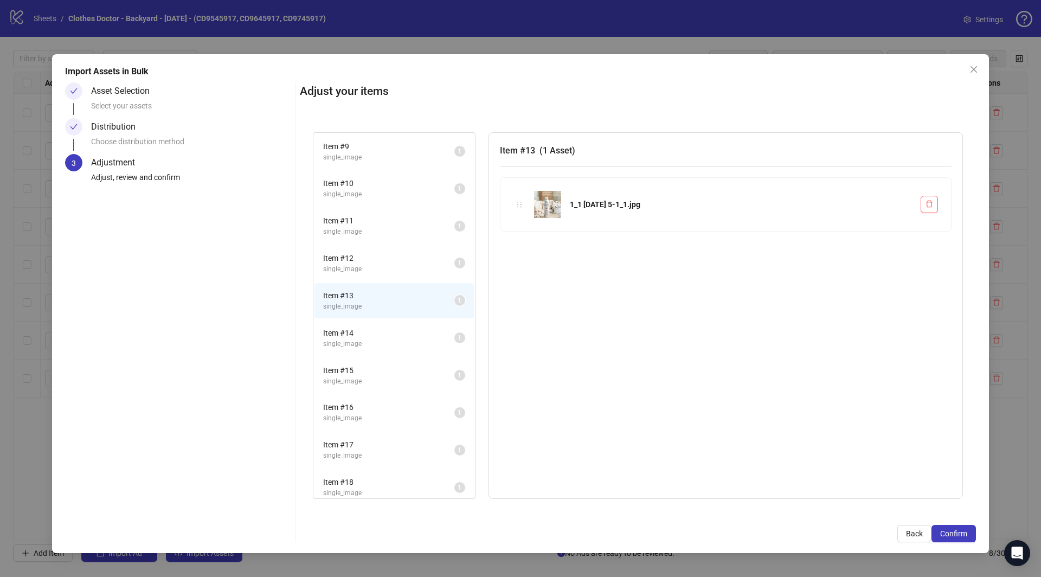
click at [405, 335] on span "Item # 14" at bounding box center [388, 333] width 131 height 12
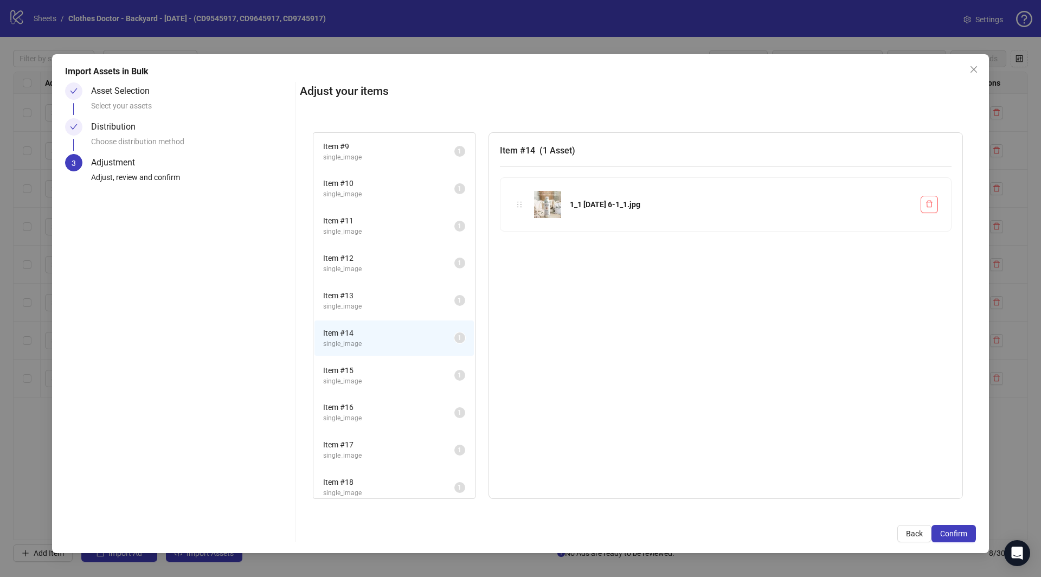
click at [418, 276] on li "Item # 12 single_image 1" at bounding box center [393, 263] width 159 height 35
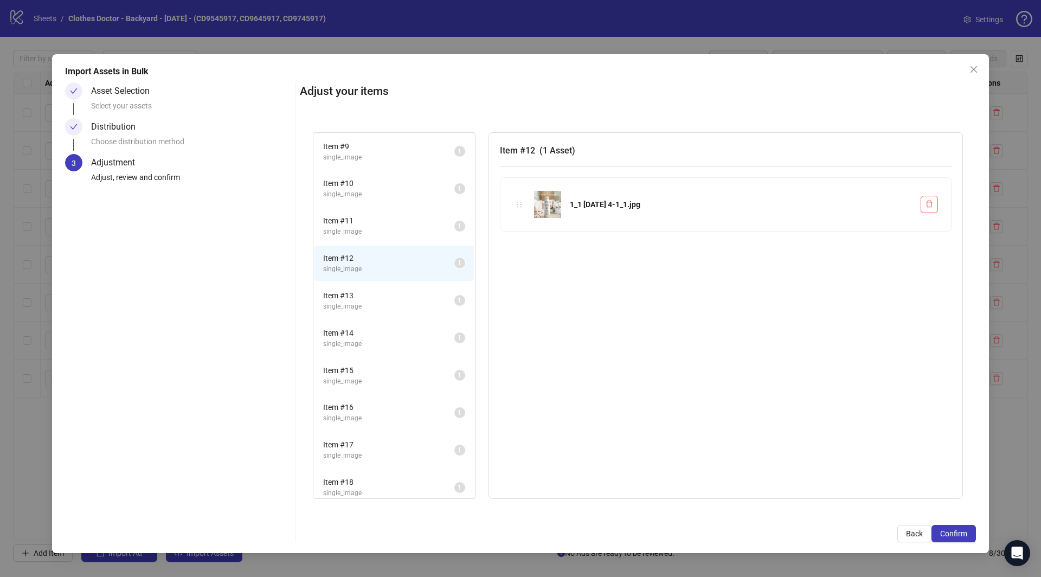
click at [419, 276] on li "Item # 12 single_image 1" at bounding box center [393, 263] width 159 height 35
click at [915, 529] on span "Back" at bounding box center [914, 533] width 17 height 9
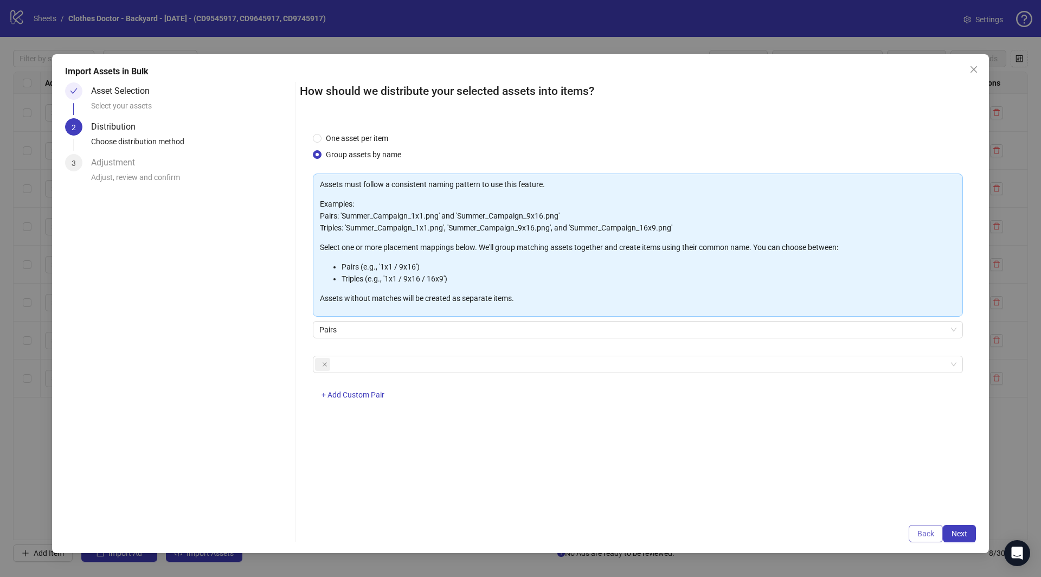
click at [915, 530] on button "Back" at bounding box center [925, 533] width 34 height 17
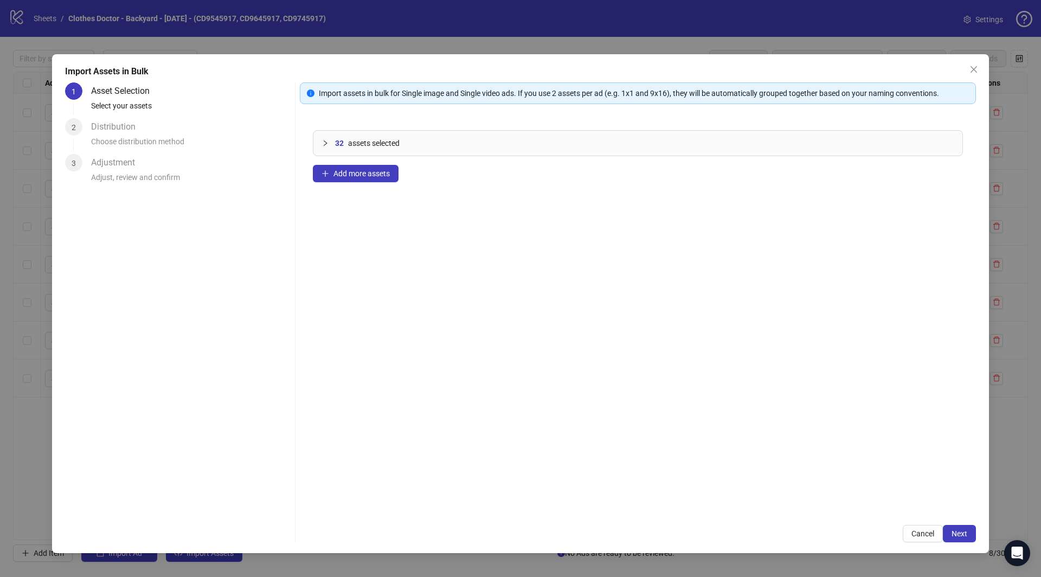
click at [915, 530] on span "Cancel" at bounding box center [922, 533] width 23 height 9
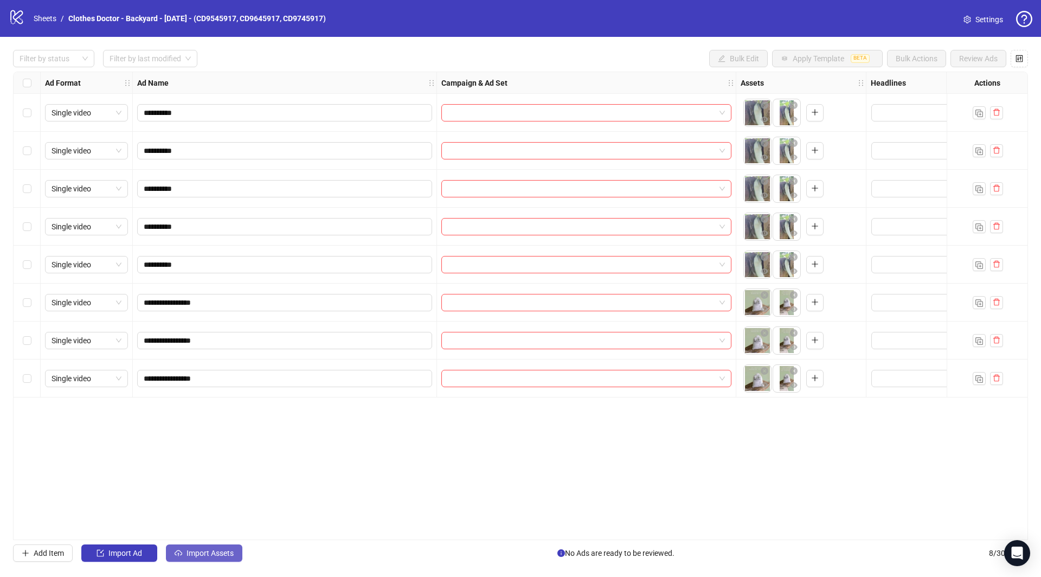
click at [212, 552] on span "Import Assets" at bounding box center [209, 553] width 47 height 9
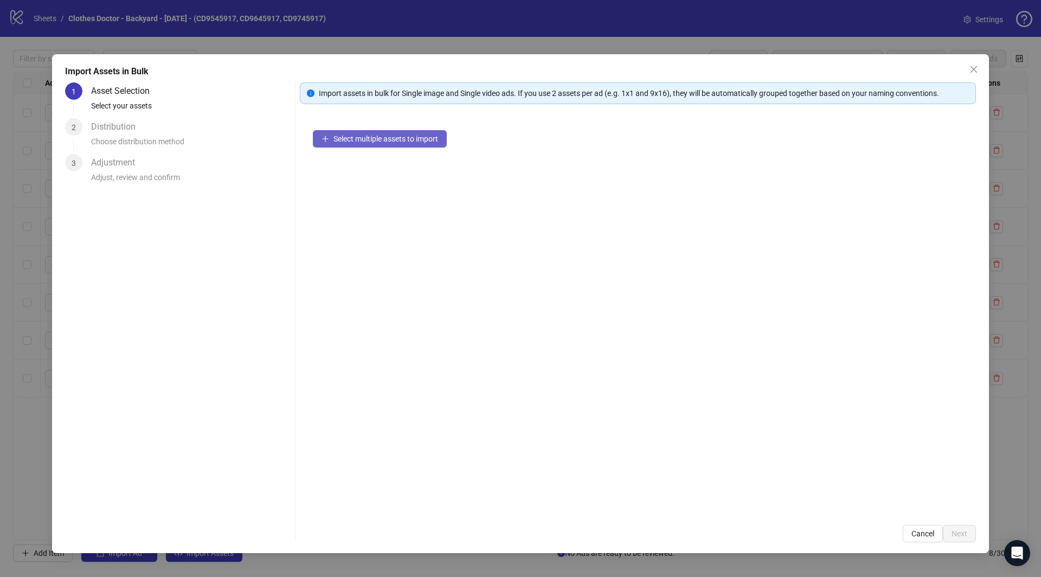
click at [364, 137] on span "Select multiple assets to import" at bounding box center [385, 138] width 105 height 9
click at [363, 134] on span "Select multiple assets to import" at bounding box center [385, 138] width 105 height 9
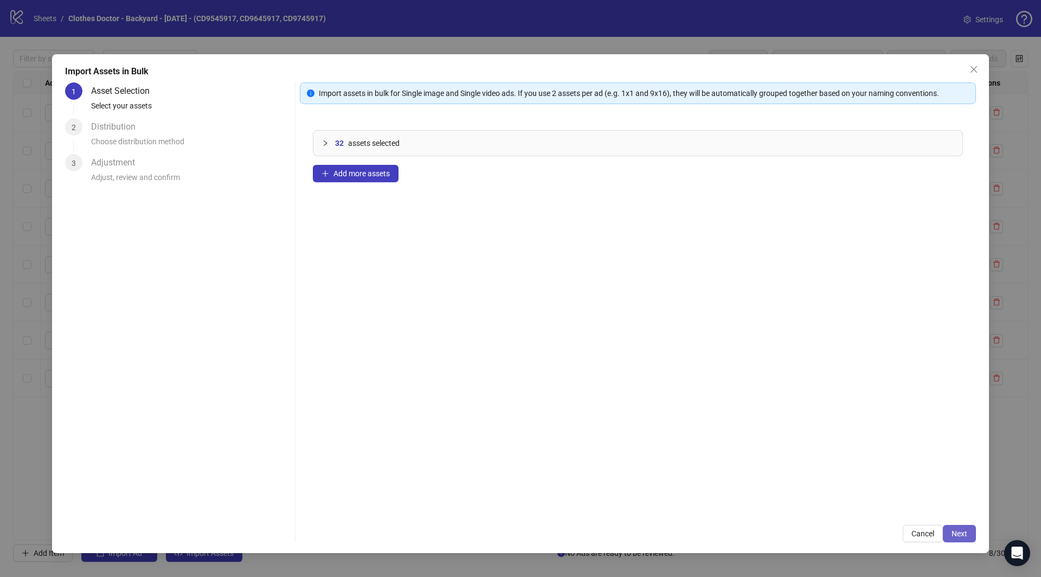
click at [946, 537] on button "Next" at bounding box center [959, 533] width 33 height 17
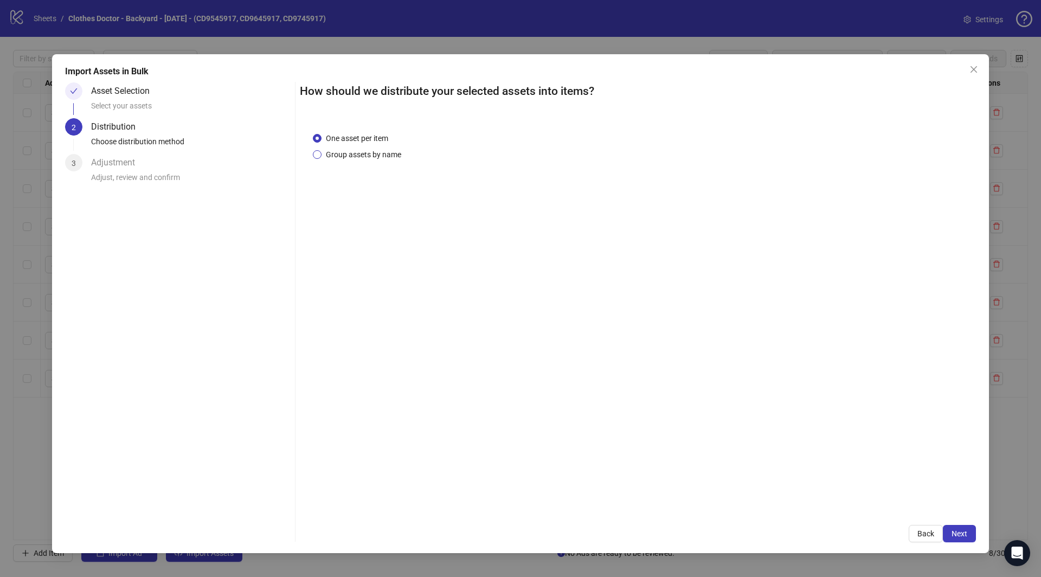
click at [359, 152] on span "Group assets by name" at bounding box center [363, 155] width 84 height 12
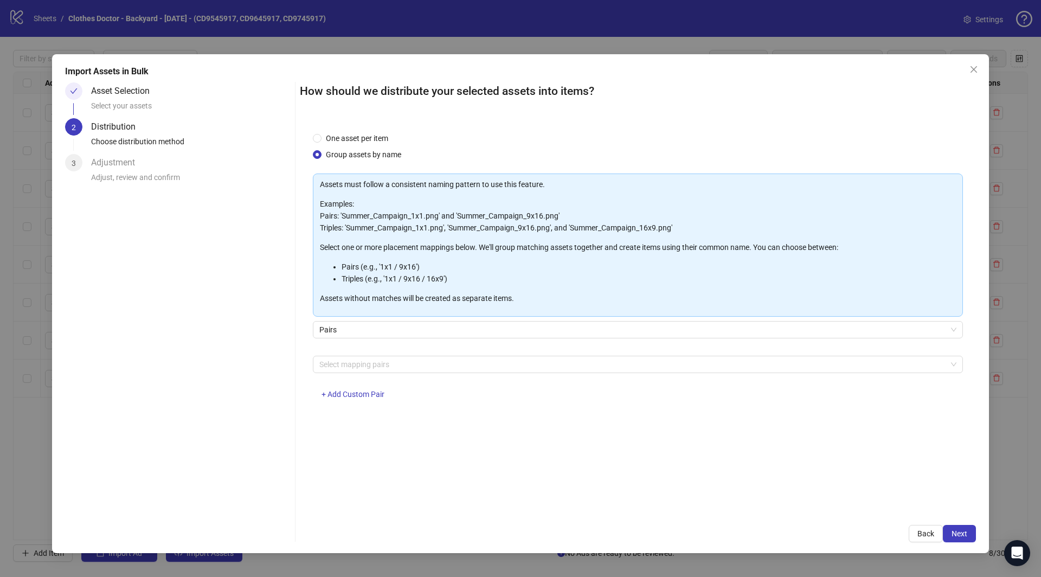
click at [365, 372] on div "Select mapping pairs + Add Custom Pair" at bounding box center [638, 384] width 650 height 56
click at [369, 364] on div at bounding box center [632, 364] width 634 height 15
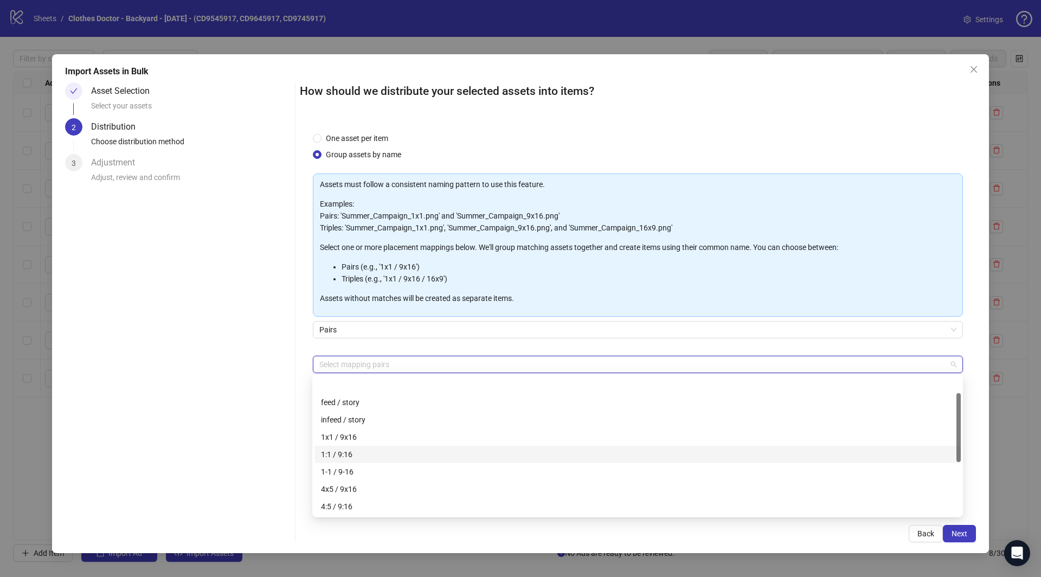
scroll to position [139, 0]
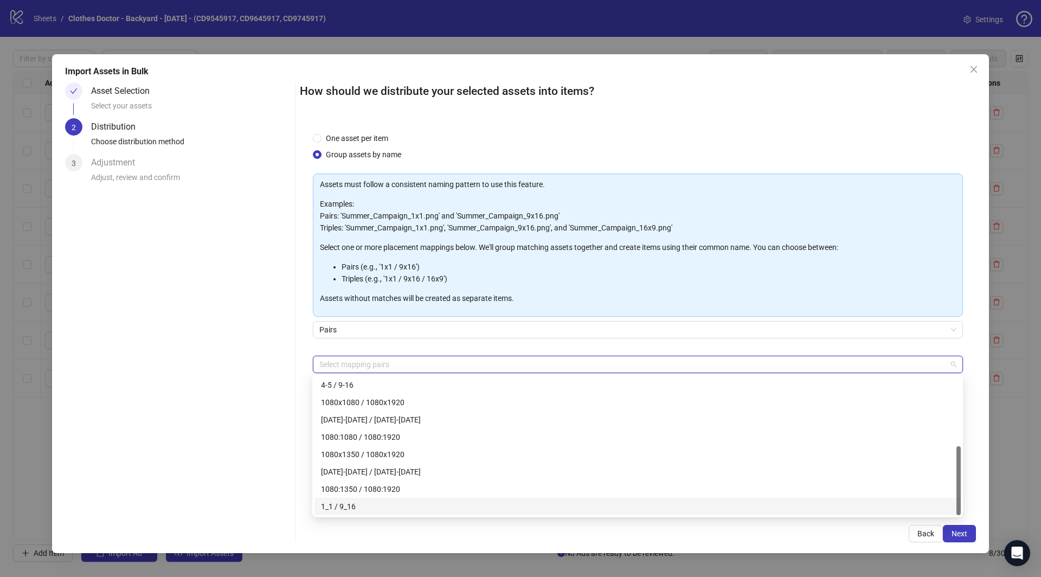
click at [359, 502] on div "1_1 / 9_16" at bounding box center [637, 506] width 633 height 12
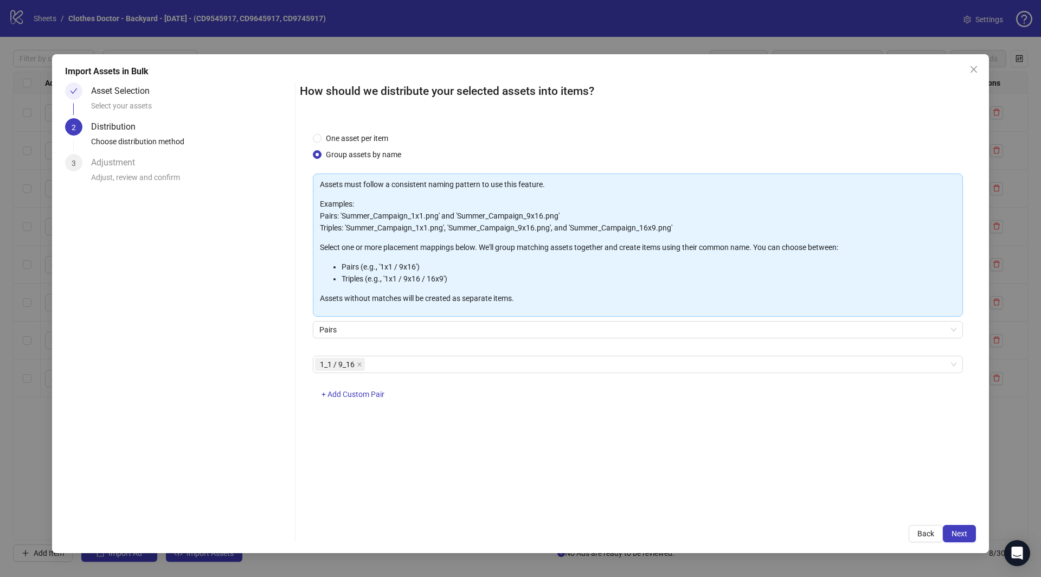
click at [263, 494] on div "Asset Selection Select your assets 2 Distribution Choose distribution method 3 …" at bounding box center [177, 312] width 225 height 460
click at [951, 531] on button "Next" at bounding box center [959, 533] width 33 height 17
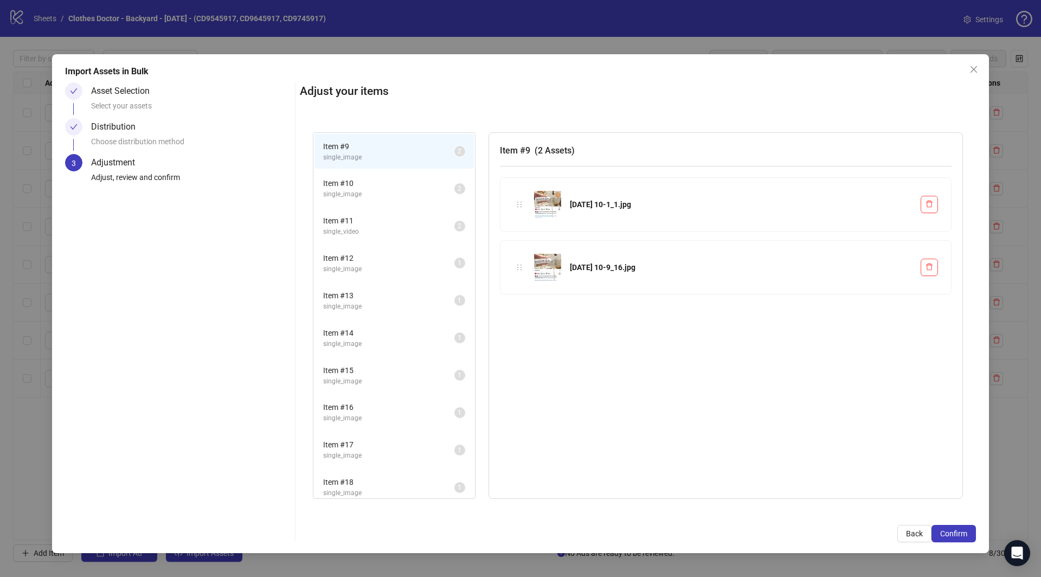
click at [356, 372] on span "Item # 15" at bounding box center [388, 370] width 131 height 12
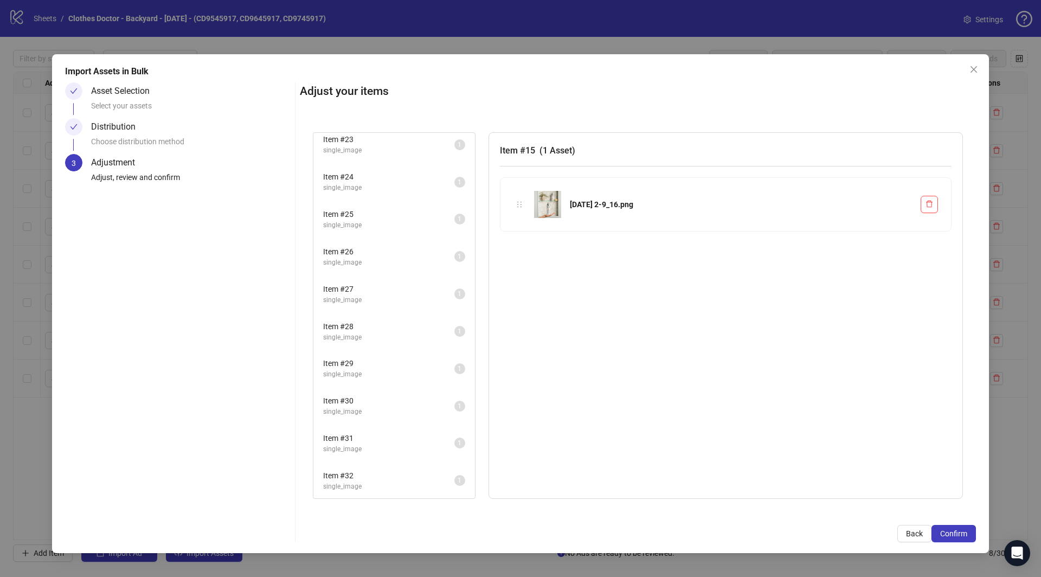
scroll to position [705, 0]
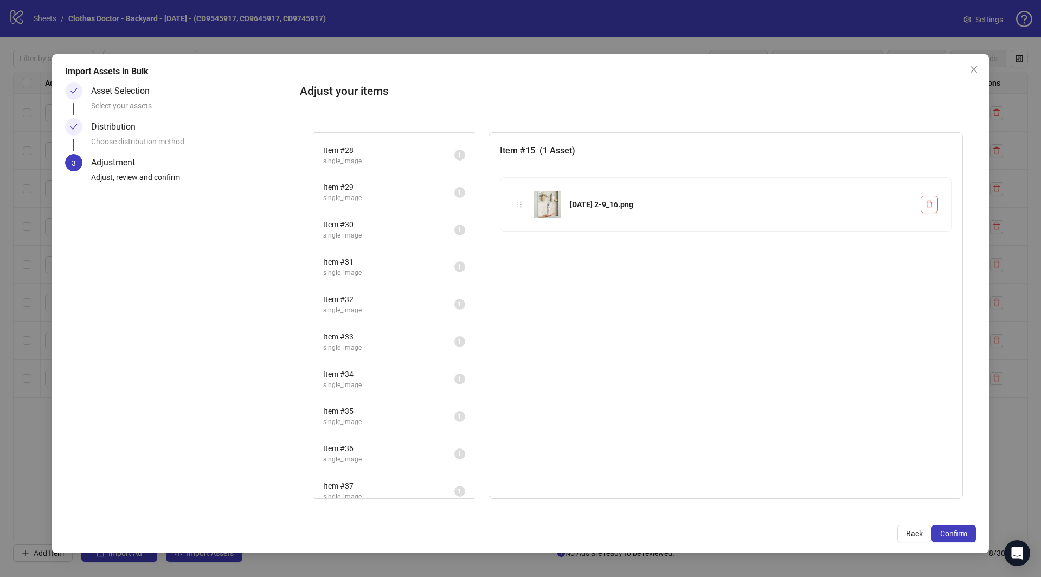
click at [356, 380] on span "single_image" at bounding box center [388, 385] width 131 height 10
click at [359, 436] on li "Item # 36 single_image 1" at bounding box center [393, 453] width 159 height 35
click at [359, 268] on span "single_image" at bounding box center [388, 273] width 131 height 10
click at [360, 201] on div "Item # 29 single_image 1" at bounding box center [394, 191] width 162 height 37
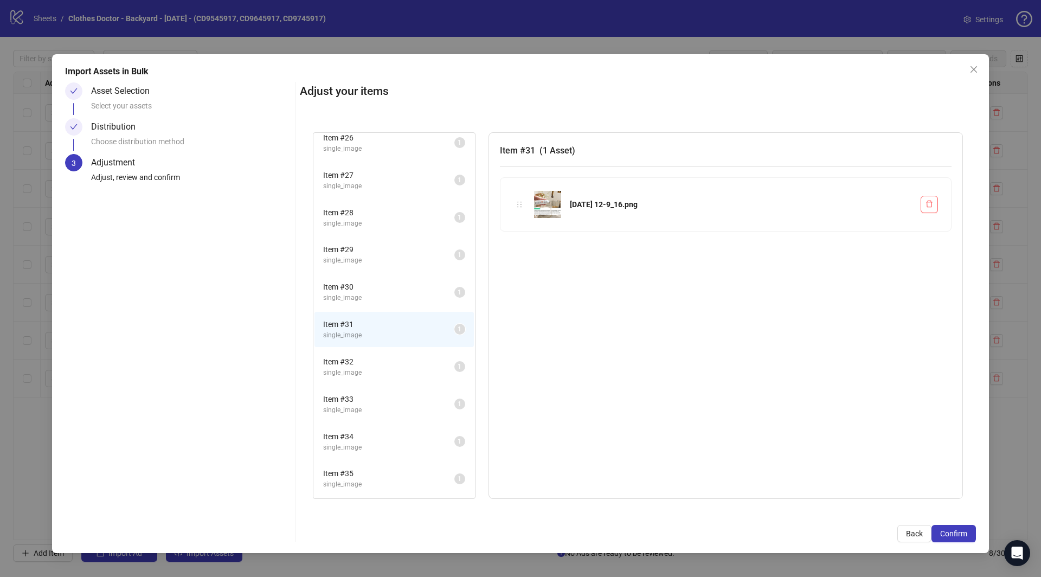
scroll to position [641, 0]
click at [911, 538] on button "Back" at bounding box center [914, 533] width 34 height 17
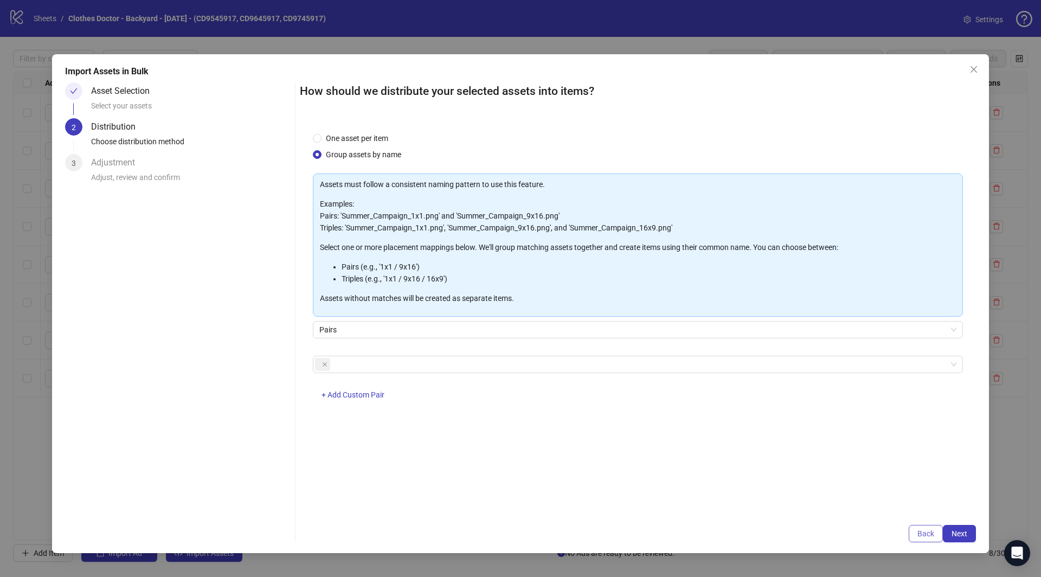
click at [912, 537] on button "Back" at bounding box center [925, 533] width 34 height 17
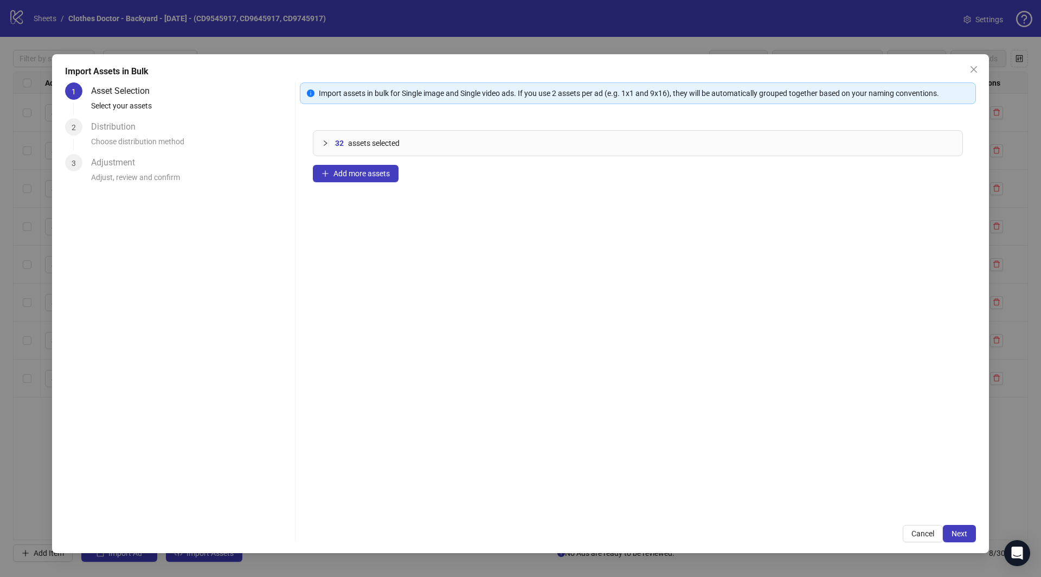
click at [912, 537] on span "Cancel" at bounding box center [922, 533] width 23 height 9
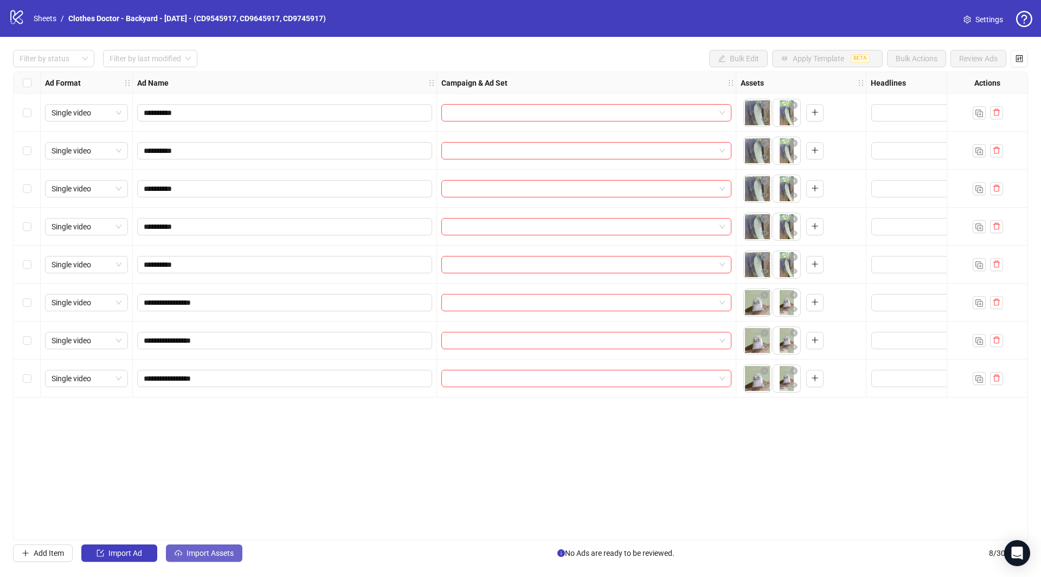
click at [208, 559] on button "Import Assets" at bounding box center [204, 552] width 76 height 17
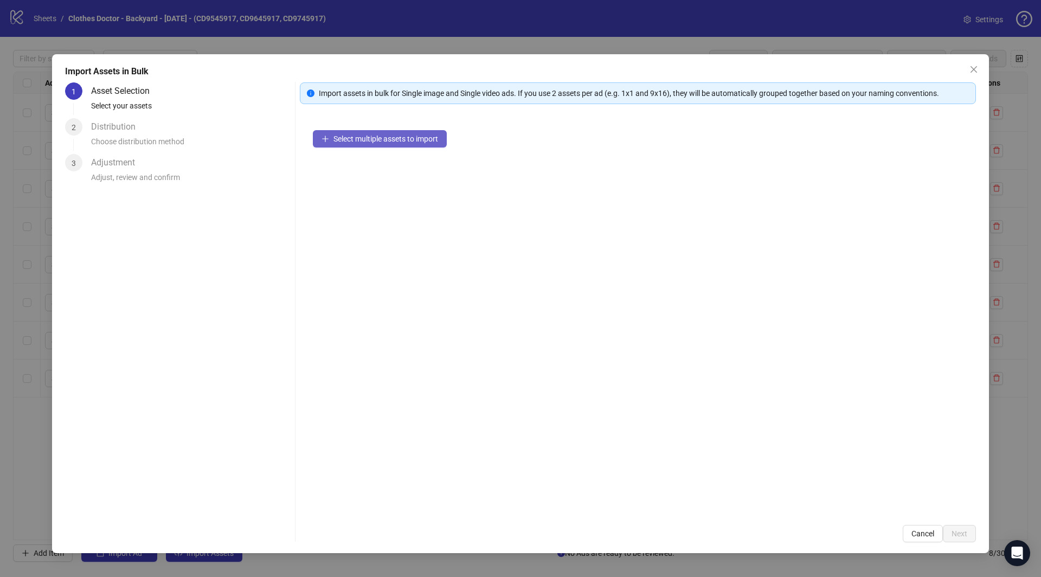
click at [370, 137] on span "Select multiple assets to import" at bounding box center [385, 138] width 105 height 9
click at [349, 128] on div "Select multiple assets to import" at bounding box center [638, 314] width 676 height 395
click at [375, 142] on span "Select multiple assets to import" at bounding box center [385, 138] width 105 height 9
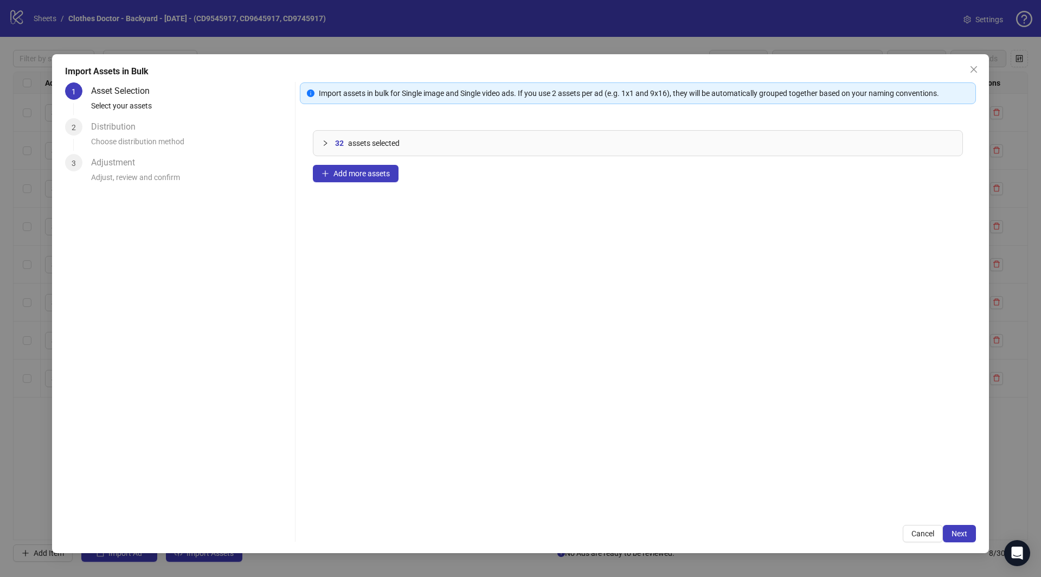
click at [958, 543] on div "Import Assets in Bulk 1 Asset Selection Select your assets 2 Distribution Choos…" at bounding box center [520, 303] width 937 height 499
click at [965, 533] on span "Next" at bounding box center [959, 533] width 16 height 9
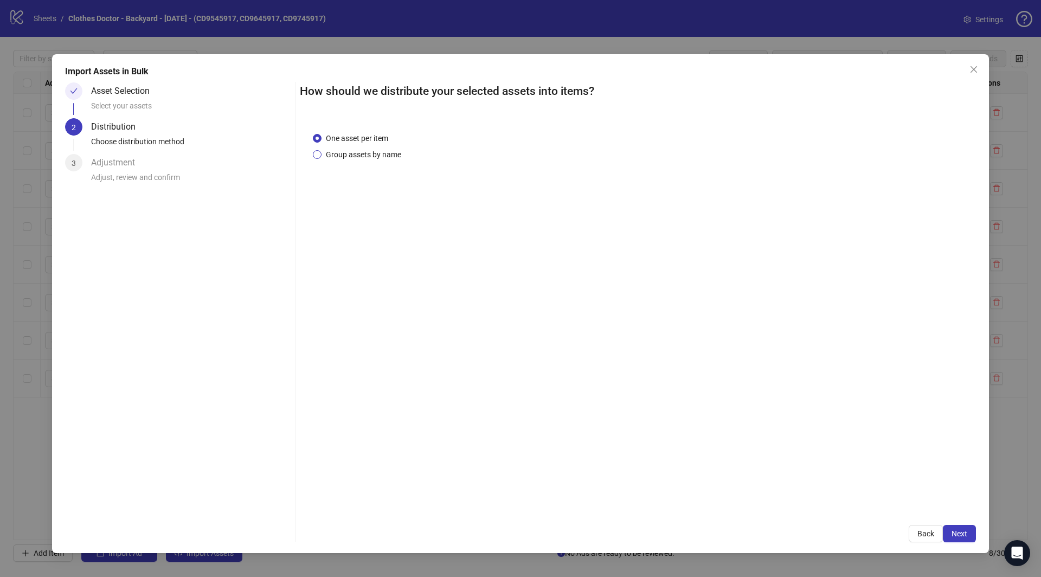
click at [344, 152] on span "Group assets by name" at bounding box center [363, 155] width 84 height 12
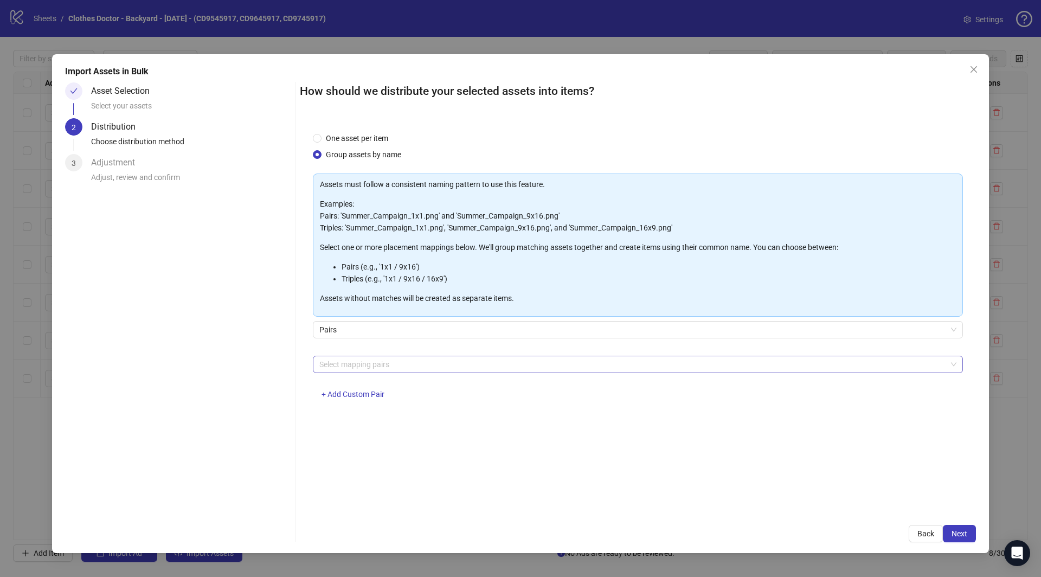
click at [402, 364] on div at bounding box center [632, 364] width 634 height 15
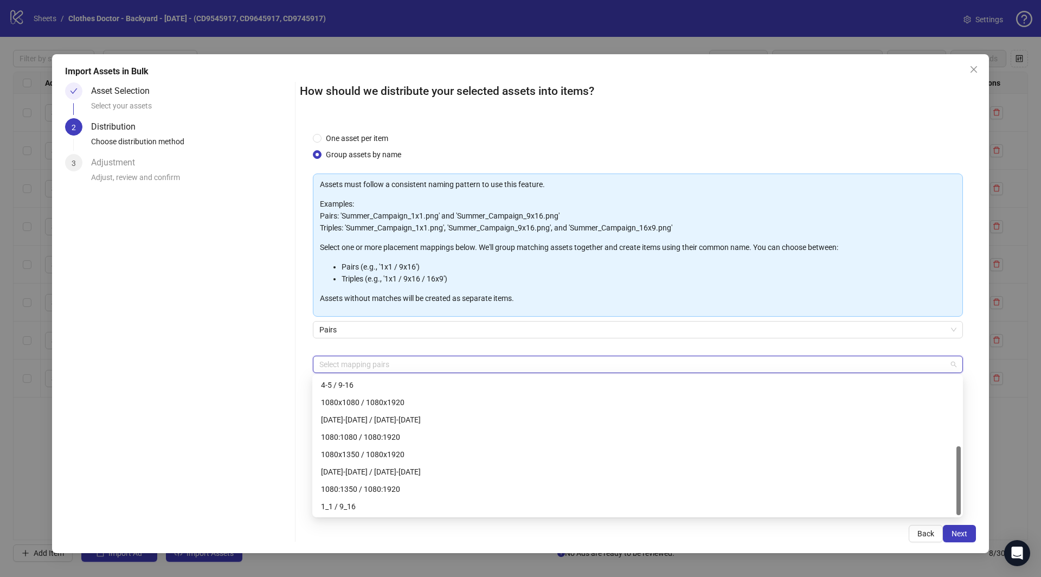
scroll to position [139, 0]
click at [356, 506] on div "1_1 / 9_16" at bounding box center [637, 506] width 633 height 12
click at [265, 468] on div "Asset Selection Select your assets 2 Distribution Choose distribution method 3 …" at bounding box center [177, 312] width 225 height 460
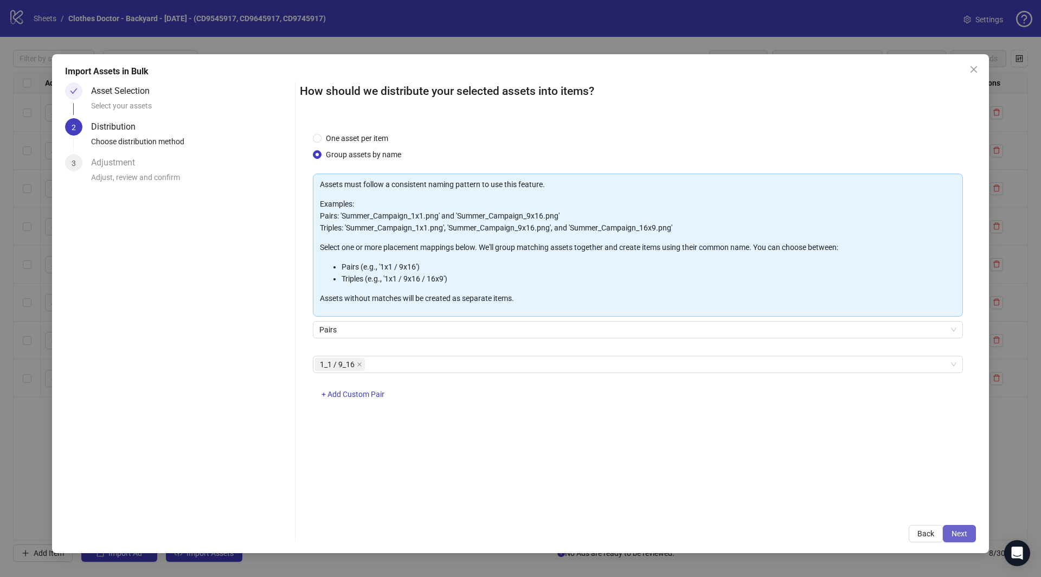
click at [965, 532] on span "Next" at bounding box center [959, 533] width 16 height 9
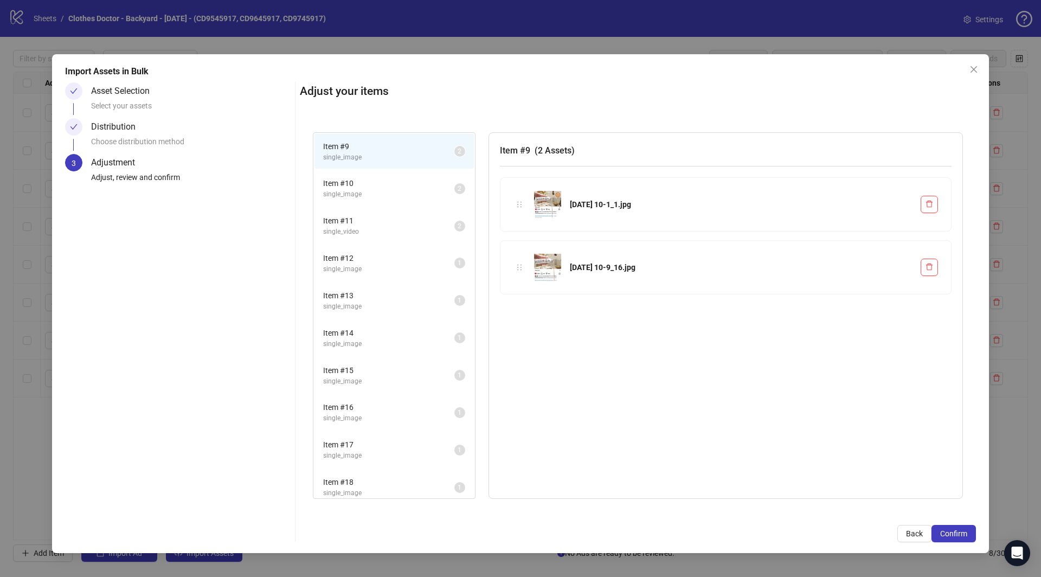
drag, startPoint x: 391, startPoint y: 254, endPoint x: 401, endPoint y: 264, distance: 14.2
click at [391, 254] on span "Item # 12" at bounding box center [388, 258] width 131 height 12
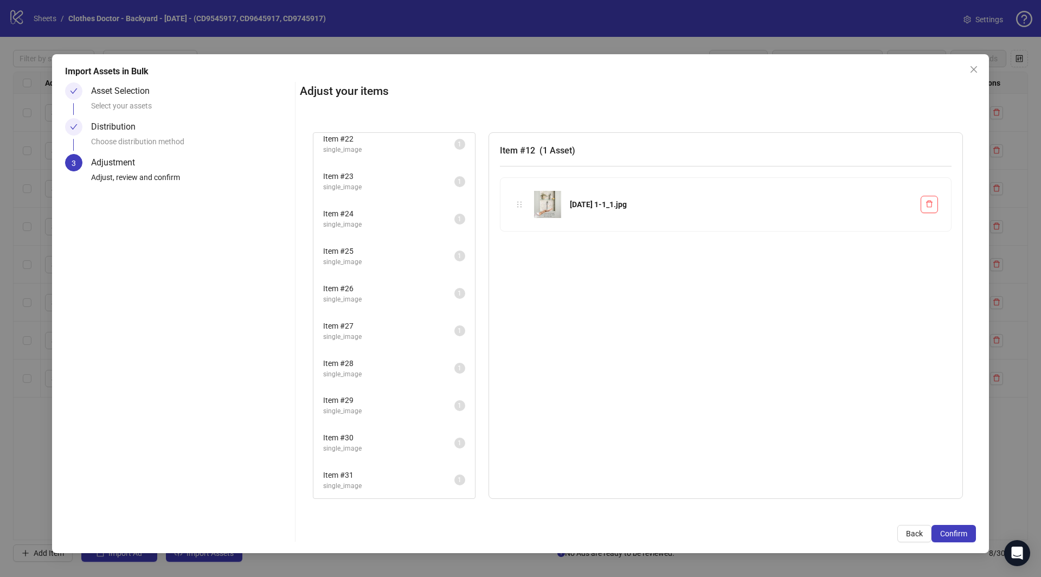
scroll to position [588, 0]
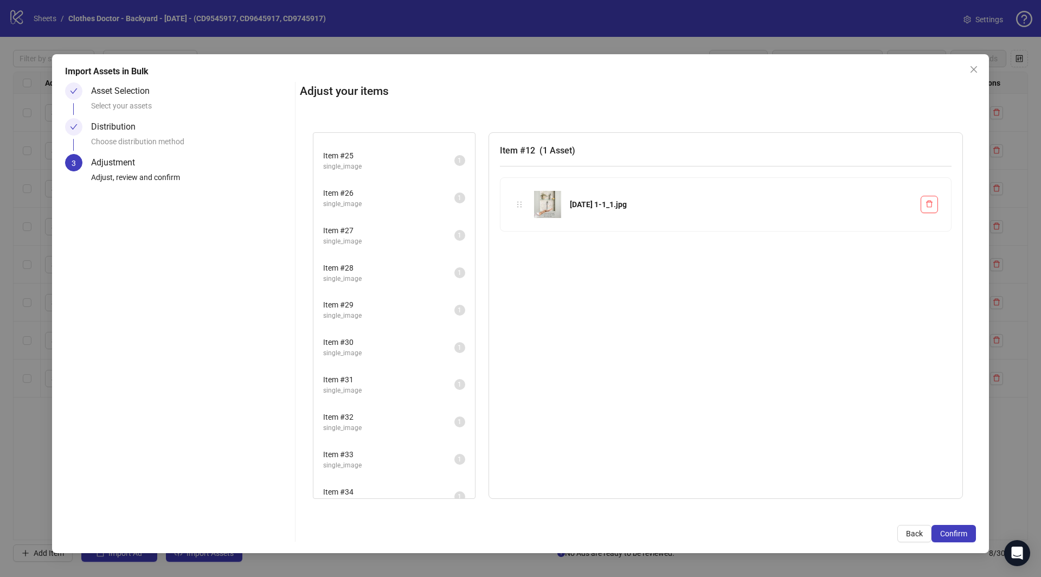
click at [403, 299] on span "Item # 29" at bounding box center [388, 305] width 131 height 12
click at [393, 348] on span "single_image" at bounding box center [388, 353] width 131 height 10
click at [393, 403] on div "Item # 32 single_image 1" at bounding box center [394, 421] width 162 height 37
click at [411, 423] on span "single_image" at bounding box center [388, 428] width 131 height 10
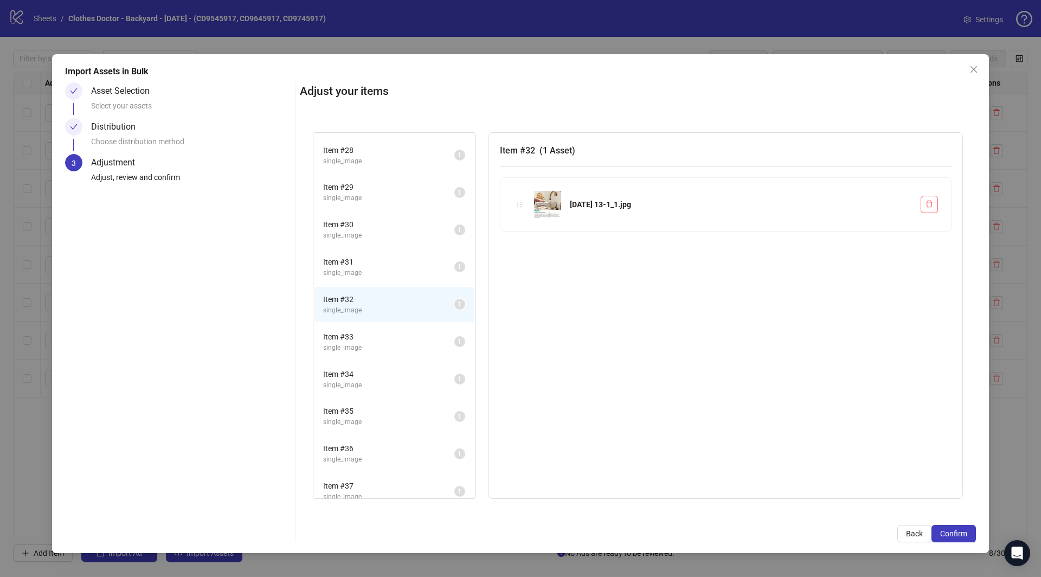
drag, startPoint x: 414, startPoint y: 382, endPoint x: 416, endPoint y: 395, distance: 13.2
click at [414, 382] on li "Item # 34 single_image 1" at bounding box center [393, 379] width 159 height 35
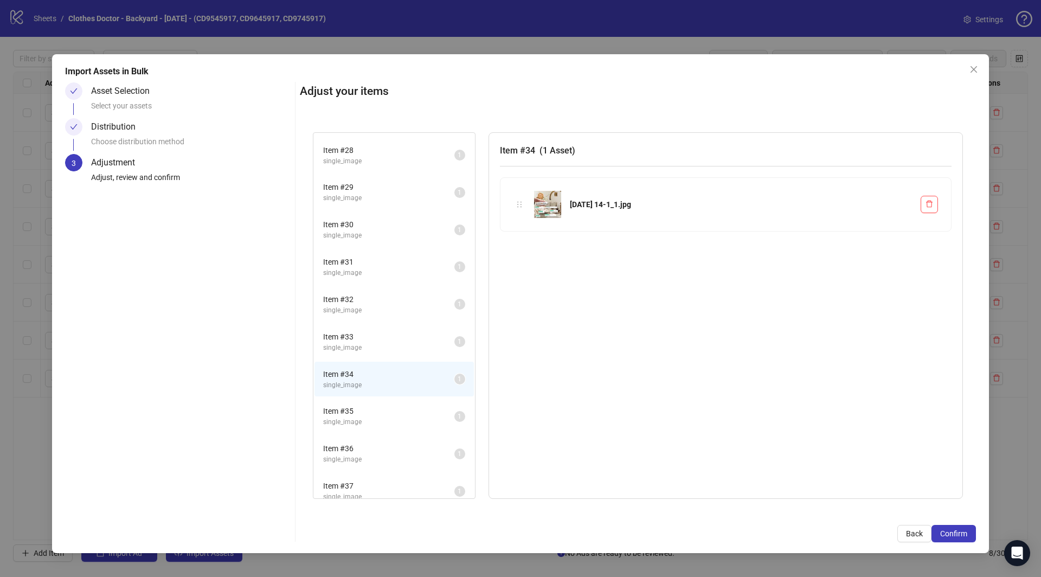
click at [395, 418] on li "Item # 35 single_image 1" at bounding box center [393, 415] width 159 height 35
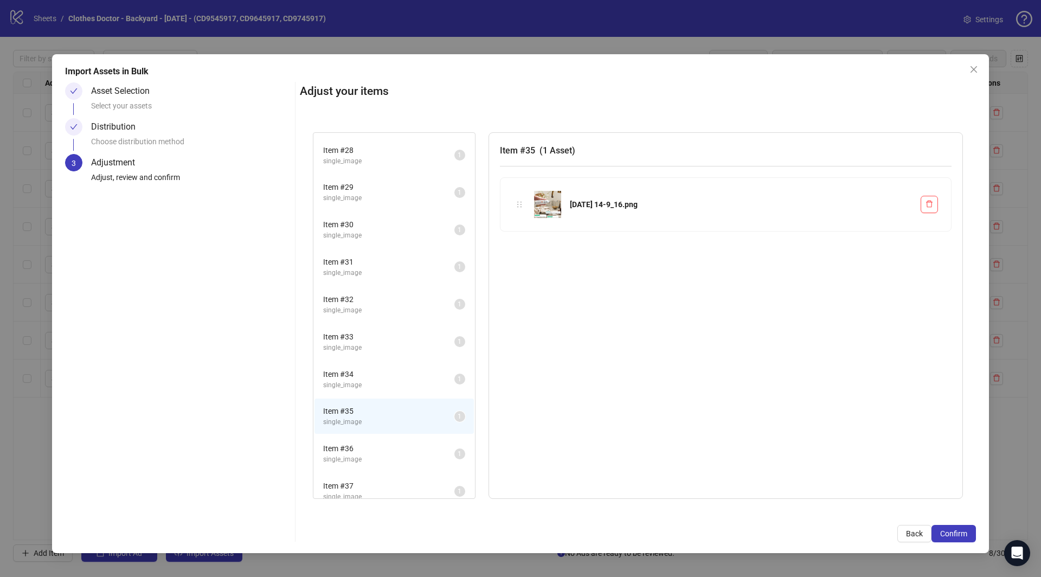
click at [395, 473] on li "Item # 37 single_image 1" at bounding box center [393, 490] width 159 height 35
